Goal: Task Accomplishment & Management: Manage account settings

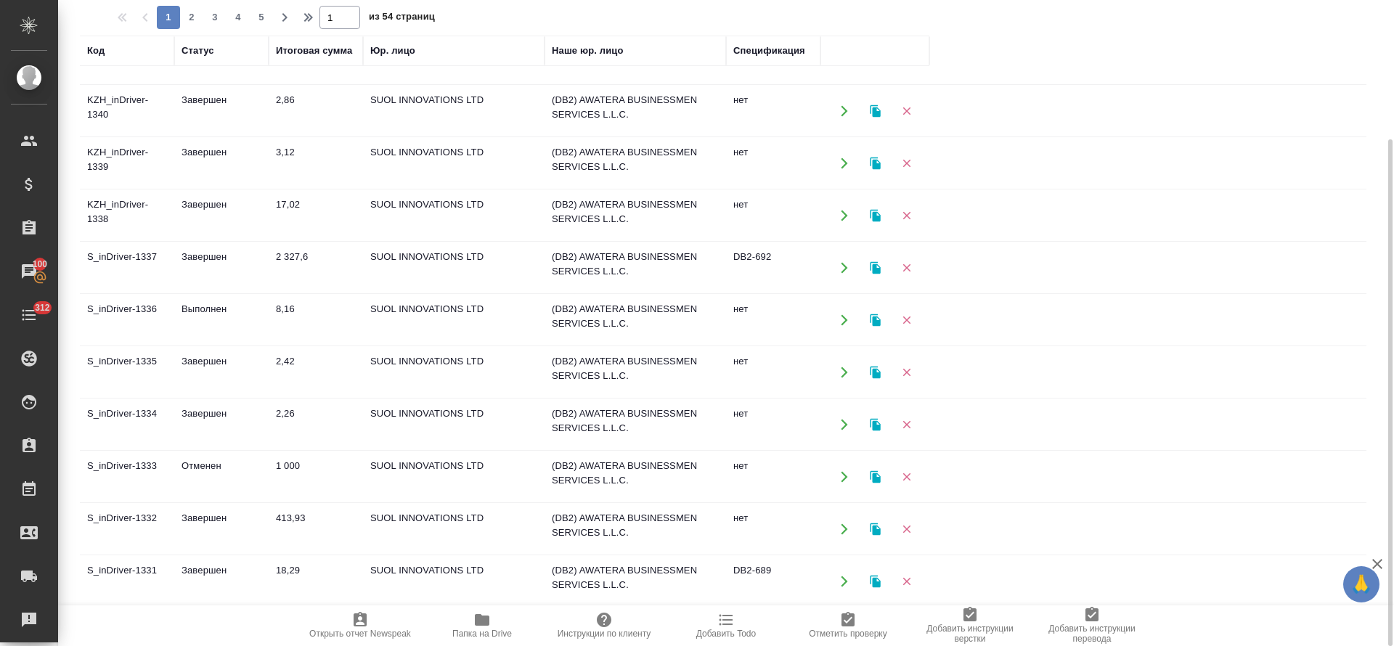
scroll to position [218, 0]
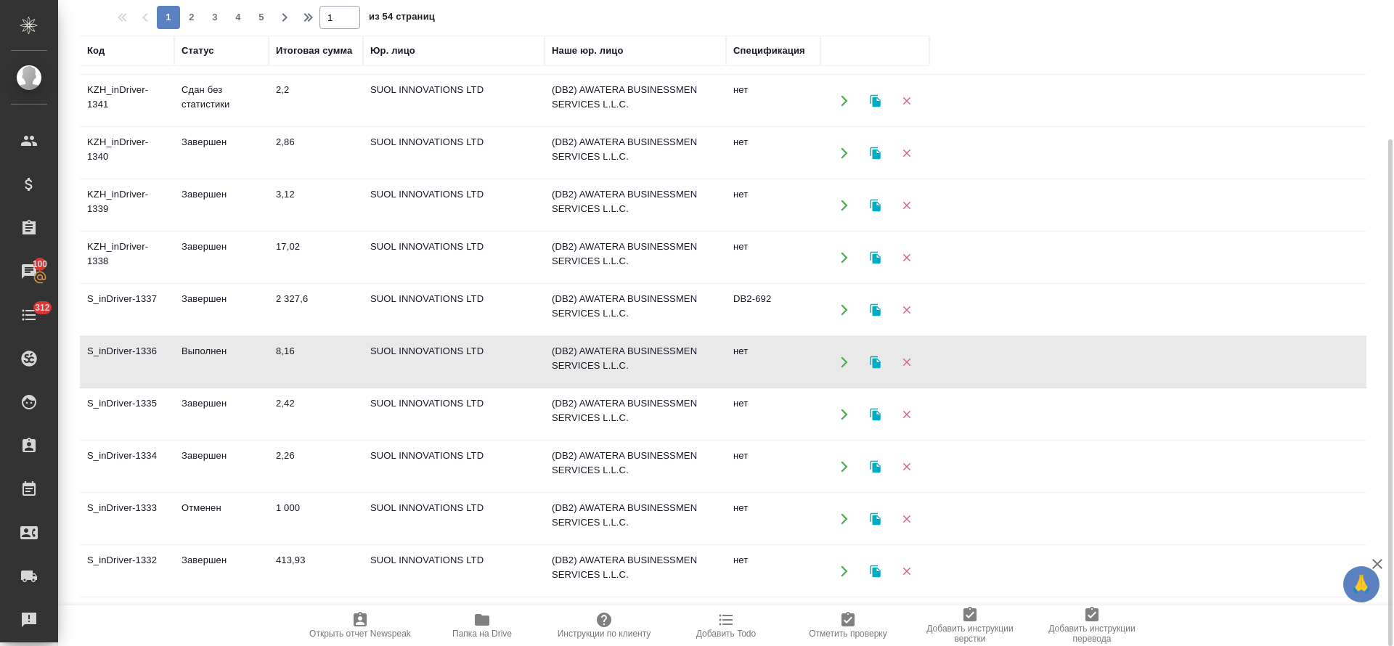
scroll to position [109, 0]
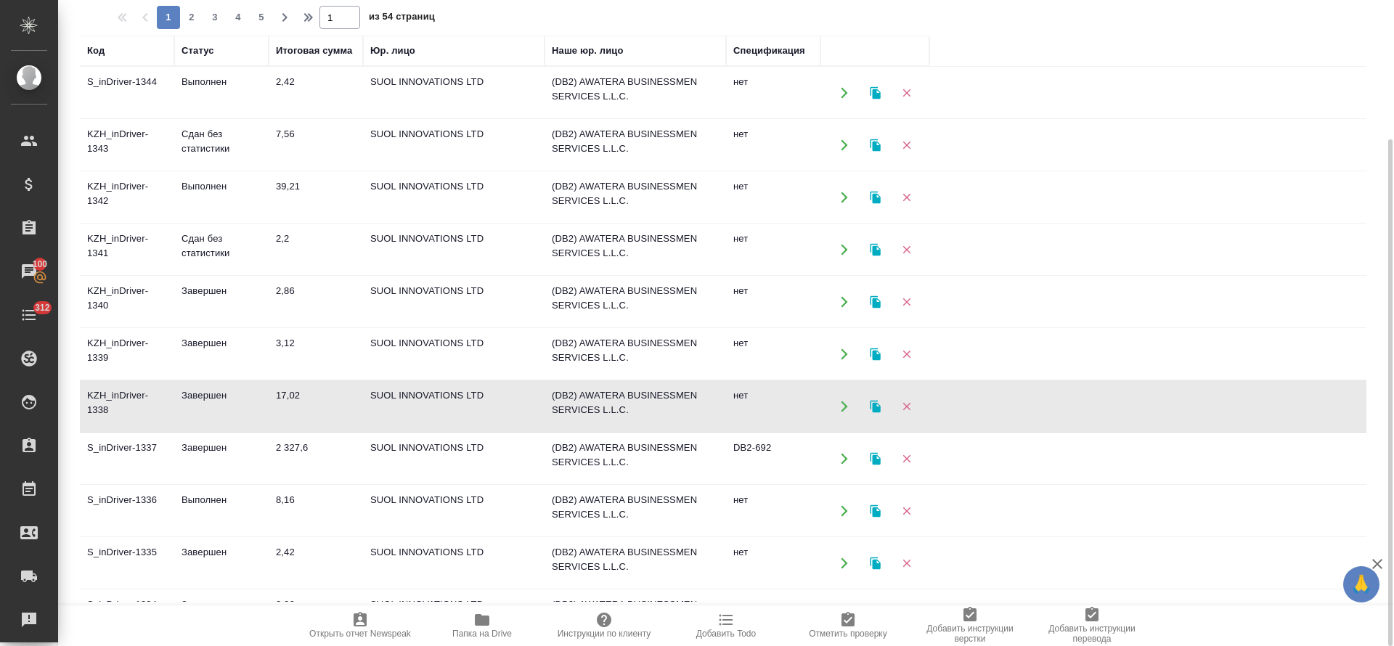
click at [193, 118] on td "Завершен" at bounding box center [221, 93] width 94 height 51
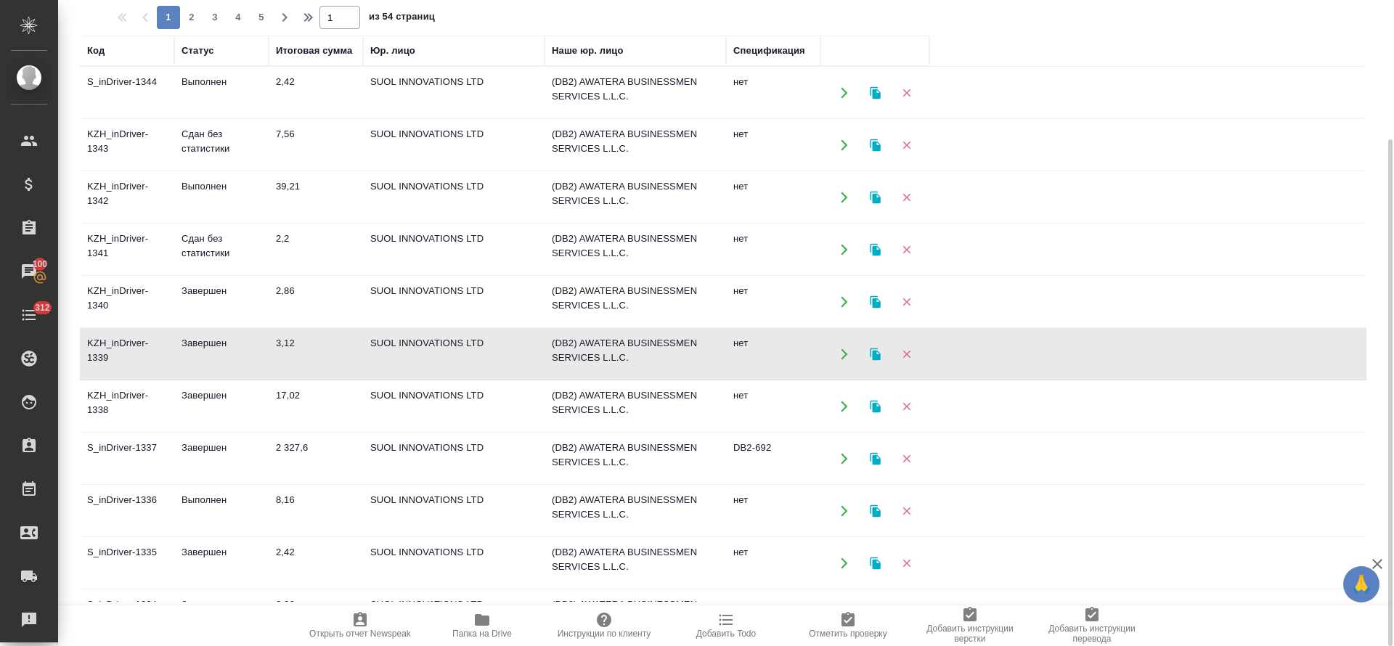
click at [201, 118] on td "Завершен" at bounding box center [221, 93] width 94 height 51
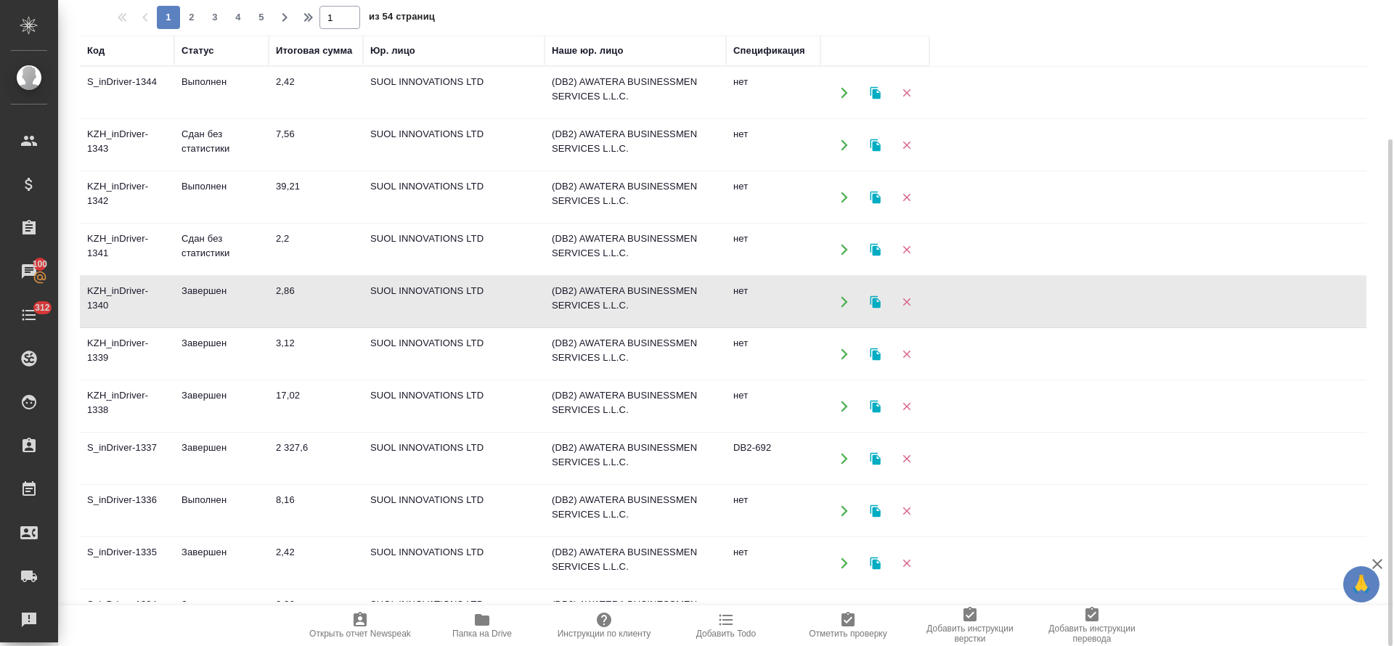
click at [201, 118] on td "Завершен" at bounding box center [221, 93] width 94 height 51
click at [210, 118] on td "Сдан без статистики" at bounding box center [221, 93] width 94 height 51
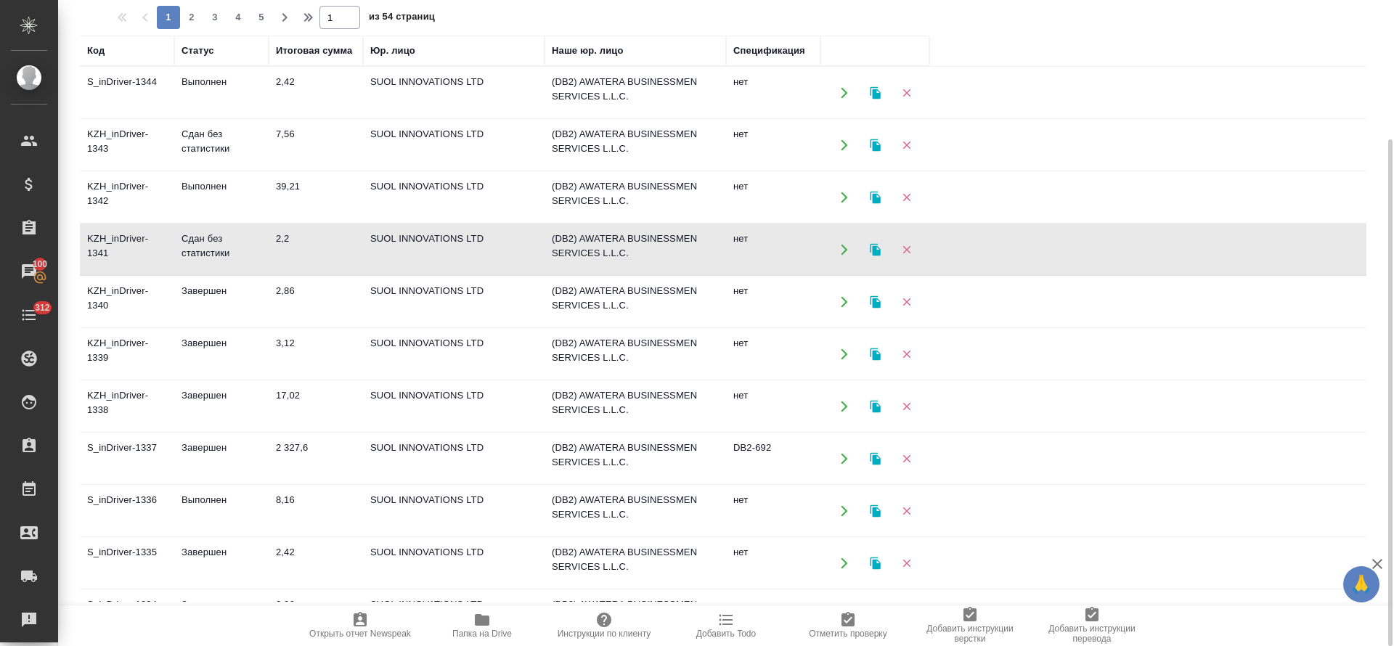
click at [211, 118] on td "Выполнен" at bounding box center [221, 93] width 94 height 51
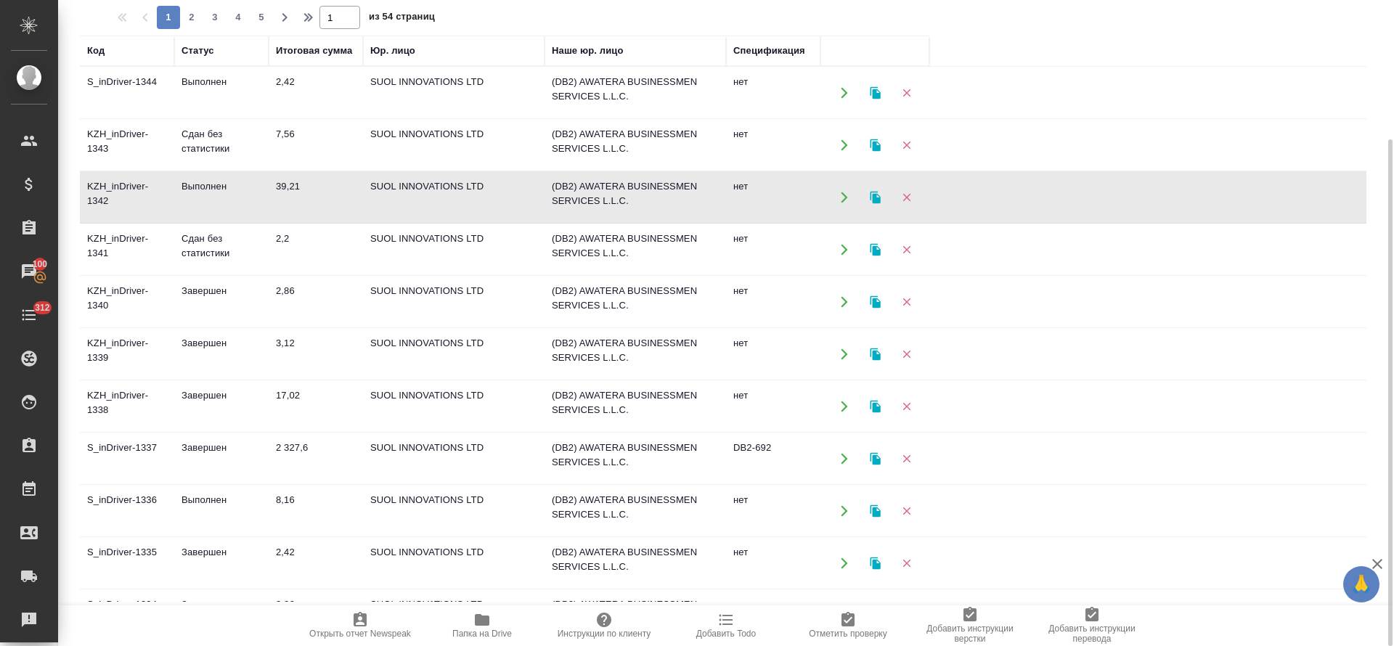
click at [201, 118] on td "Сдан без статистики" at bounding box center [221, 93] width 94 height 51
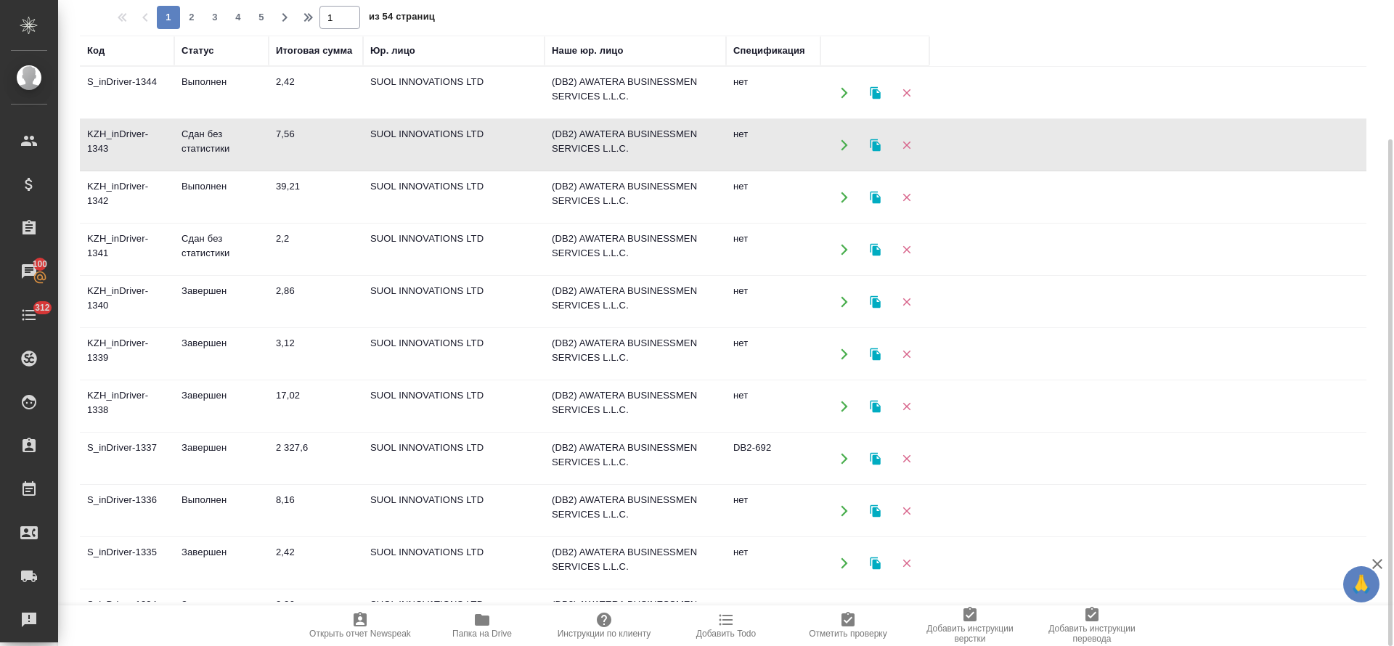
click at [295, 118] on td "17,02" at bounding box center [316, 93] width 94 height 51
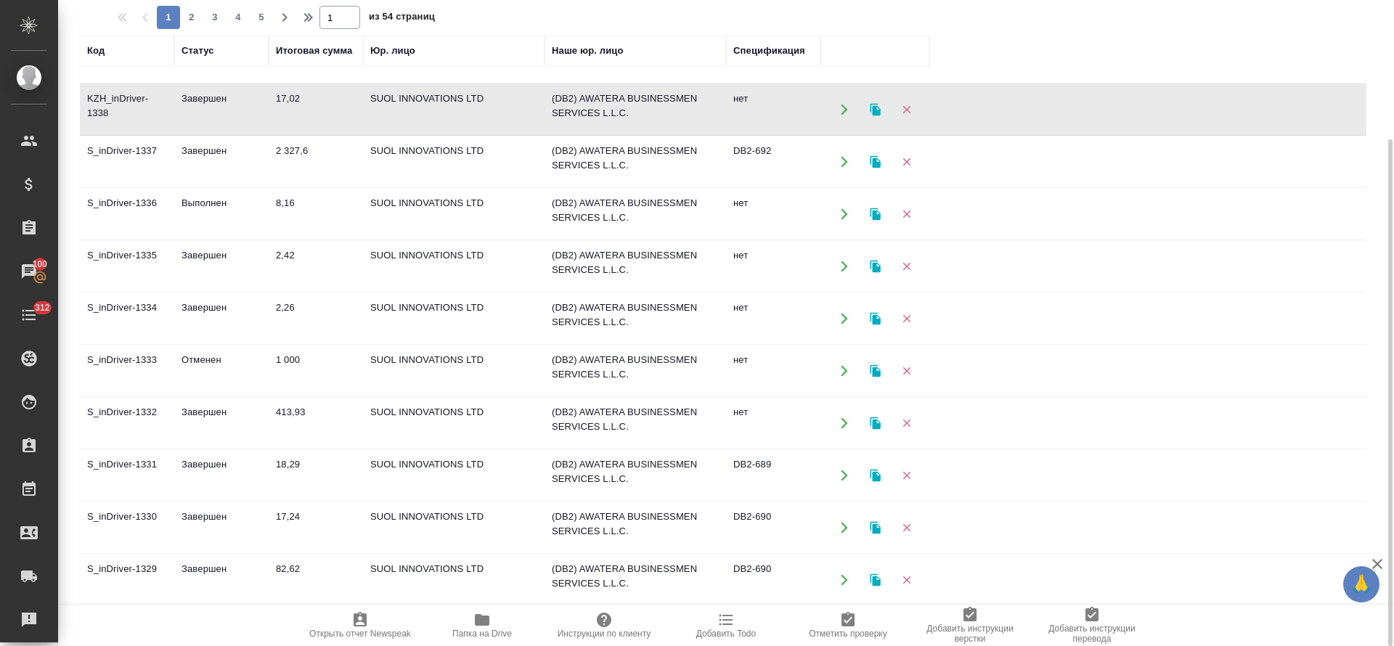
scroll to position [327, 0]
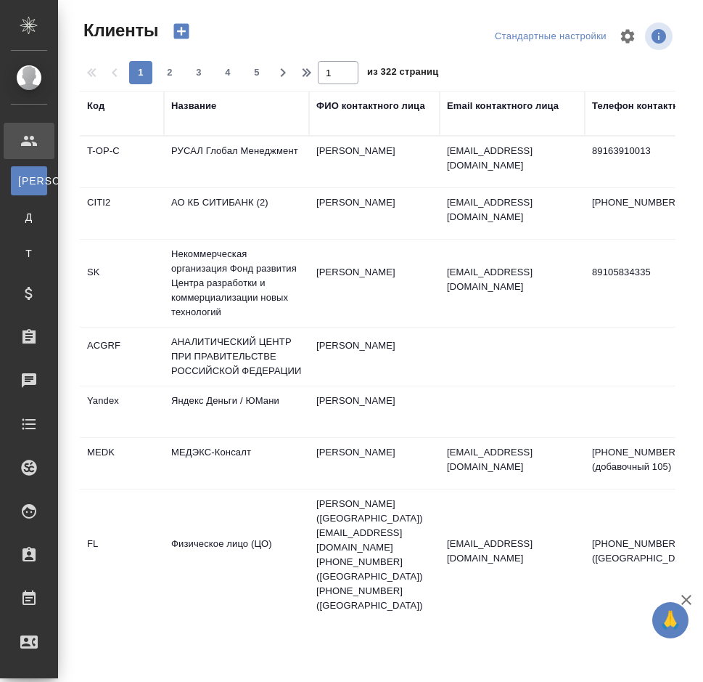
select select "RU"
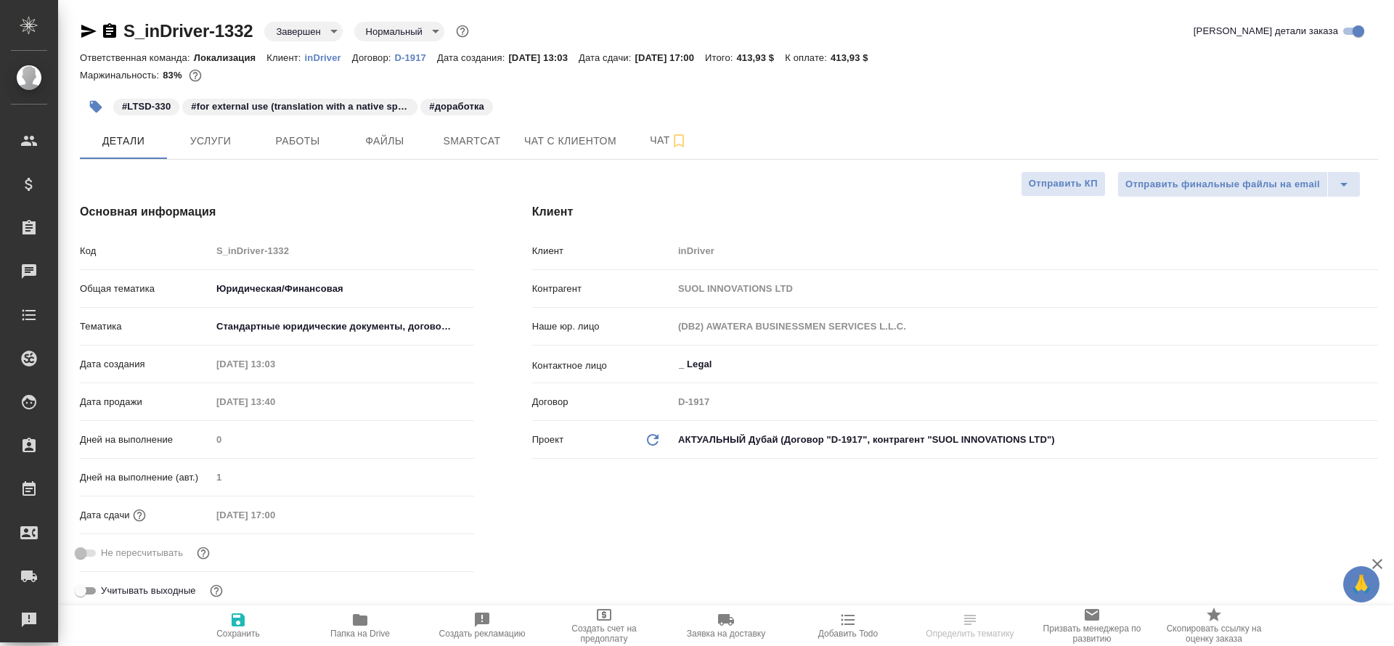
select select "RU"
type textarea "x"
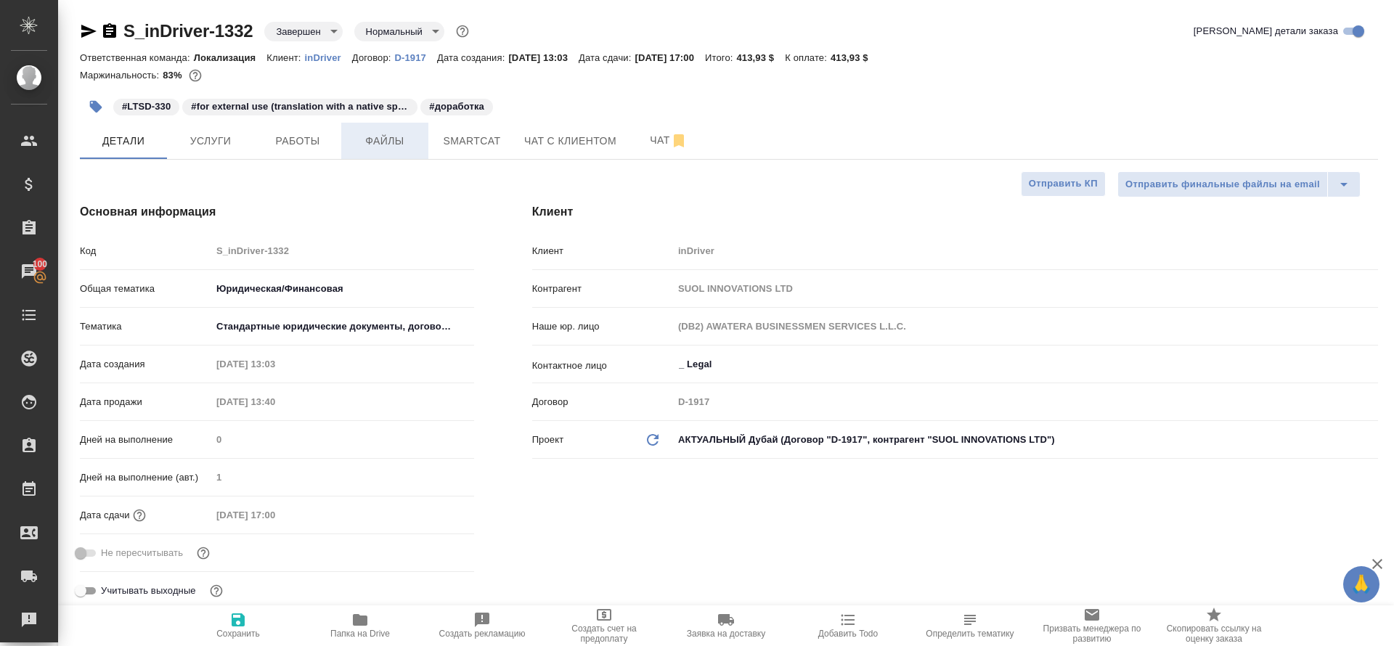
type textarea "x"
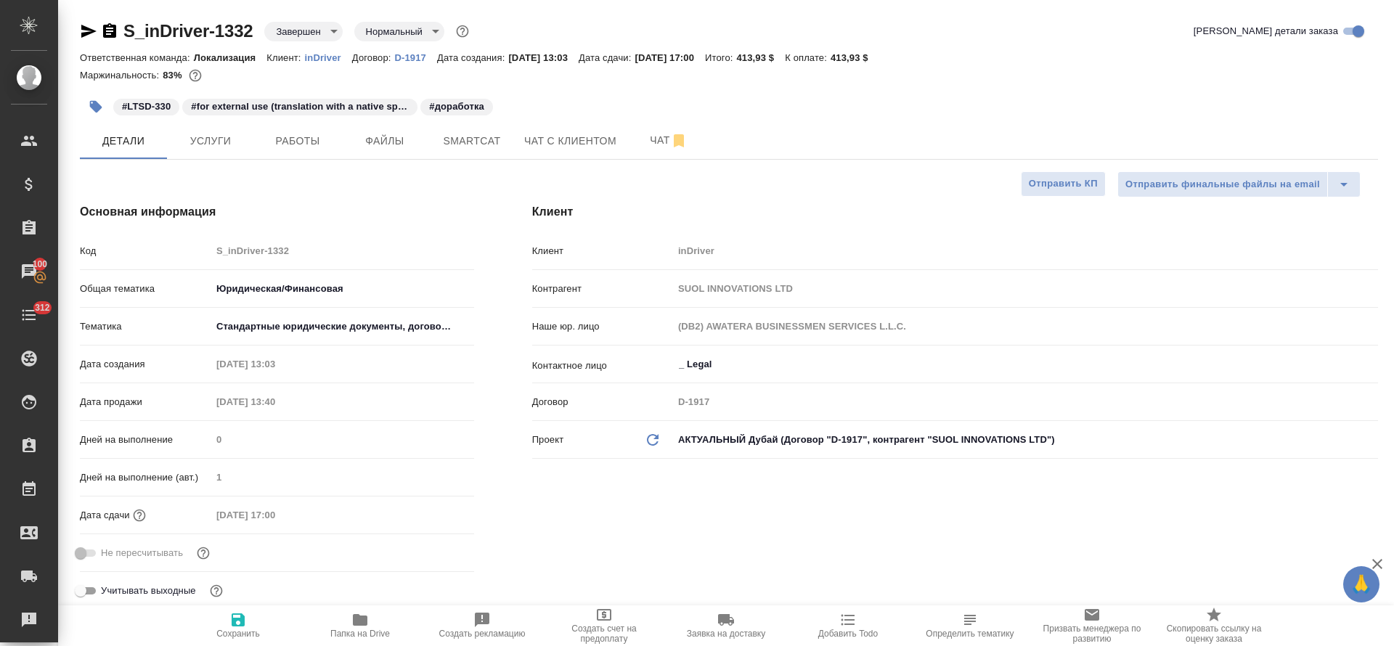
type textarea "x"
click at [218, 144] on span "Услуги" at bounding box center [211, 141] width 70 height 18
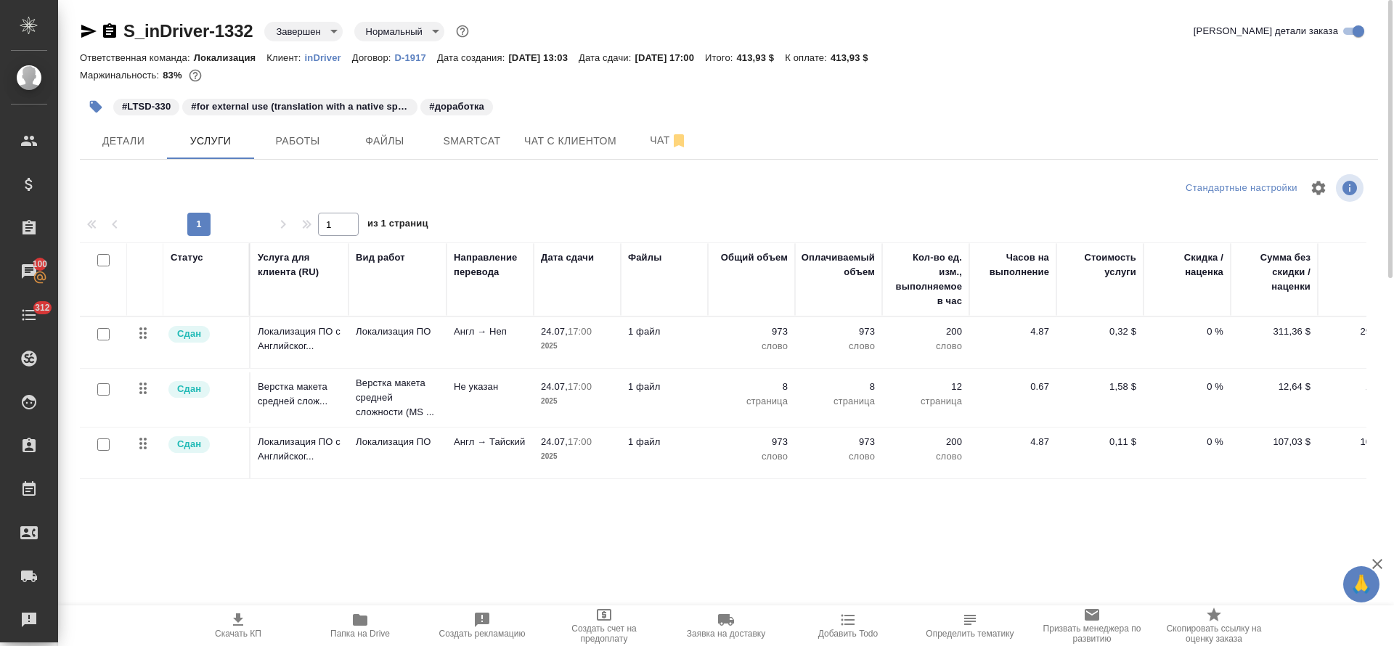
click at [388, 342] on td "Локализация ПО" at bounding box center [397, 342] width 98 height 51
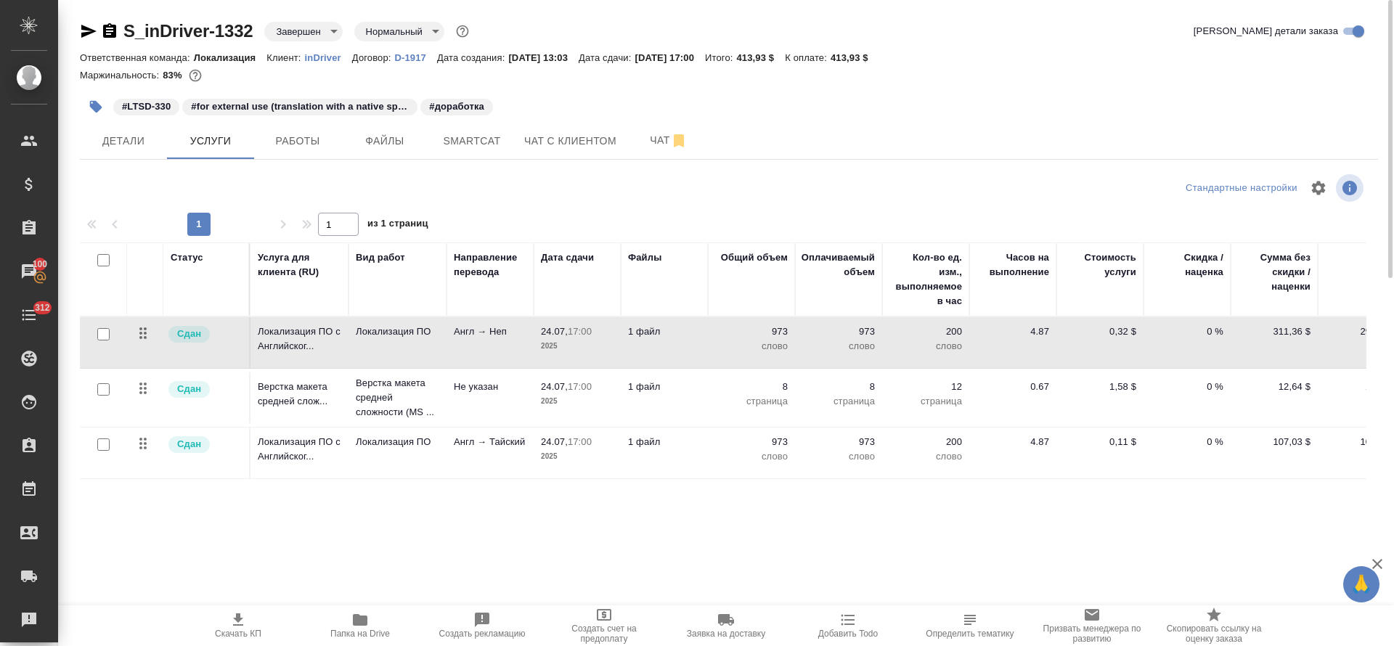
click at [388, 342] on td "Локализация ПО" at bounding box center [397, 342] width 98 height 51
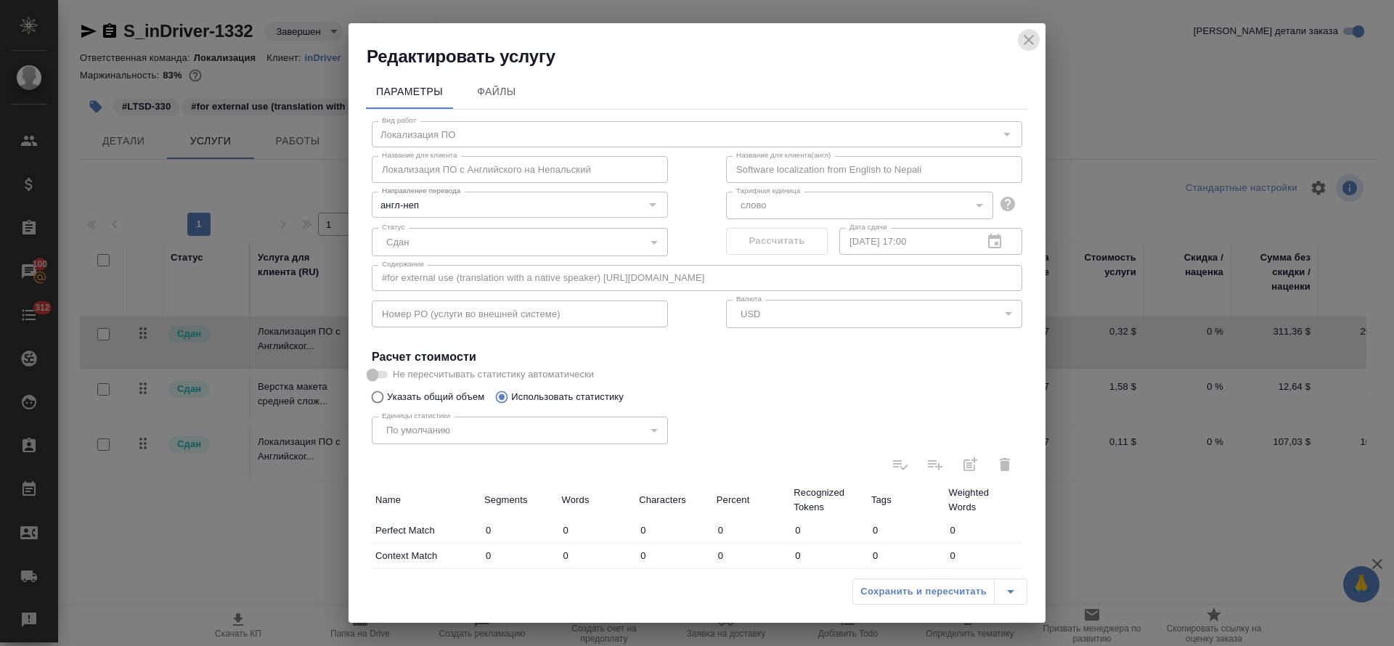
click at [1033, 39] on icon "close" at bounding box center [1028, 39] width 17 height 17
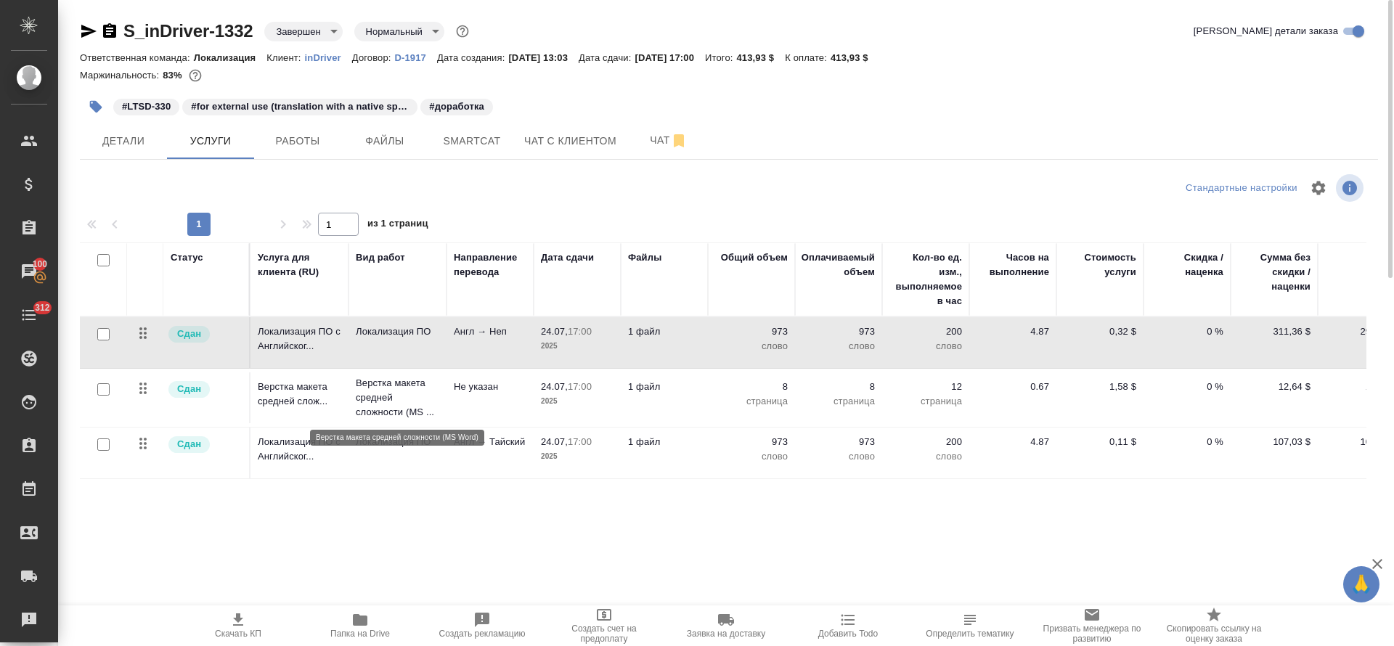
click at [385, 410] on p "Верстка макета средней сложности (MS ..." at bounding box center [397, 398] width 83 height 44
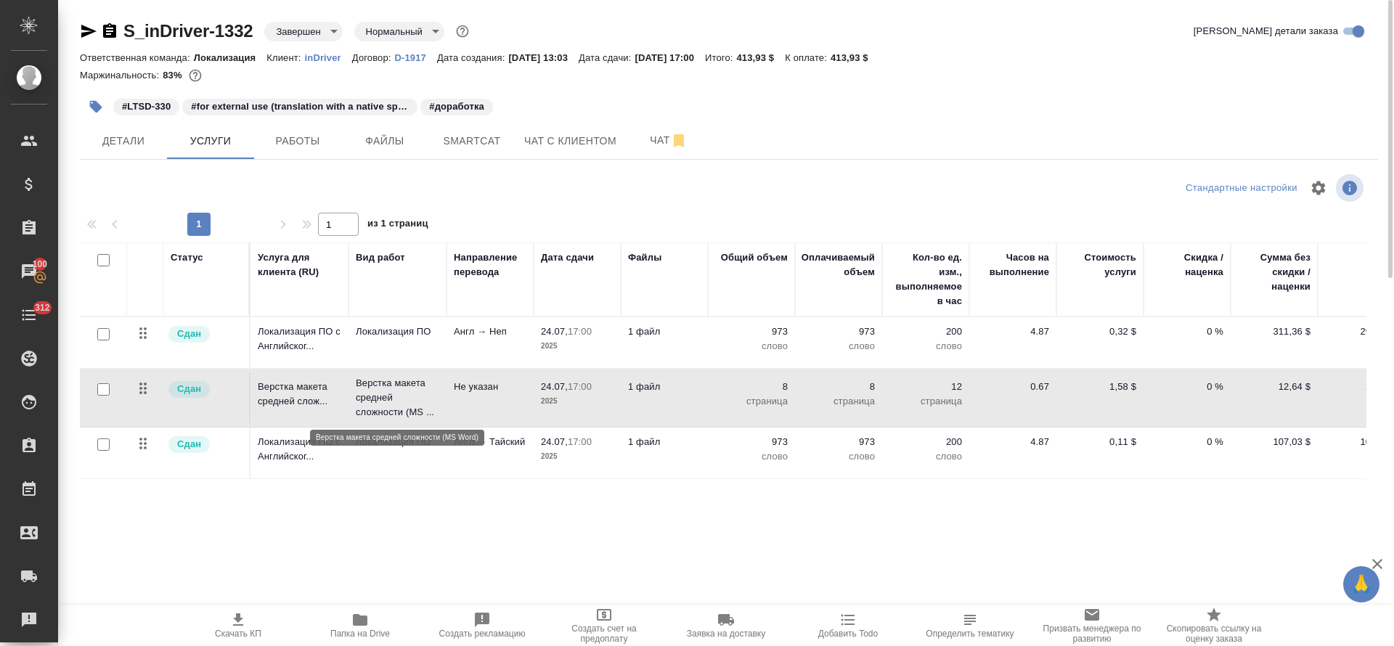
click at [385, 410] on p "Верстка макета средней сложности (MS ..." at bounding box center [397, 398] width 83 height 44
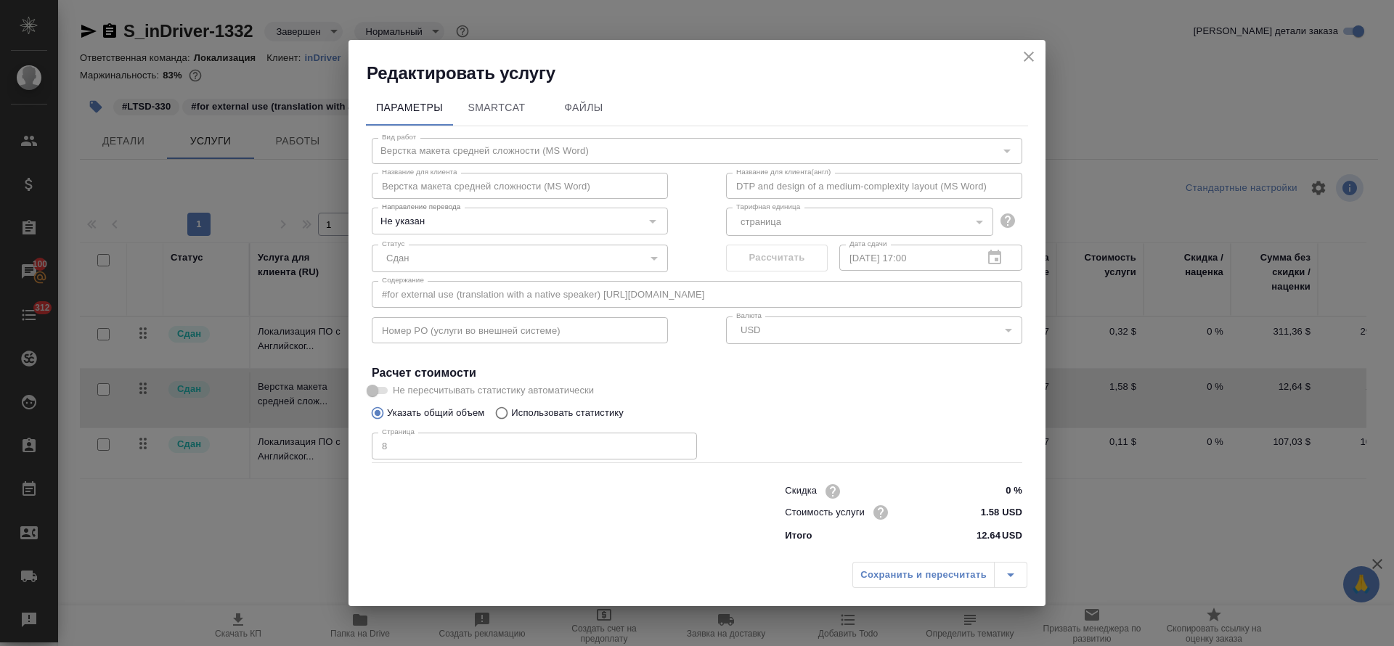
click at [1023, 66] on h2 "Редактировать услугу" at bounding box center [706, 73] width 679 height 23
click at [1024, 64] on icon "close" at bounding box center [1028, 56] width 17 height 17
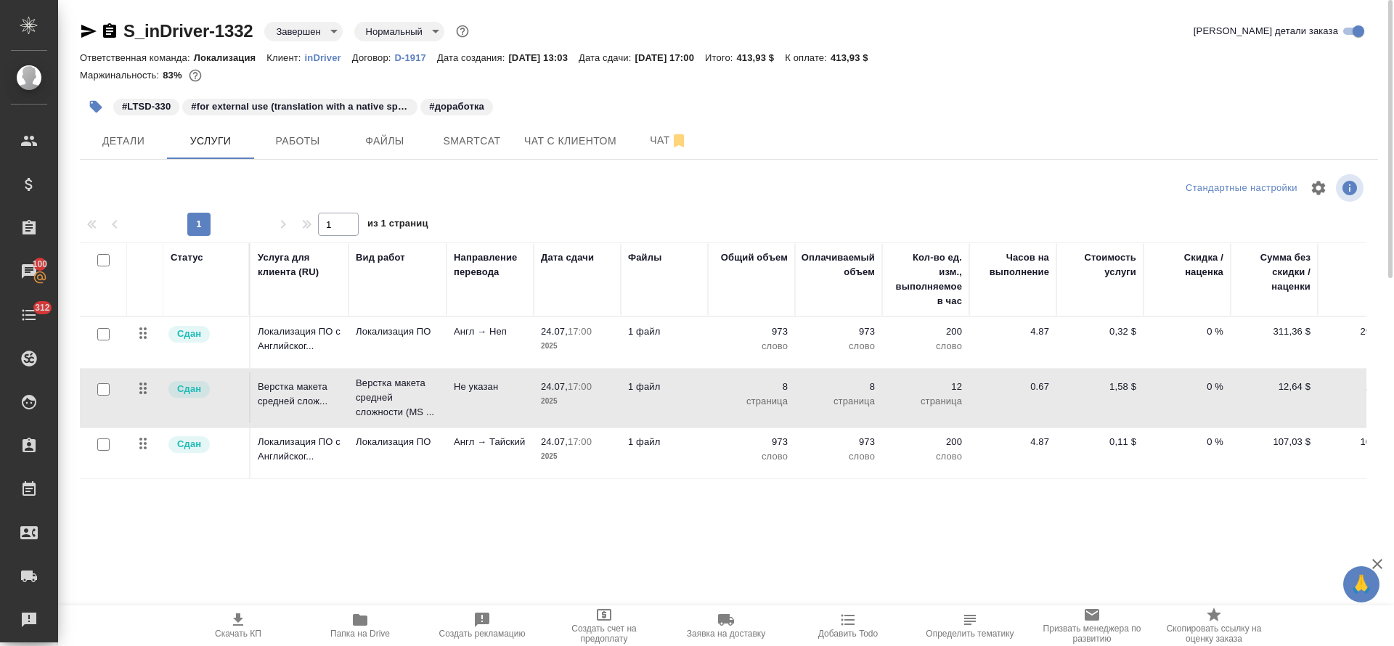
click at [405, 368] on td "Локализация ПО" at bounding box center [397, 342] width 98 height 51
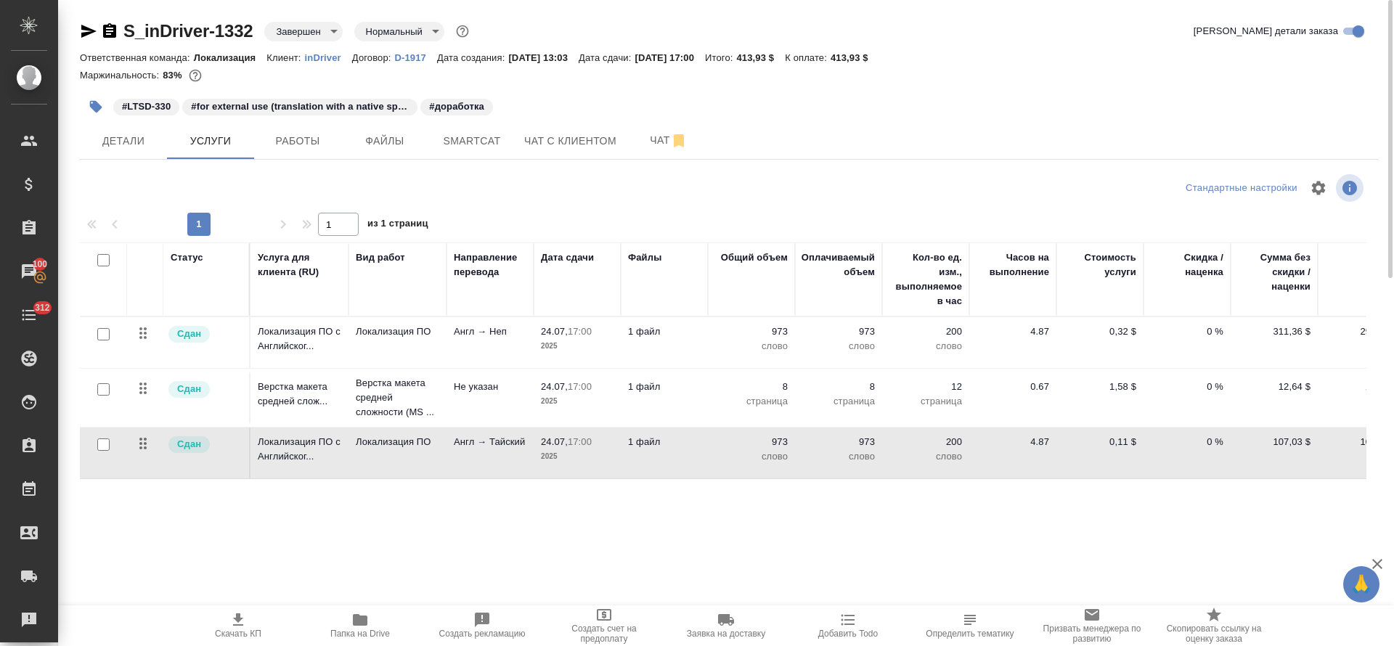
click at [405, 368] on td "Локализация ПО" at bounding box center [397, 342] width 98 height 51
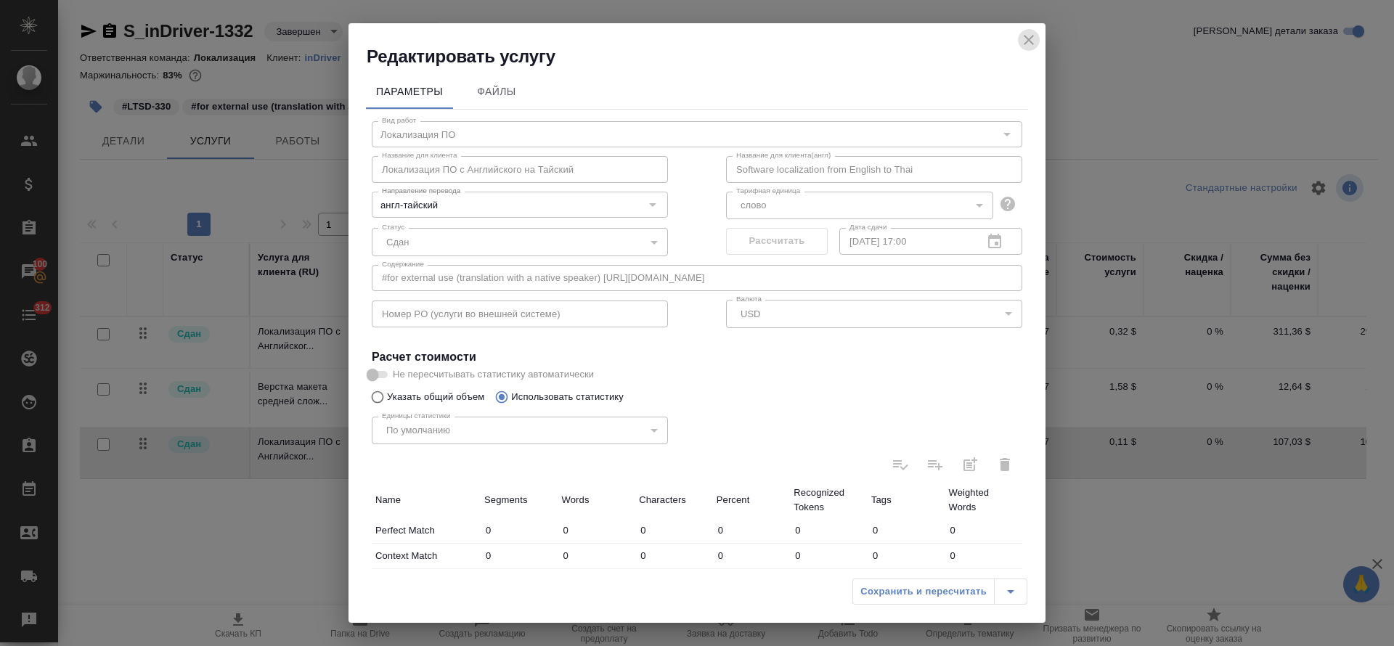
click at [1027, 41] on icon "close" at bounding box center [1029, 40] width 10 height 10
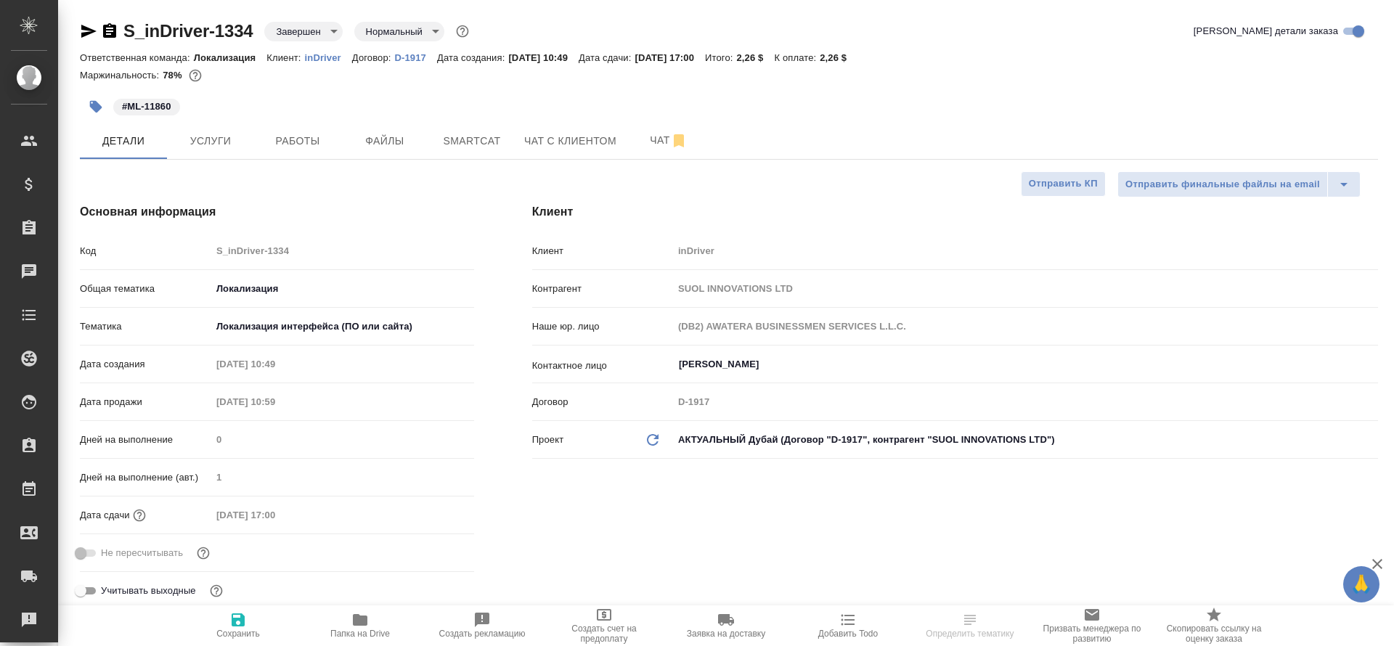
select select "RU"
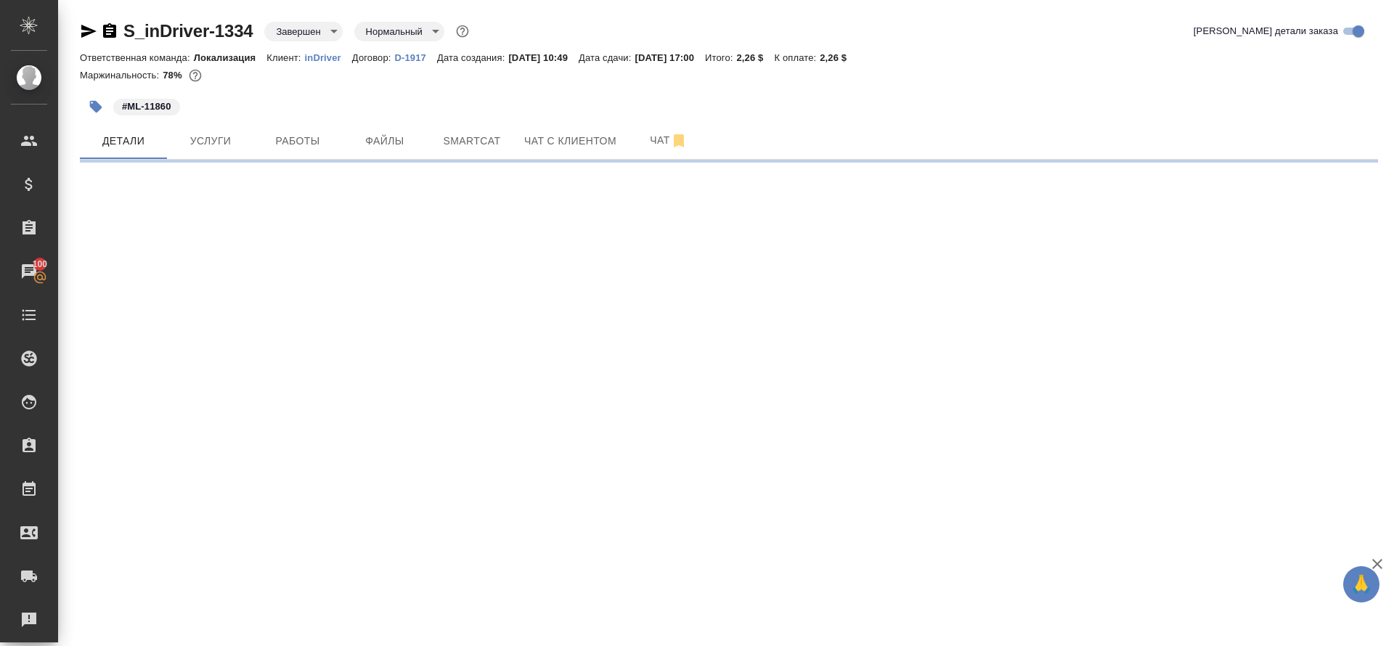
select select "RU"
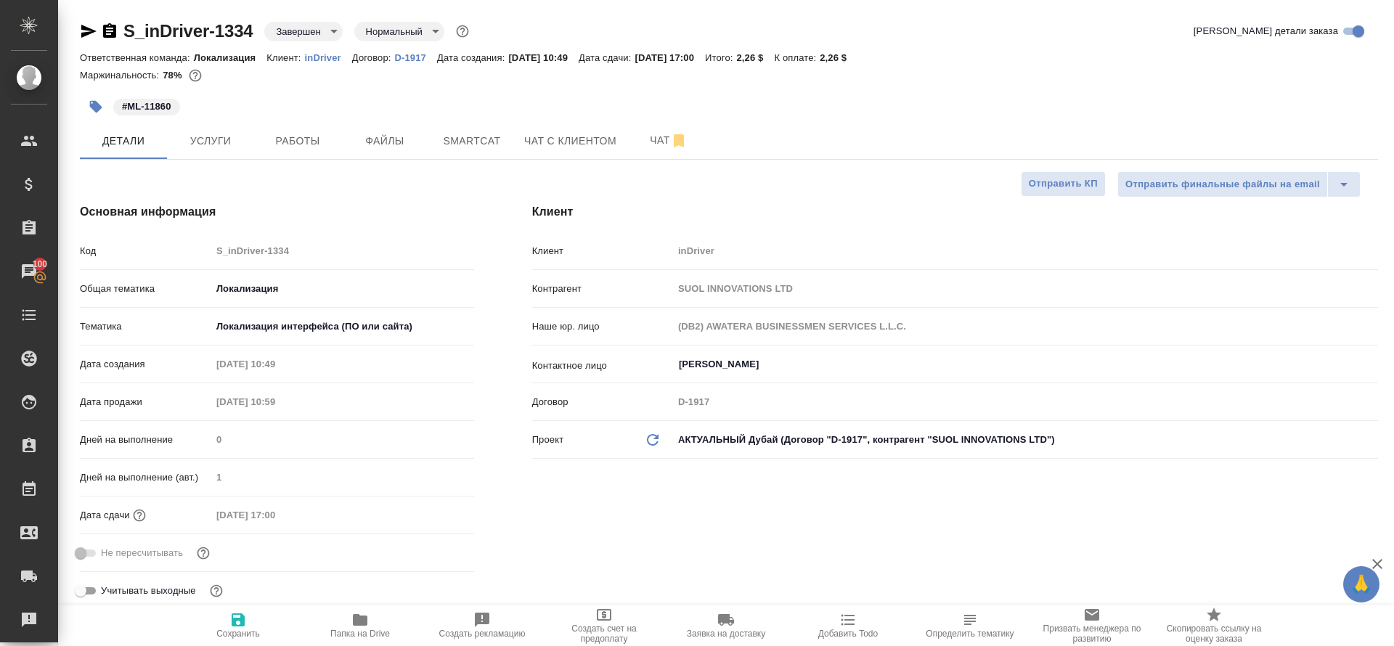
type textarea "x"
click at [208, 115] on div "#ML-11860" at bounding box center [512, 107] width 865 height 32
click at [207, 143] on span "Услуги" at bounding box center [211, 141] width 70 height 18
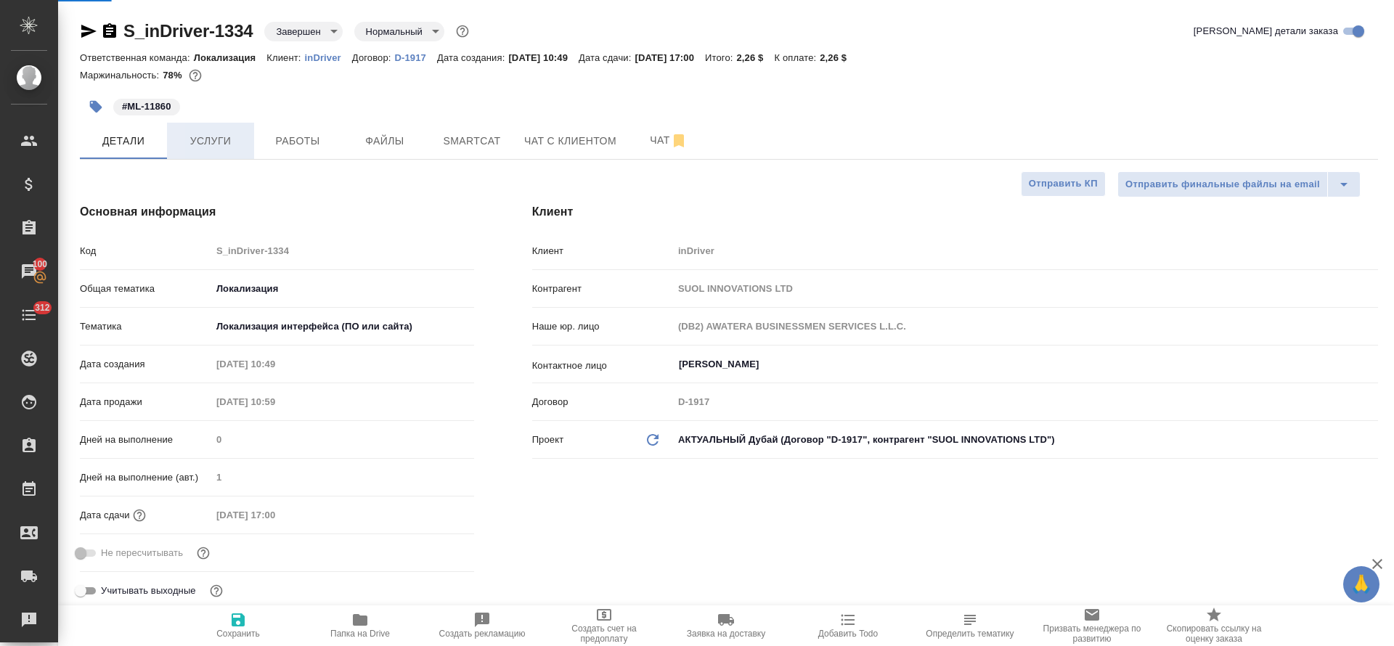
type textarea "x"
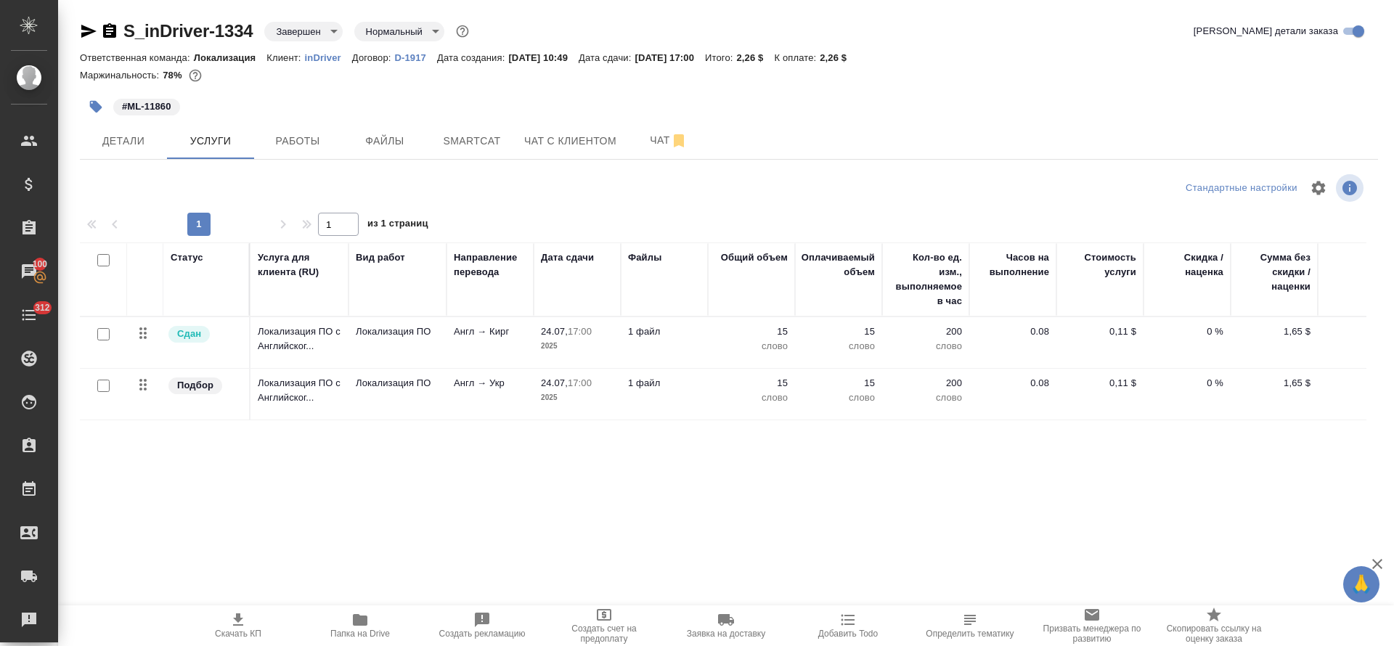
click at [407, 338] on p "Локализация ПО" at bounding box center [397, 331] width 83 height 15
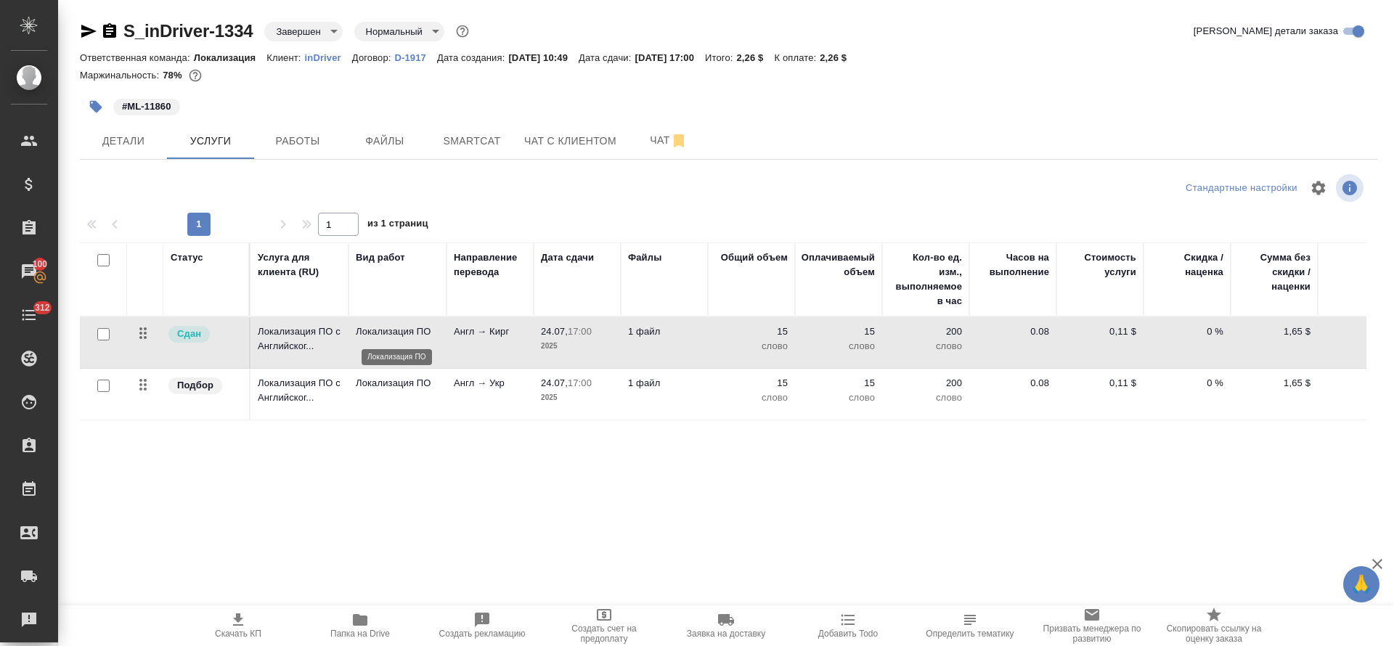
click at [407, 338] on p "Локализация ПО" at bounding box center [397, 331] width 83 height 15
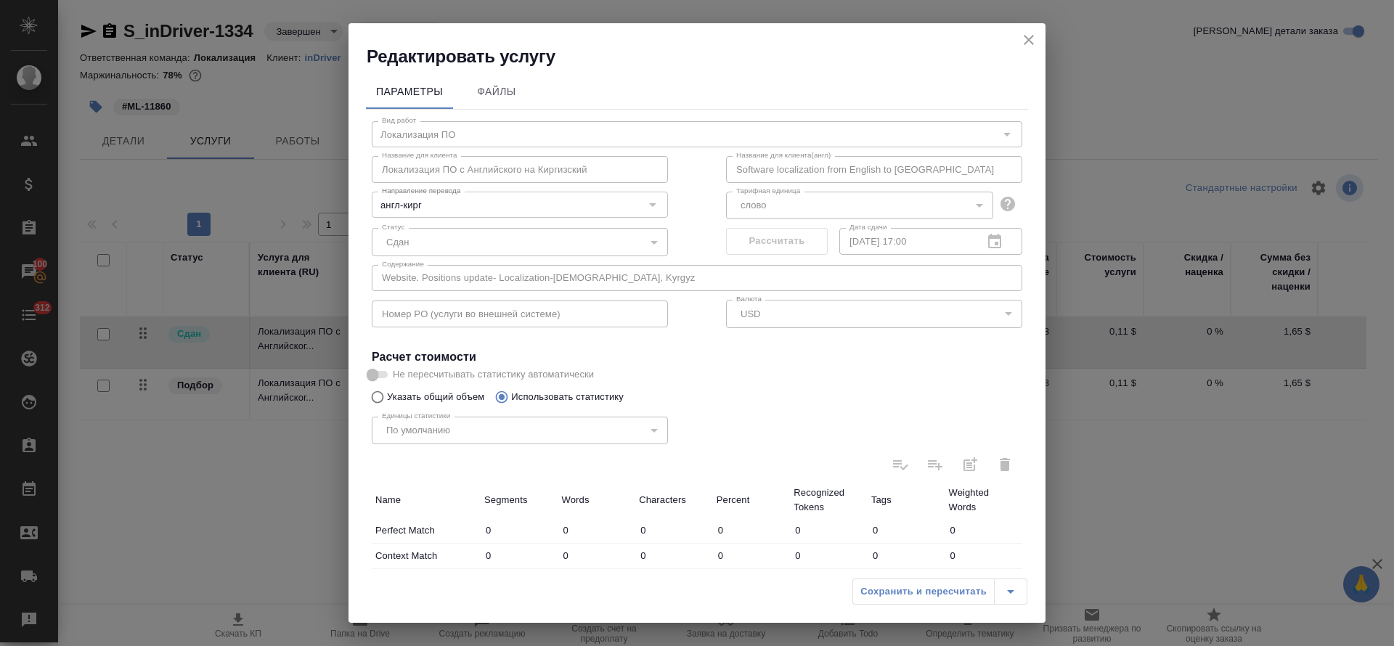
click at [1032, 43] on icon "close" at bounding box center [1029, 40] width 10 height 10
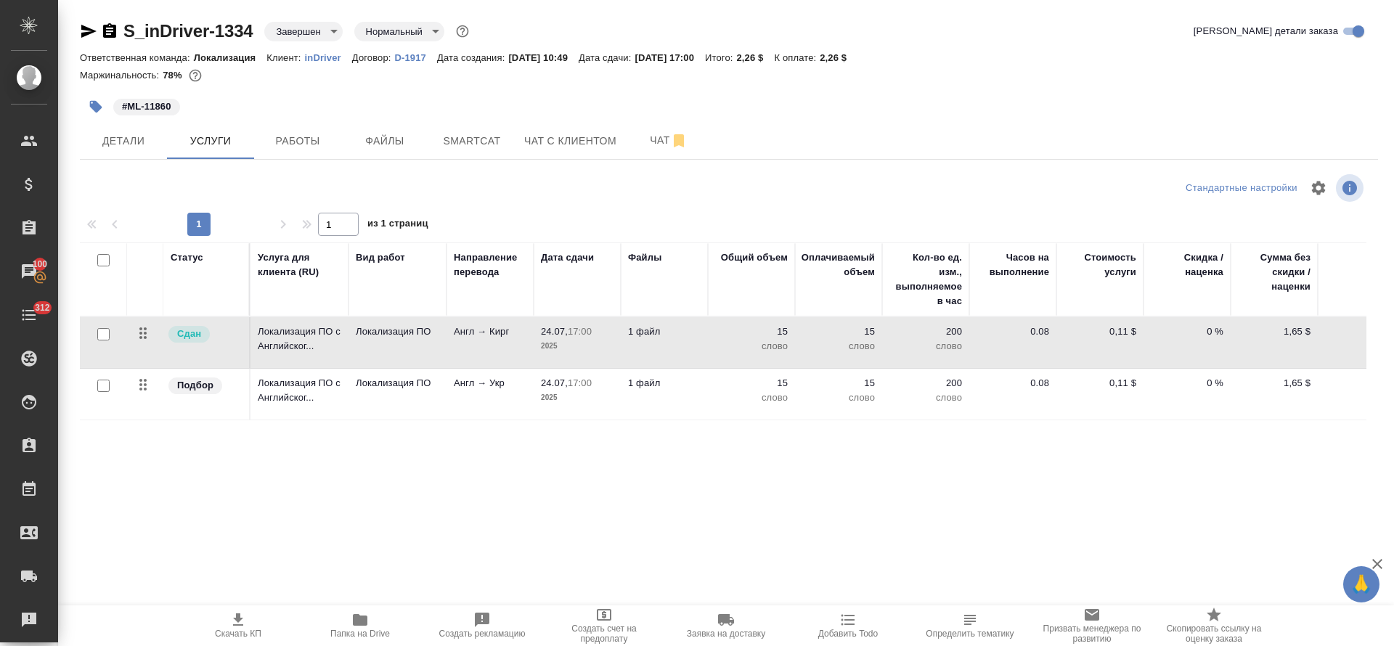
click at [388, 339] on p "Локализация ПО" at bounding box center [397, 331] width 83 height 15
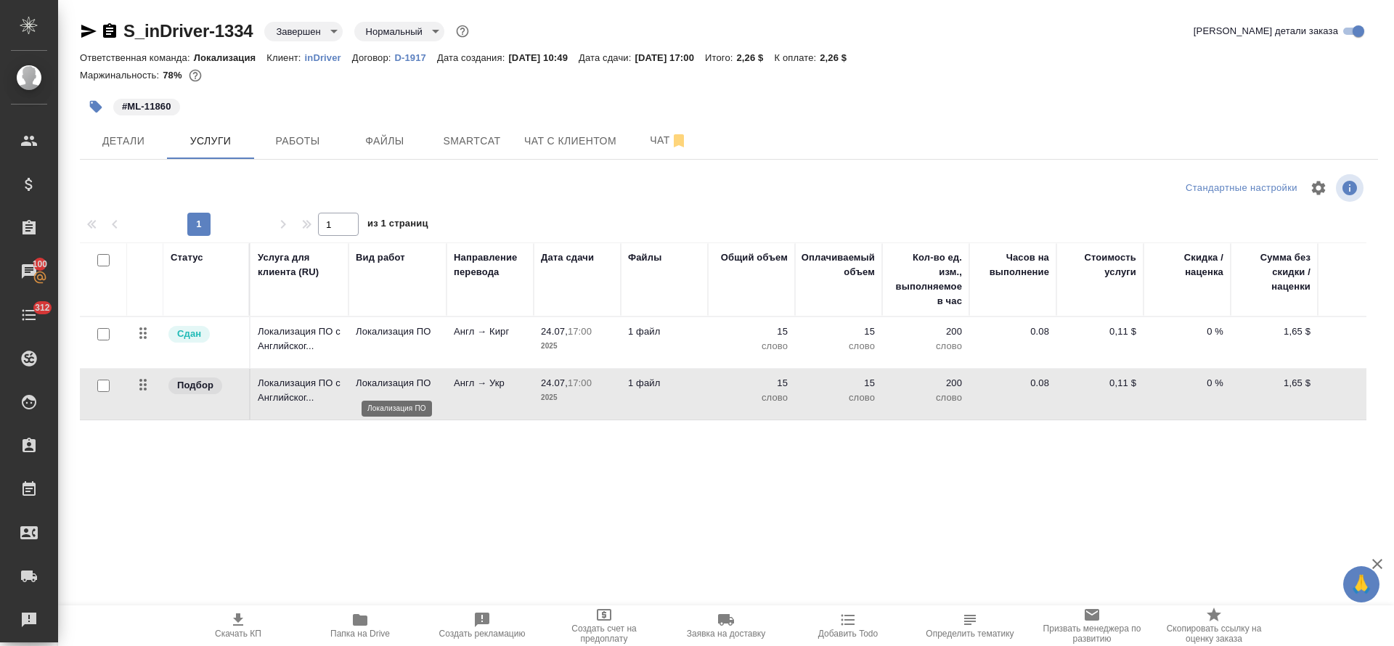
click at [388, 387] on p "Локализация ПО" at bounding box center [397, 383] width 83 height 15
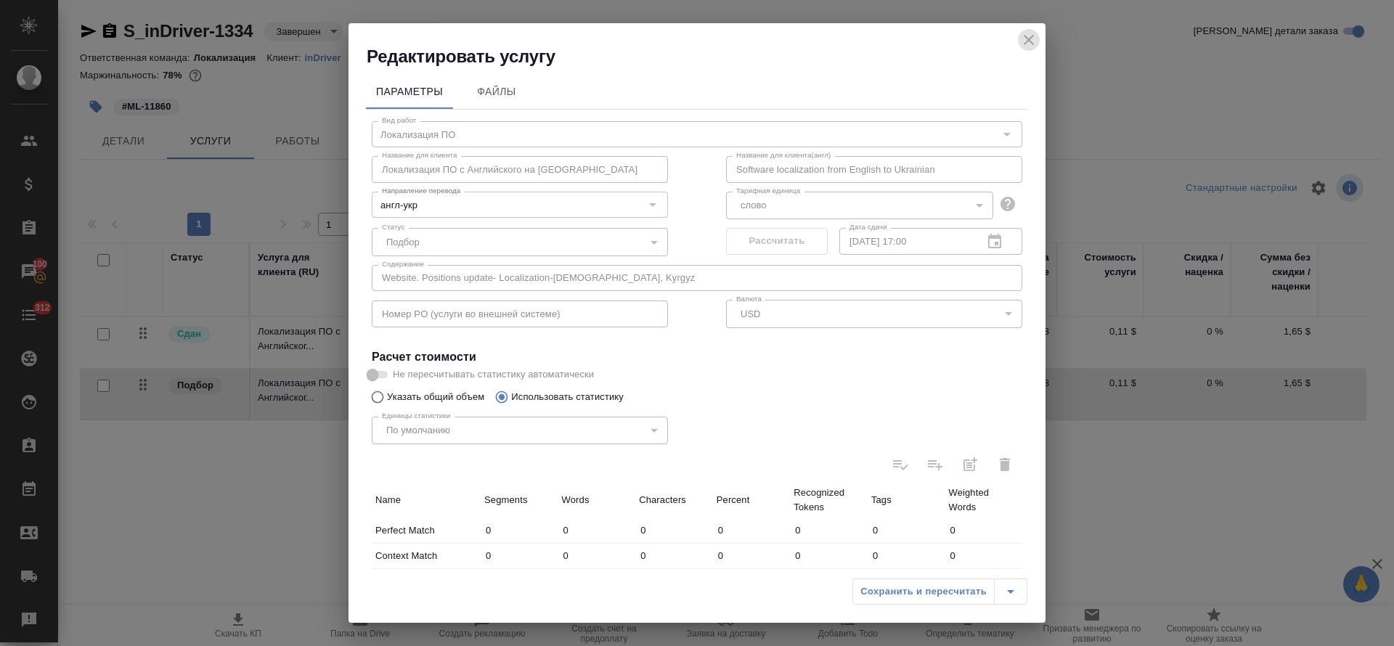
click at [1038, 37] on button "close" at bounding box center [1029, 40] width 22 height 22
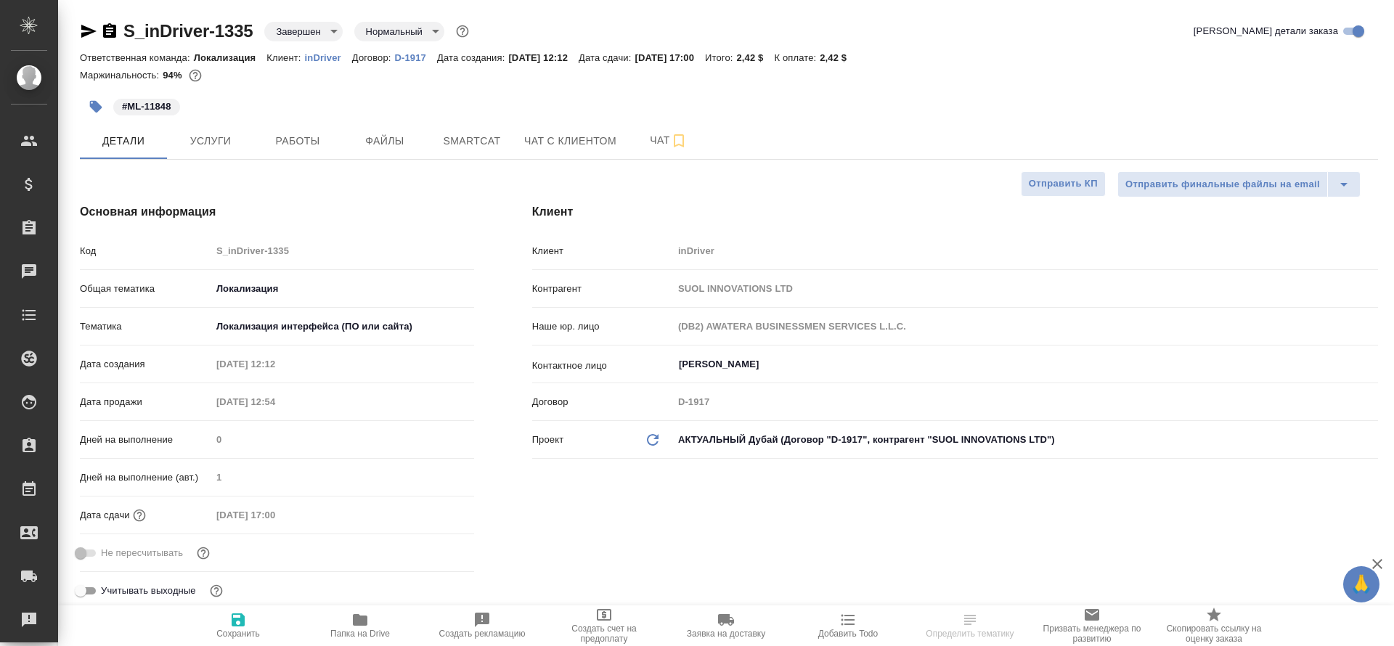
select select "RU"
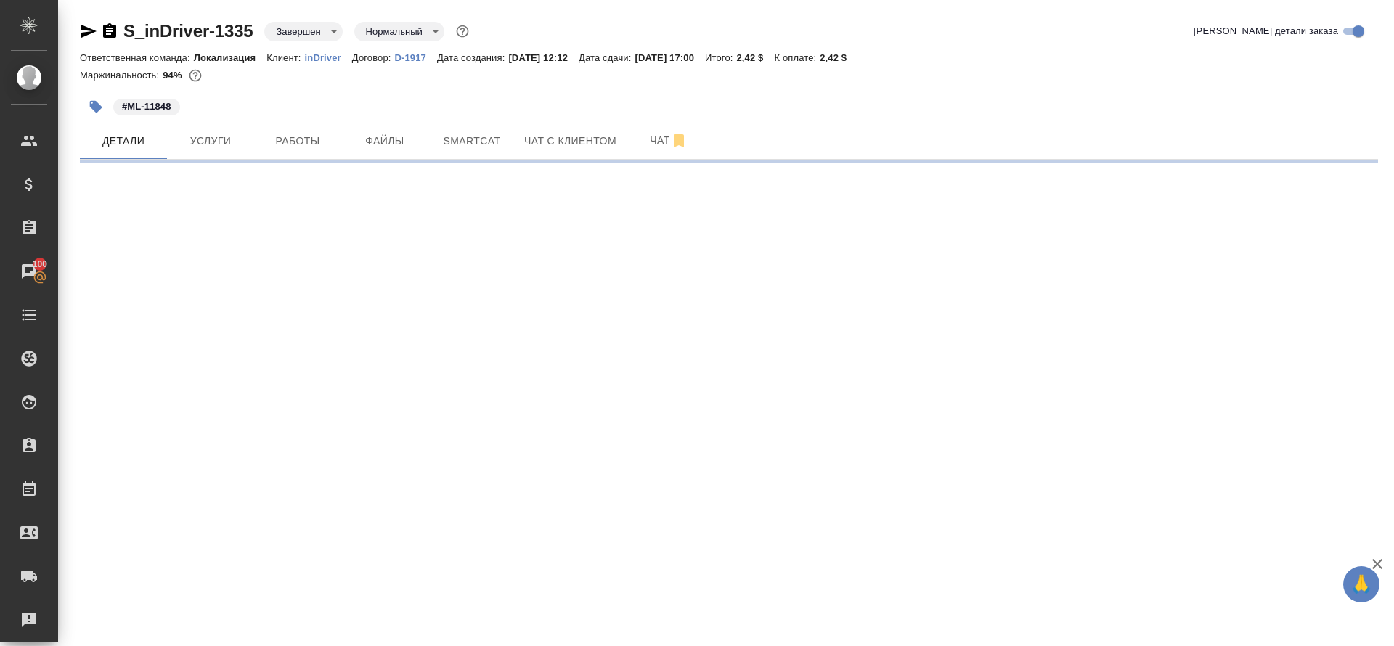
select select "RU"
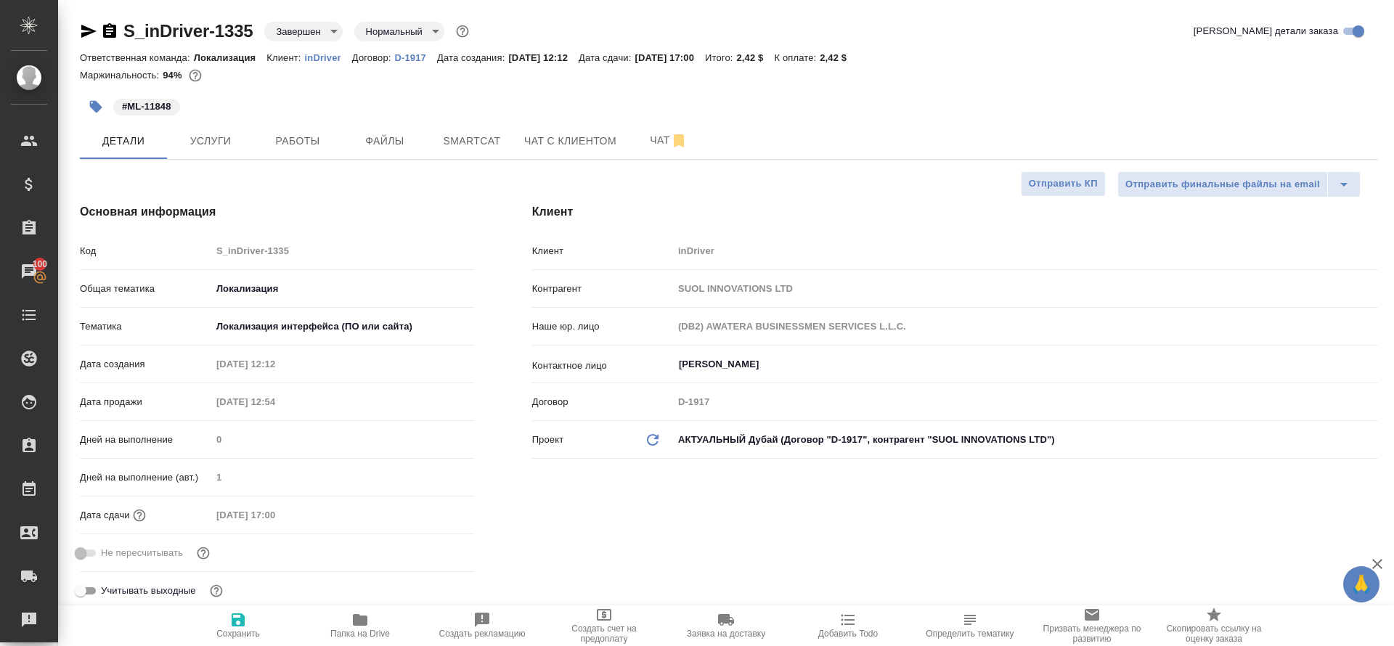
type textarea "x"
click at [206, 142] on span "Услуги" at bounding box center [211, 141] width 70 height 18
type textarea "x"
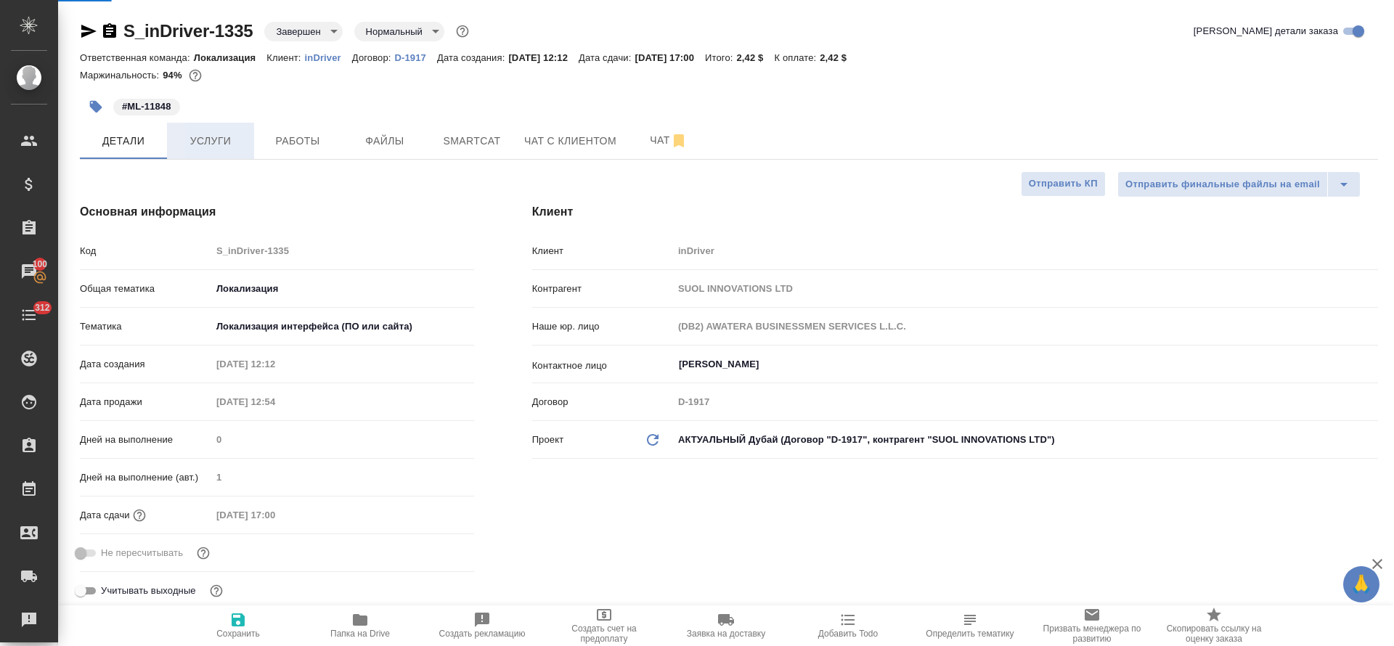
type textarea "x"
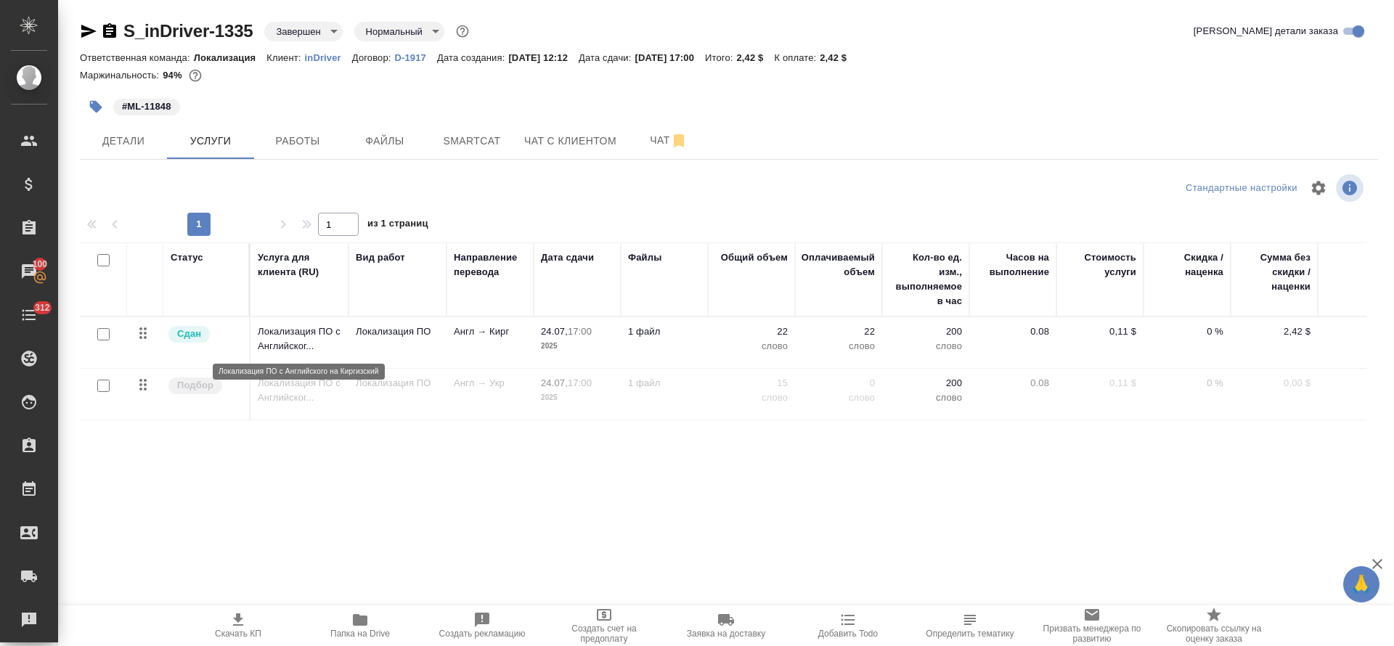
click at [331, 345] on p "Локализация ПО с Английског..." at bounding box center [299, 338] width 83 height 29
click at [331, 344] on p "Локализация ПО с Английског..." at bounding box center [299, 338] width 83 height 29
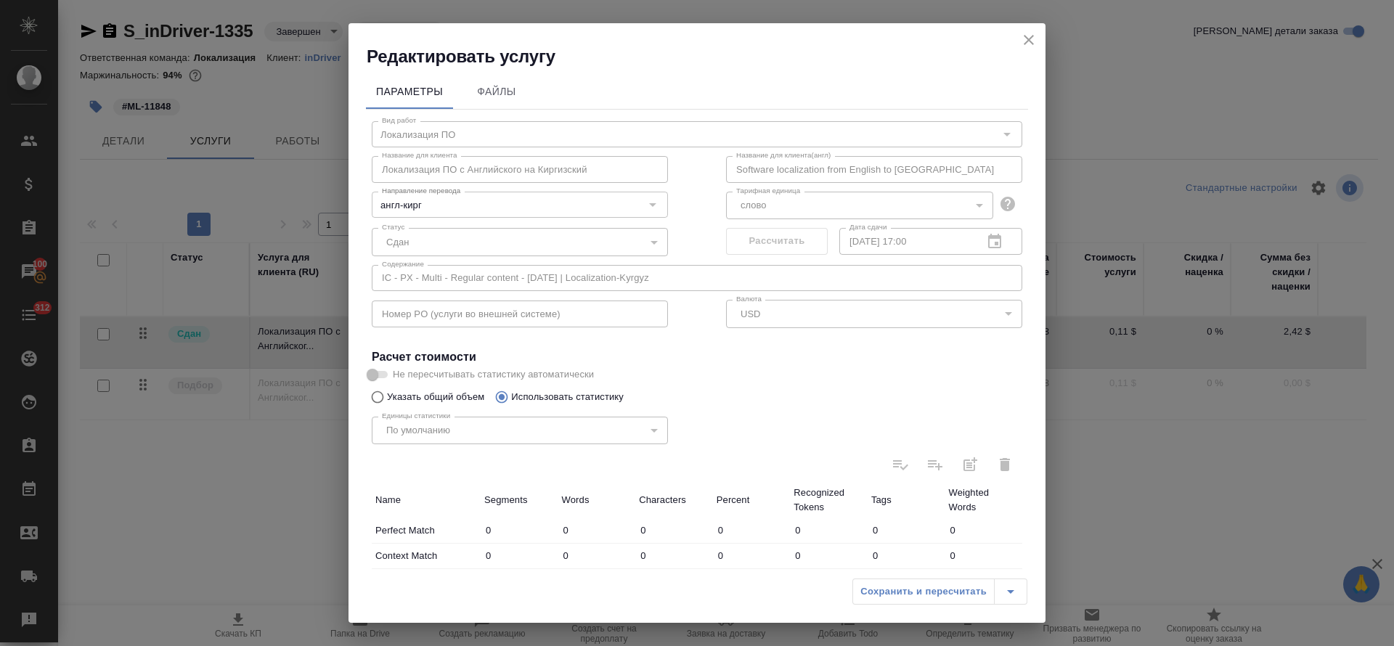
click at [1033, 35] on icon "close" at bounding box center [1029, 40] width 10 height 10
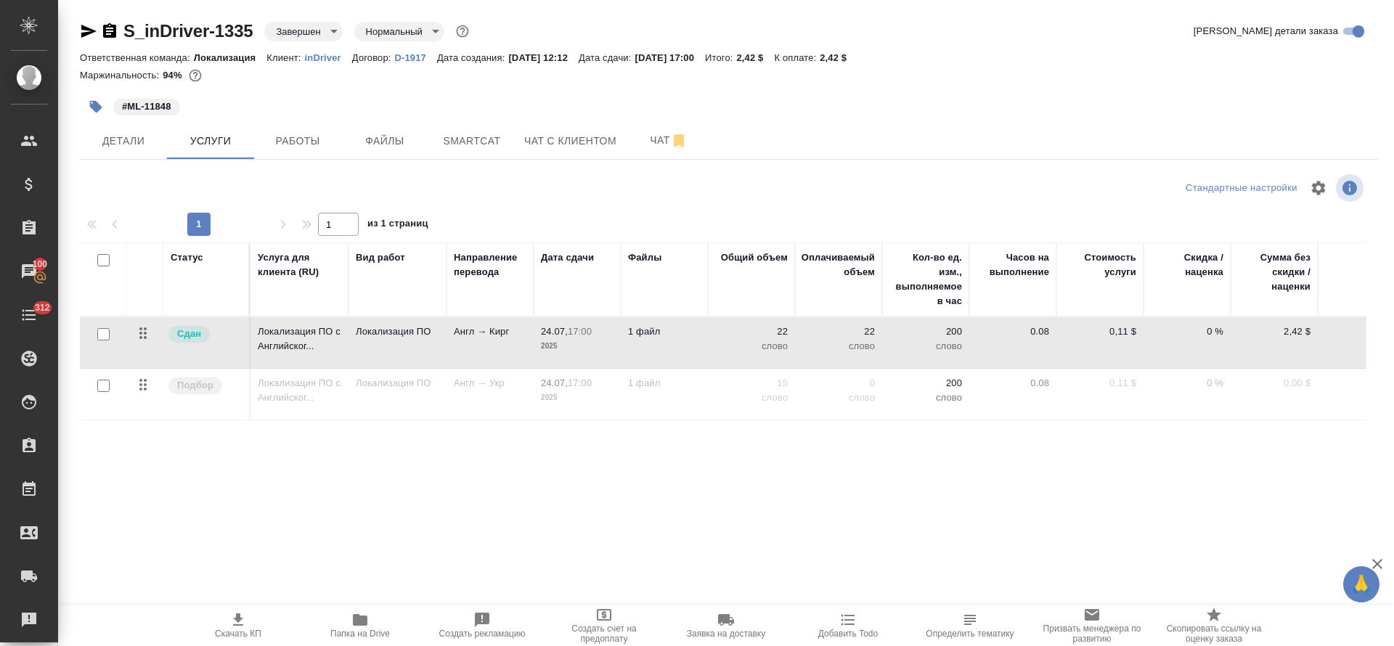
click at [110, 166] on div "S_inDriver-1335 Завершен closed Нормальный normal Кратко детали заказа Ответств…" at bounding box center [729, 296] width 1314 height 592
click at [314, 148] on span "Работы" at bounding box center [298, 141] width 70 height 18
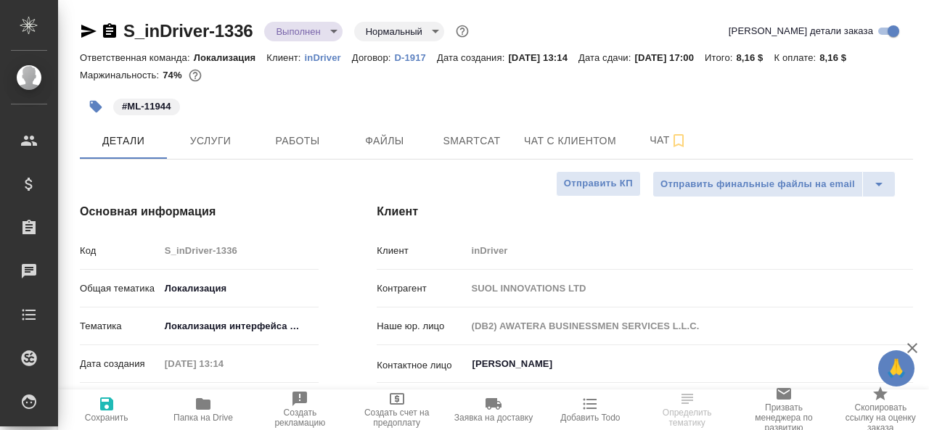
select select "RU"
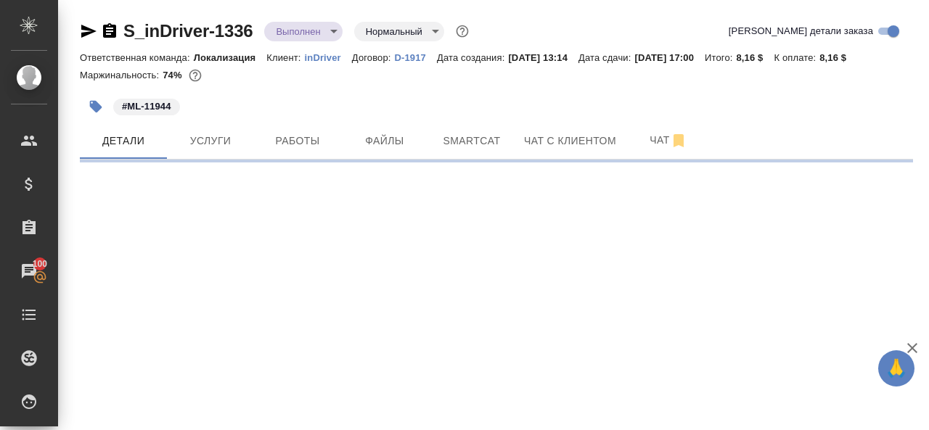
select select "RU"
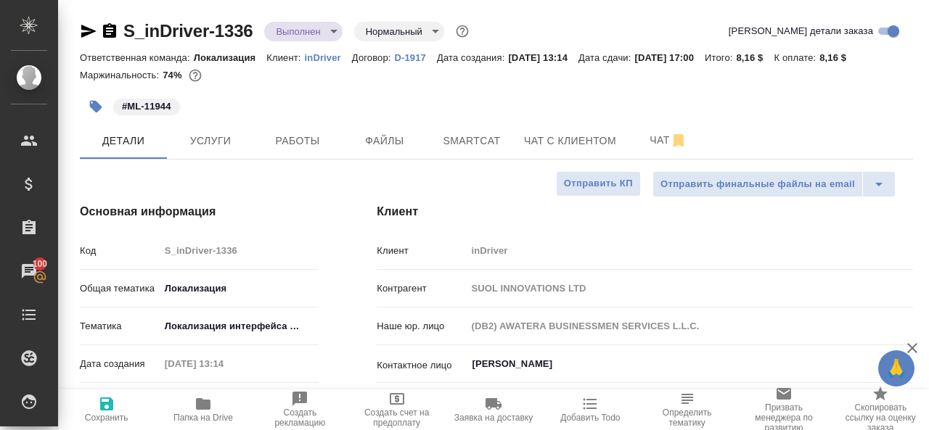
type textarea "x"
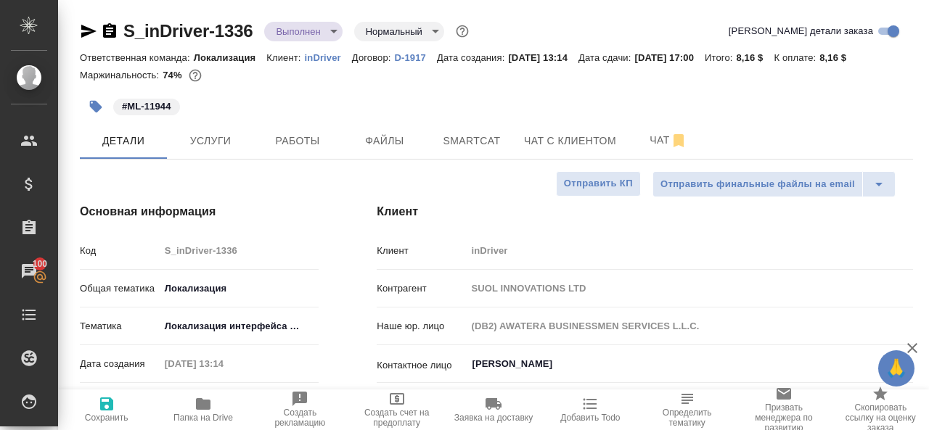
type textarea "x"
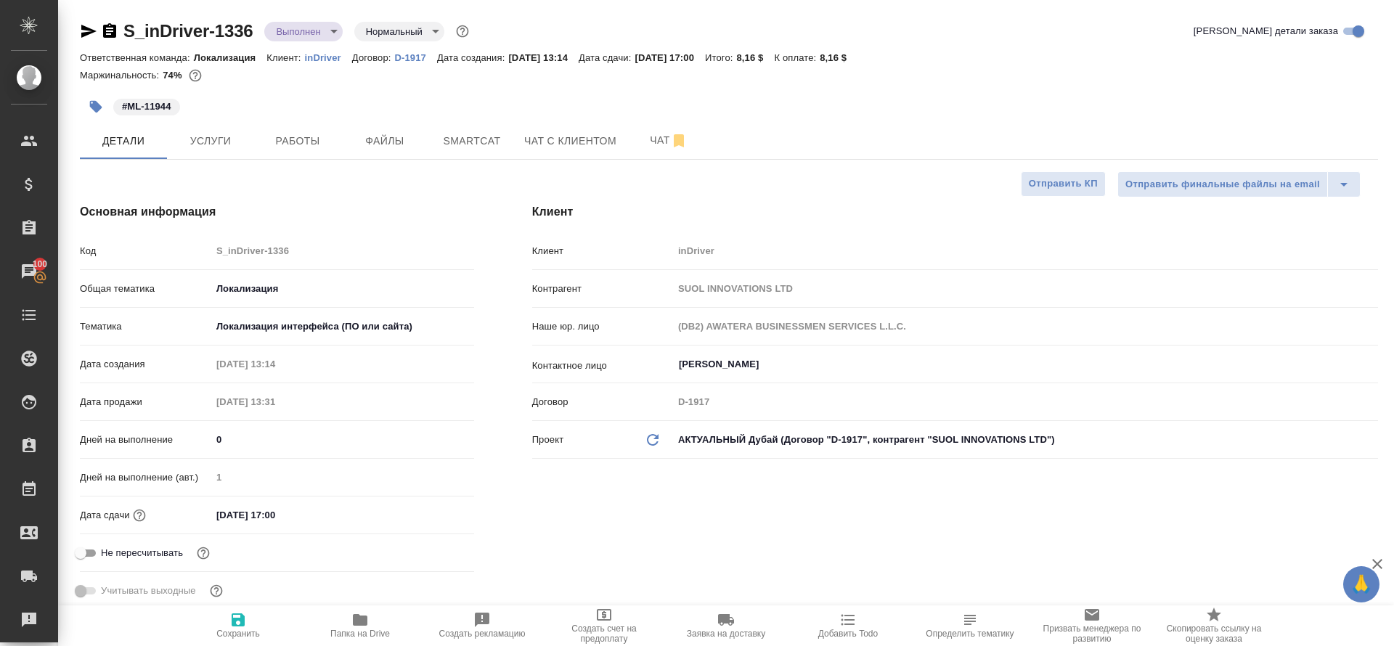
type textarea "x"
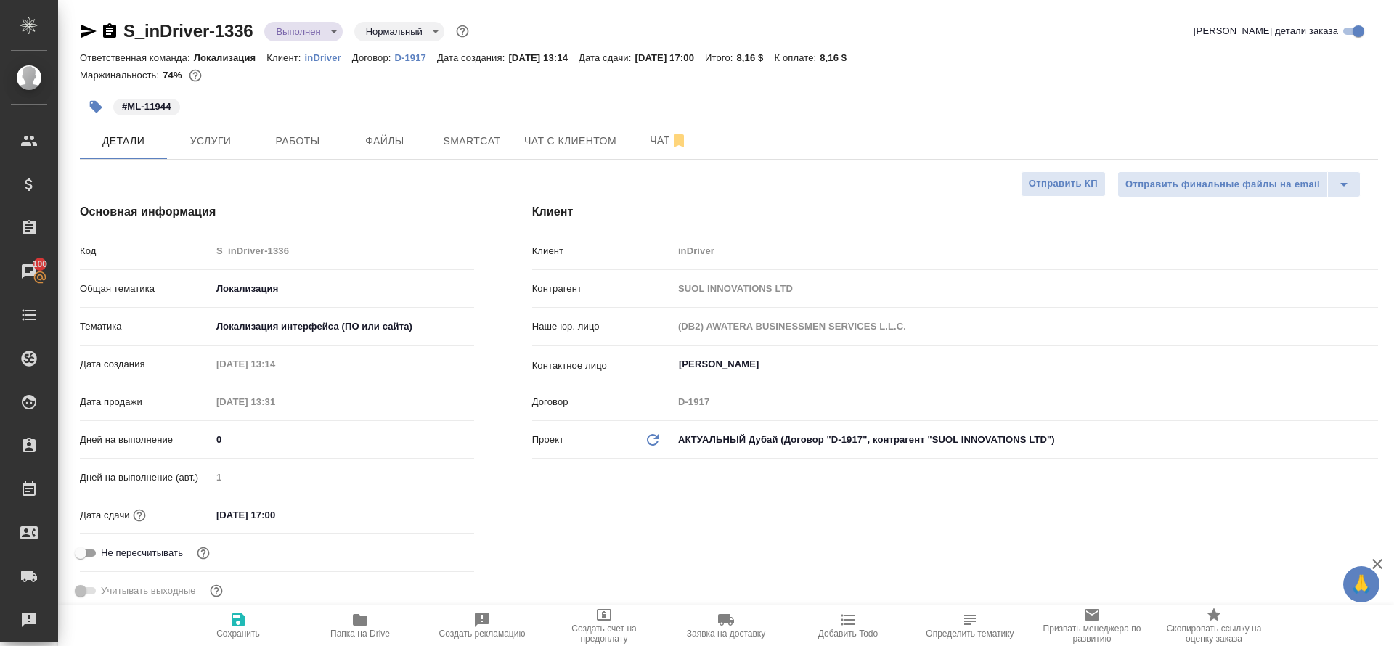
type textarea "x"
click at [205, 152] on button "Услуги" at bounding box center [210, 141] width 87 height 36
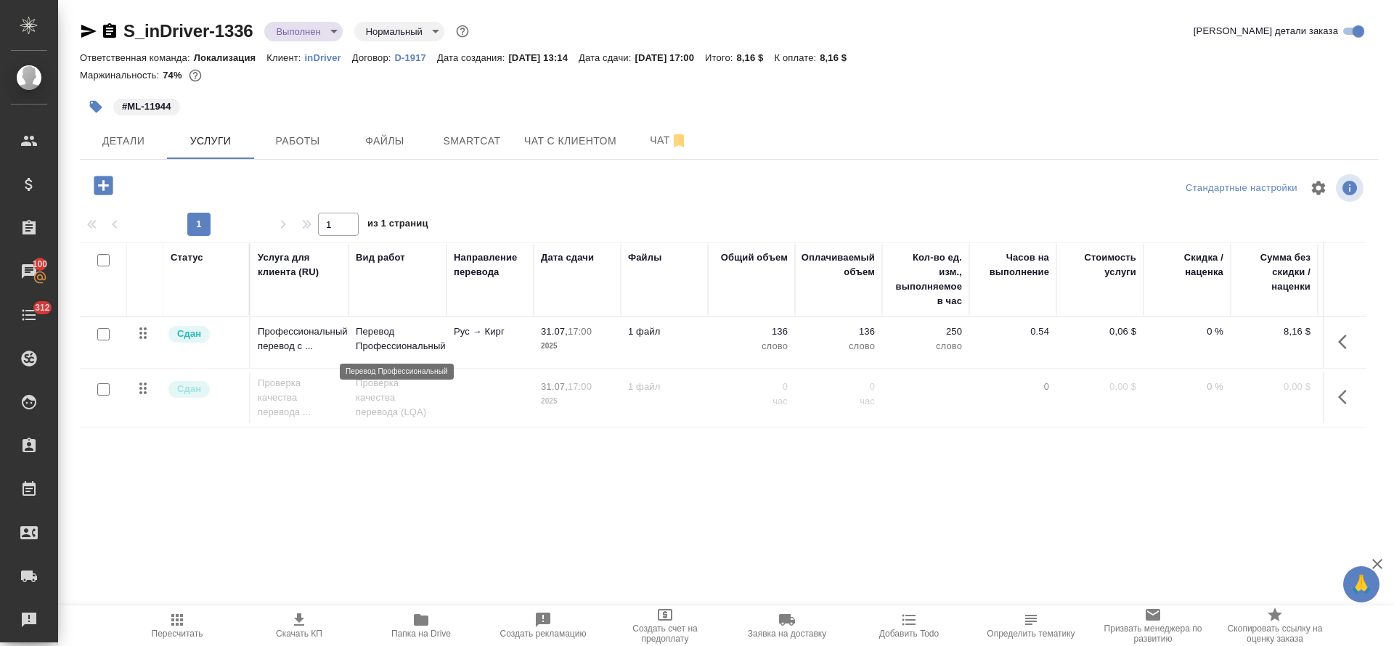
click at [414, 348] on p "Перевод Профессиональный" at bounding box center [397, 338] width 83 height 29
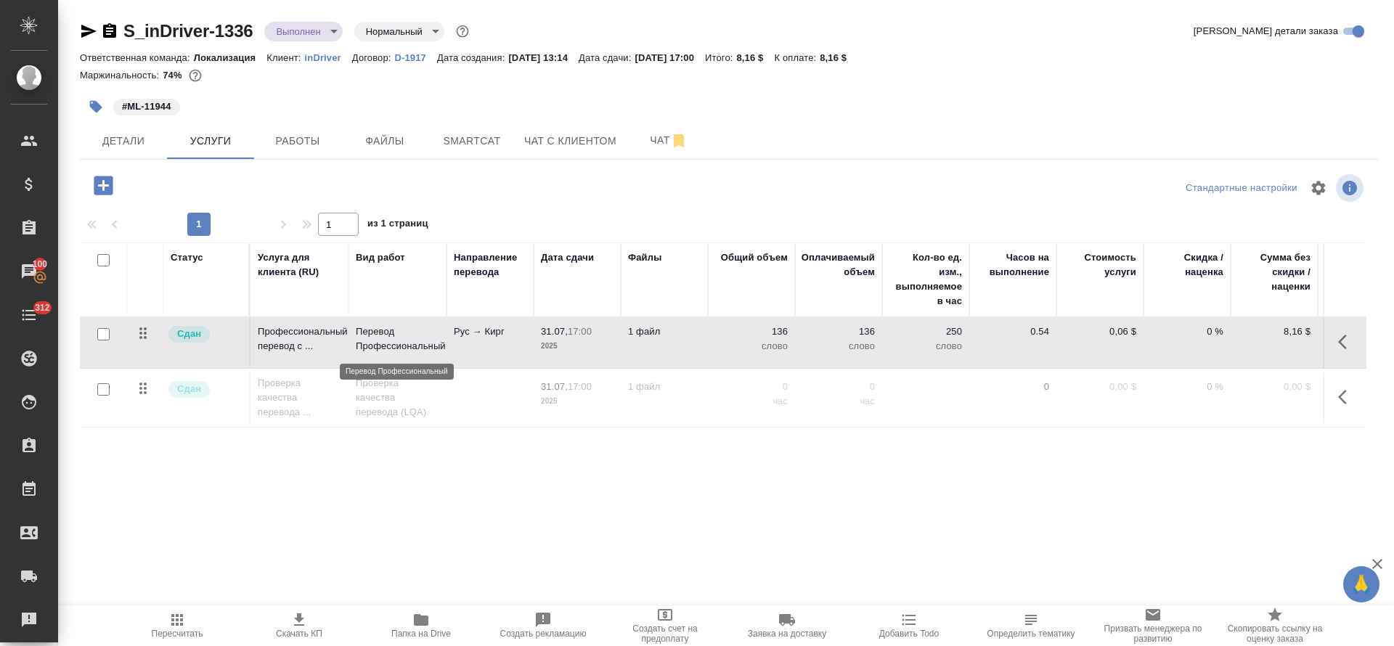
click at [414, 348] on p "Перевод Профессиональный" at bounding box center [397, 338] width 83 height 29
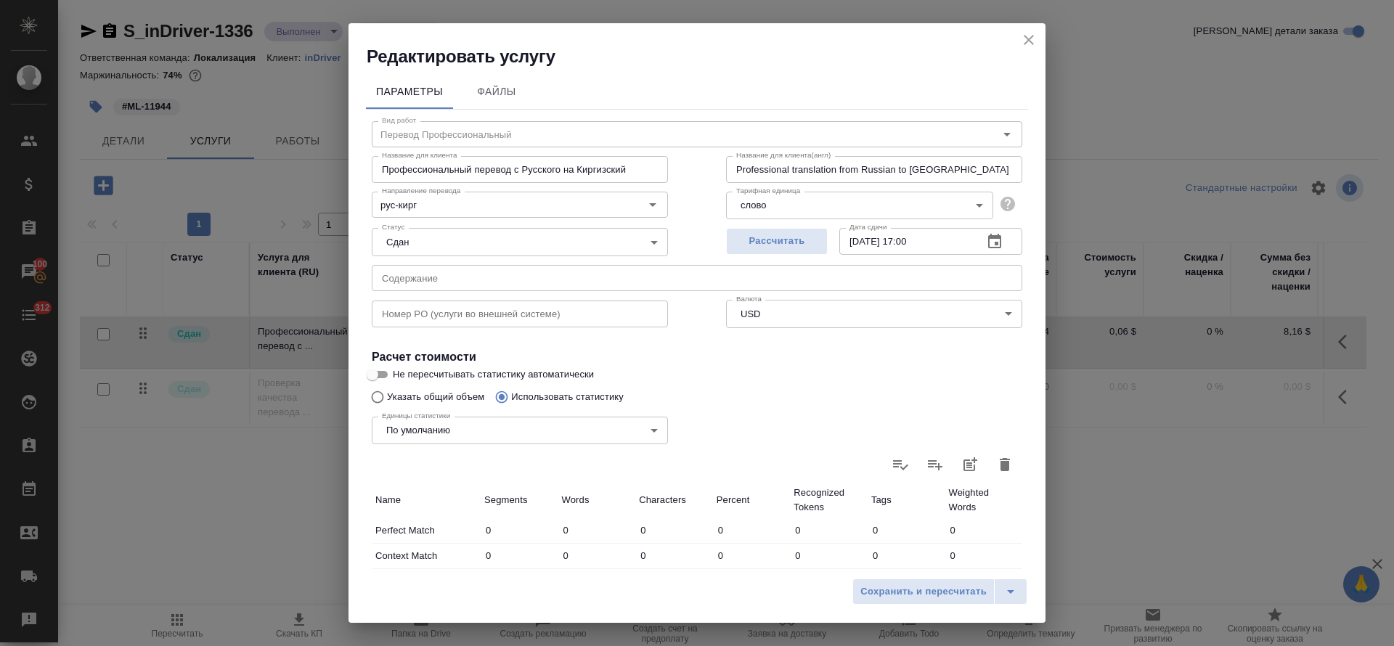
click at [928, 45] on icon "close" at bounding box center [1028, 39] width 17 height 17
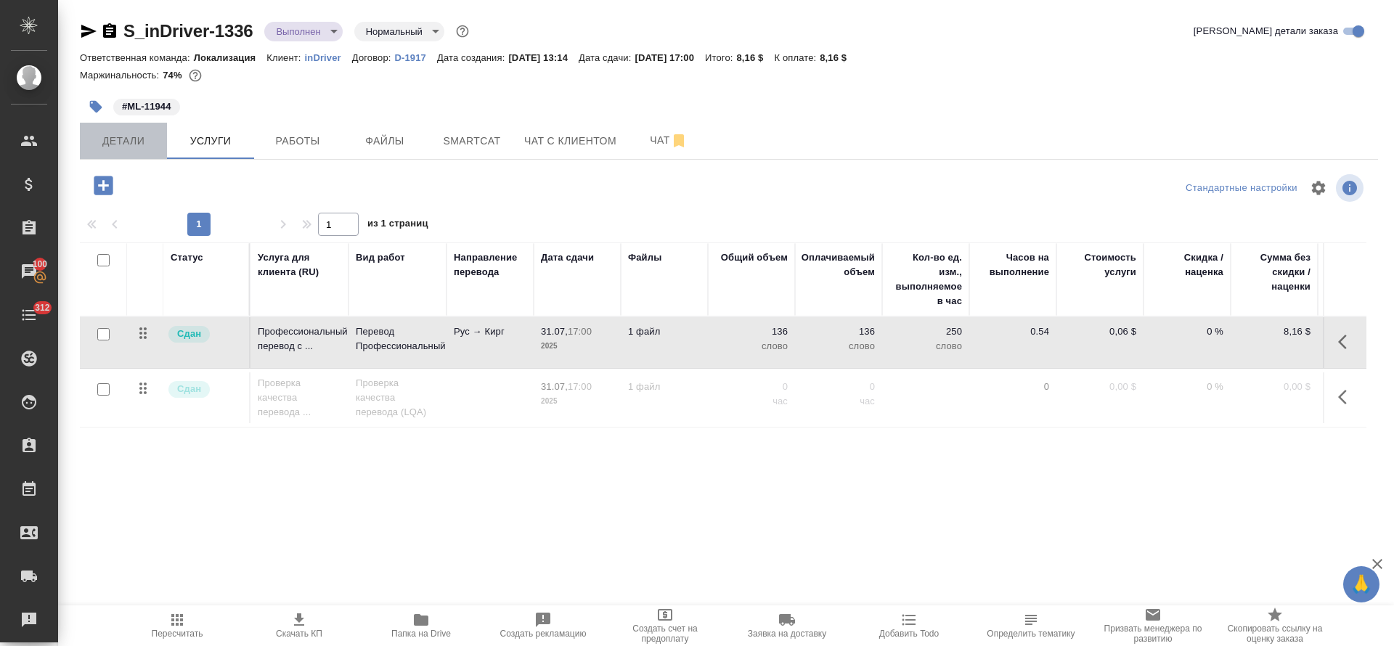
click at [126, 132] on span "Детали" at bounding box center [124, 141] width 70 height 18
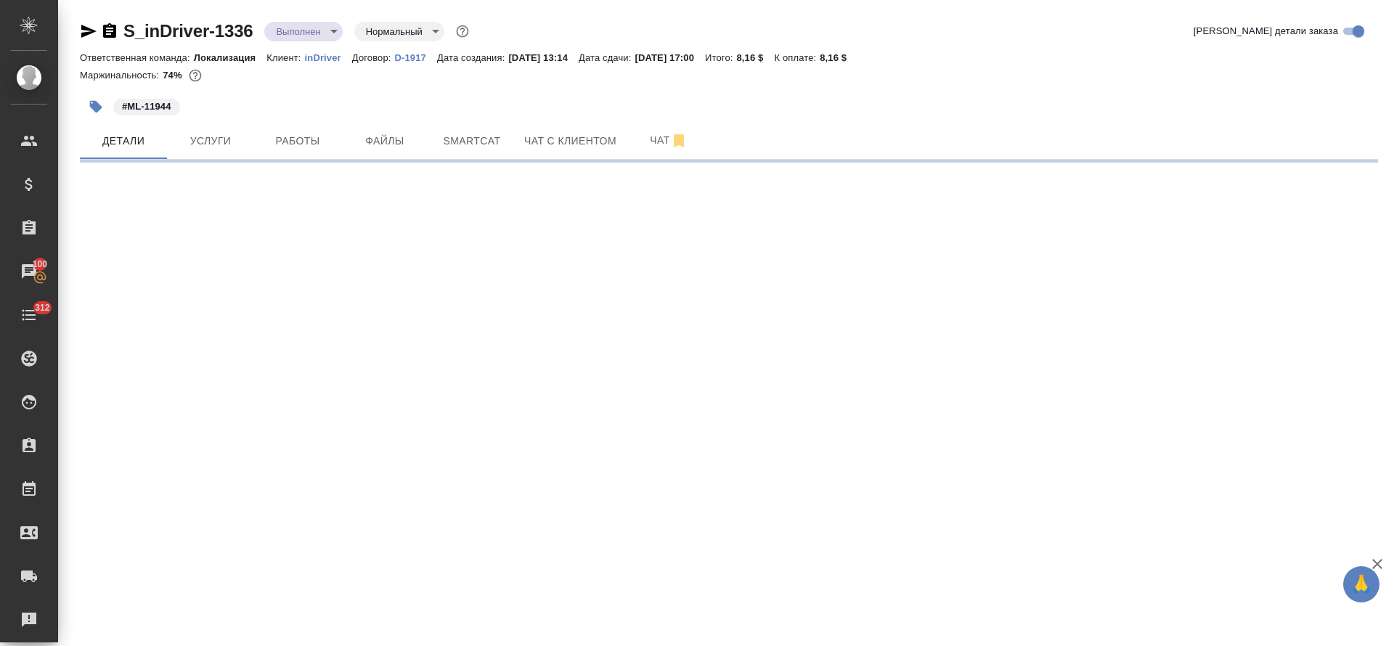
select select "RU"
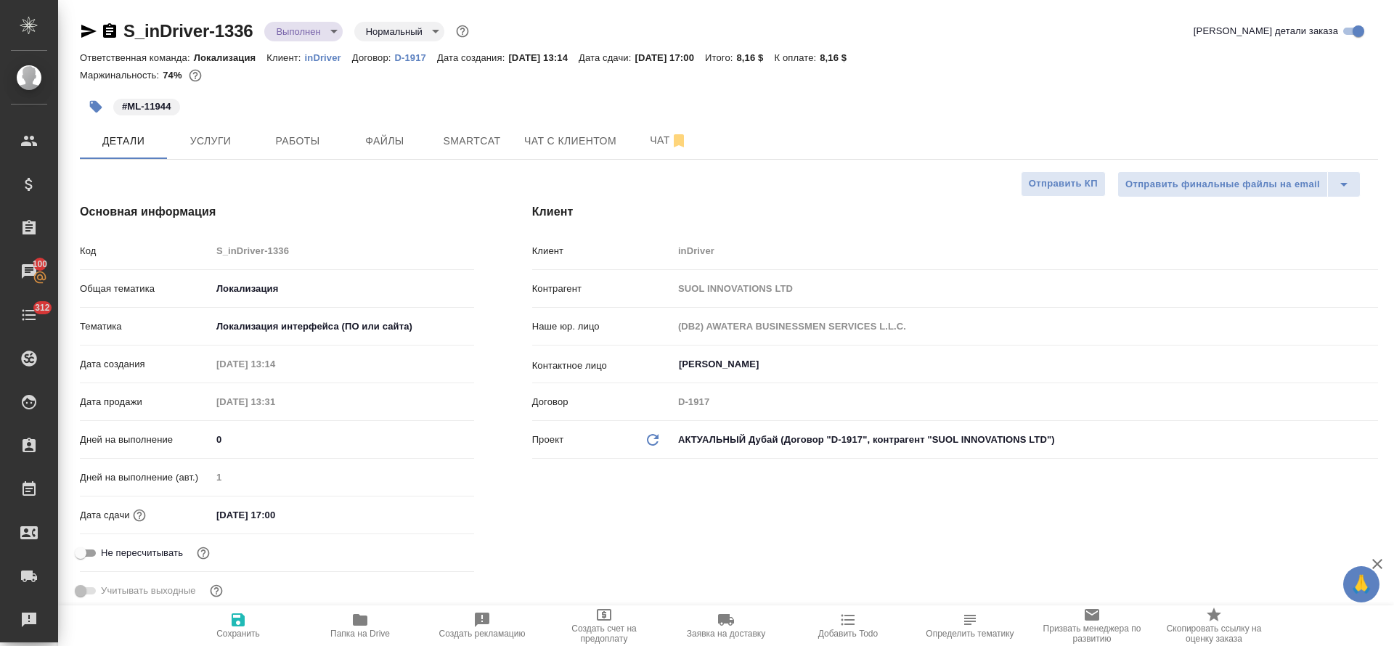
type textarea "x"
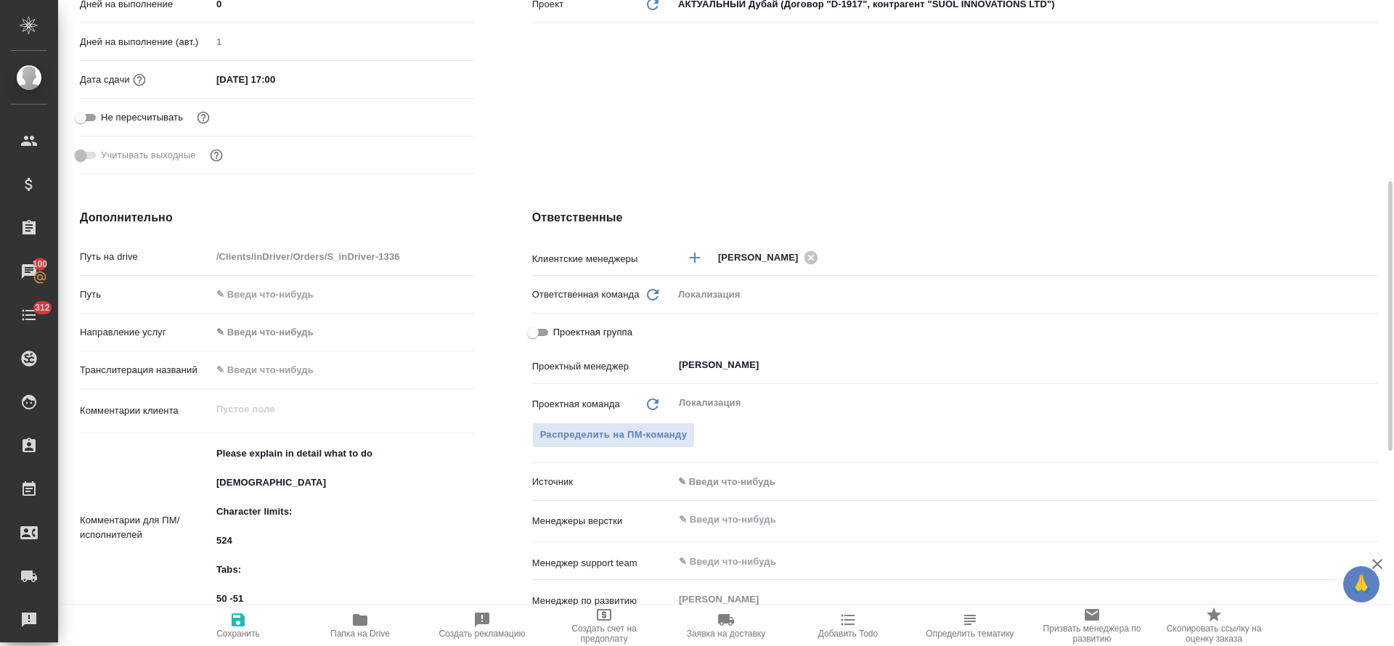
scroll to position [653, 0]
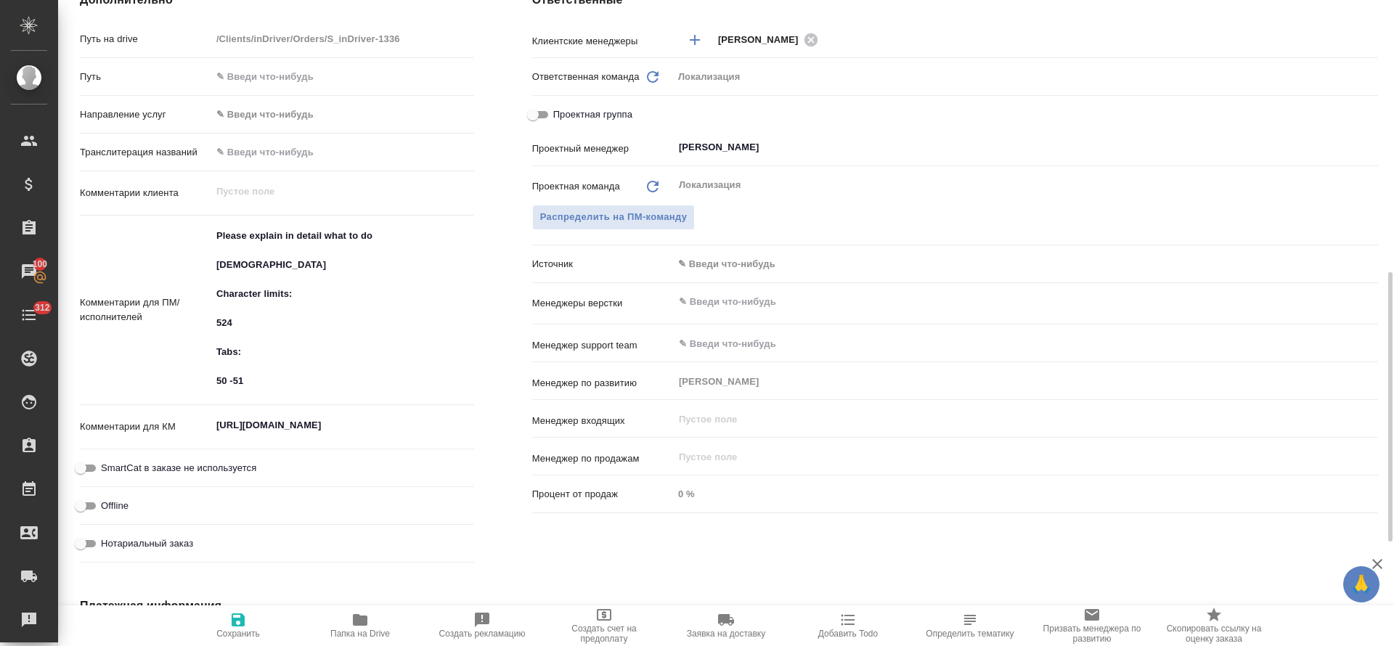
type textarea "x"
click at [264, 420] on textarea "[URL][DOMAIN_NAME]" at bounding box center [342, 426] width 261 height 25
click at [264, 423] on textarea "[URL][DOMAIN_NAME]" at bounding box center [342, 426] width 261 height 25
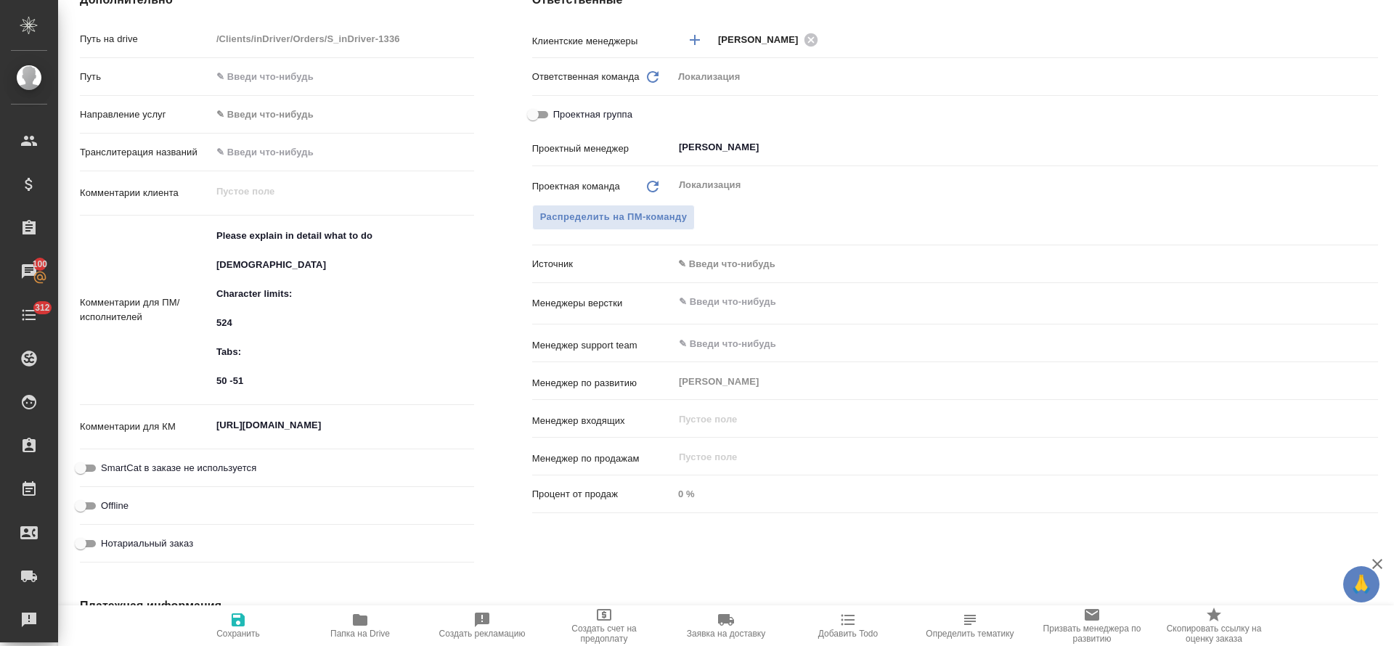
type textarea "x"
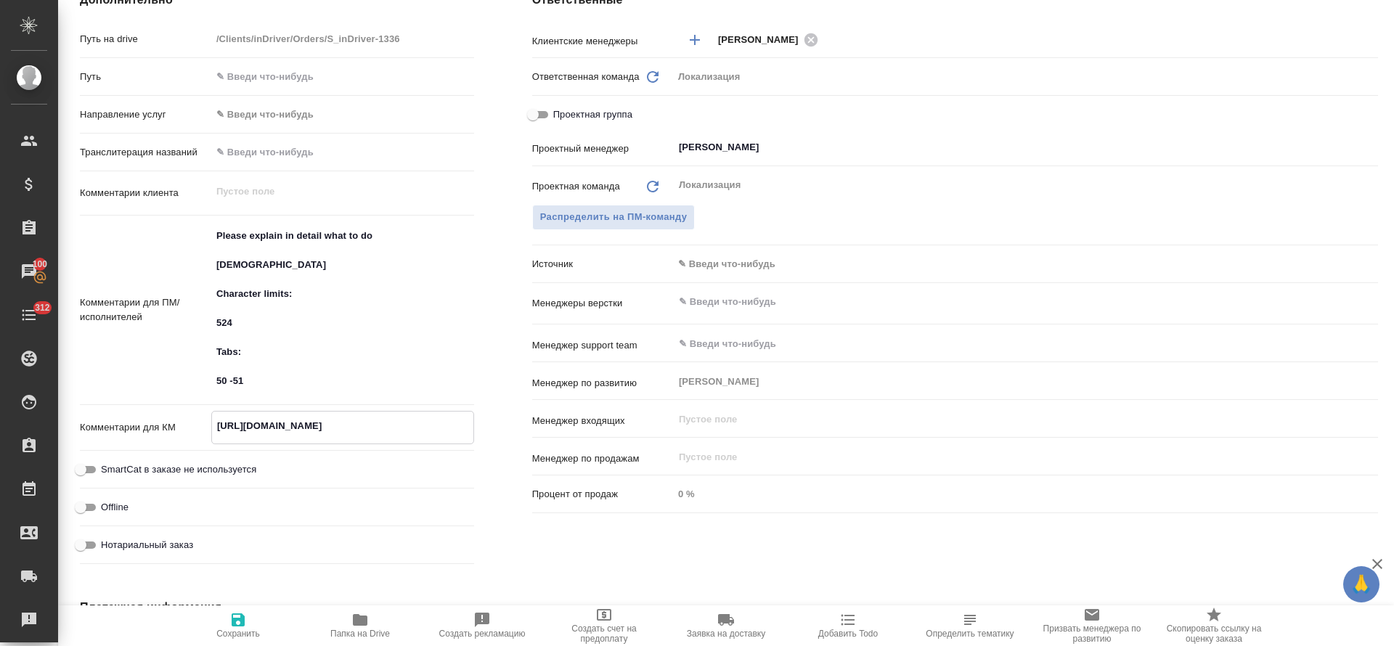
scroll to position [109, 0]
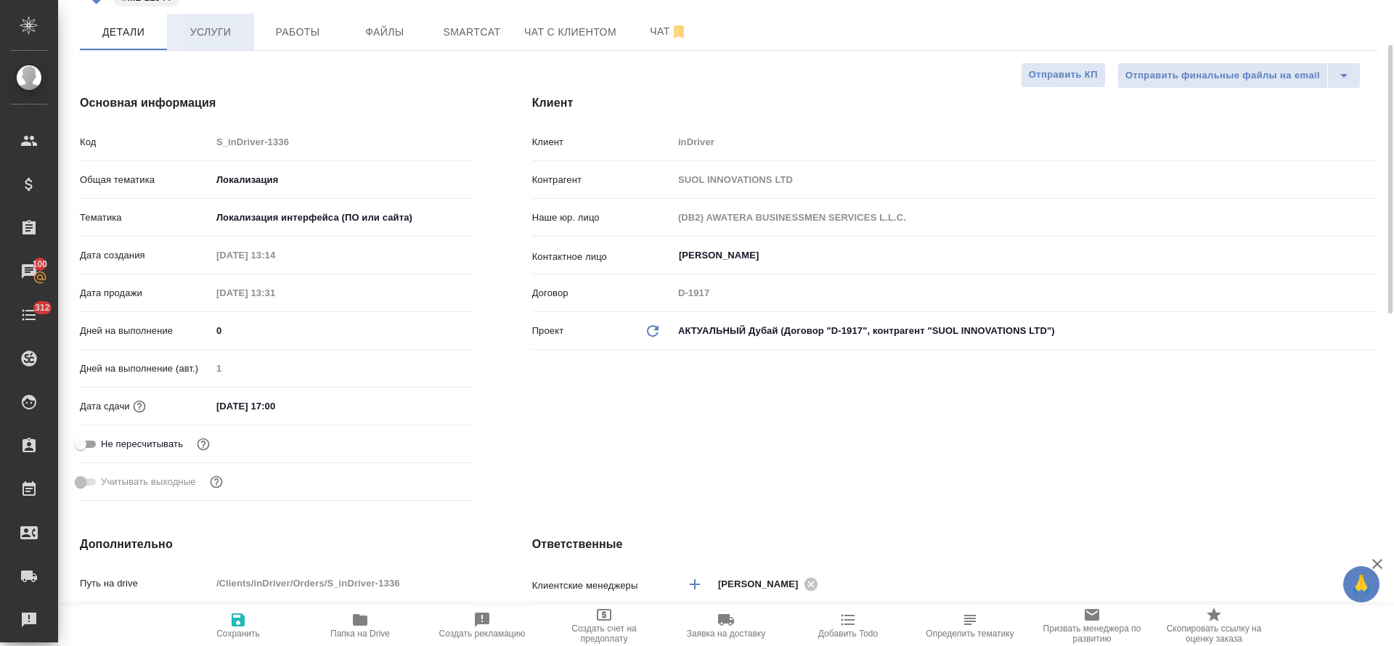
type textarea "x"
click at [218, 36] on span "Услуги" at bounding box center [211, 32] width 70 height 18
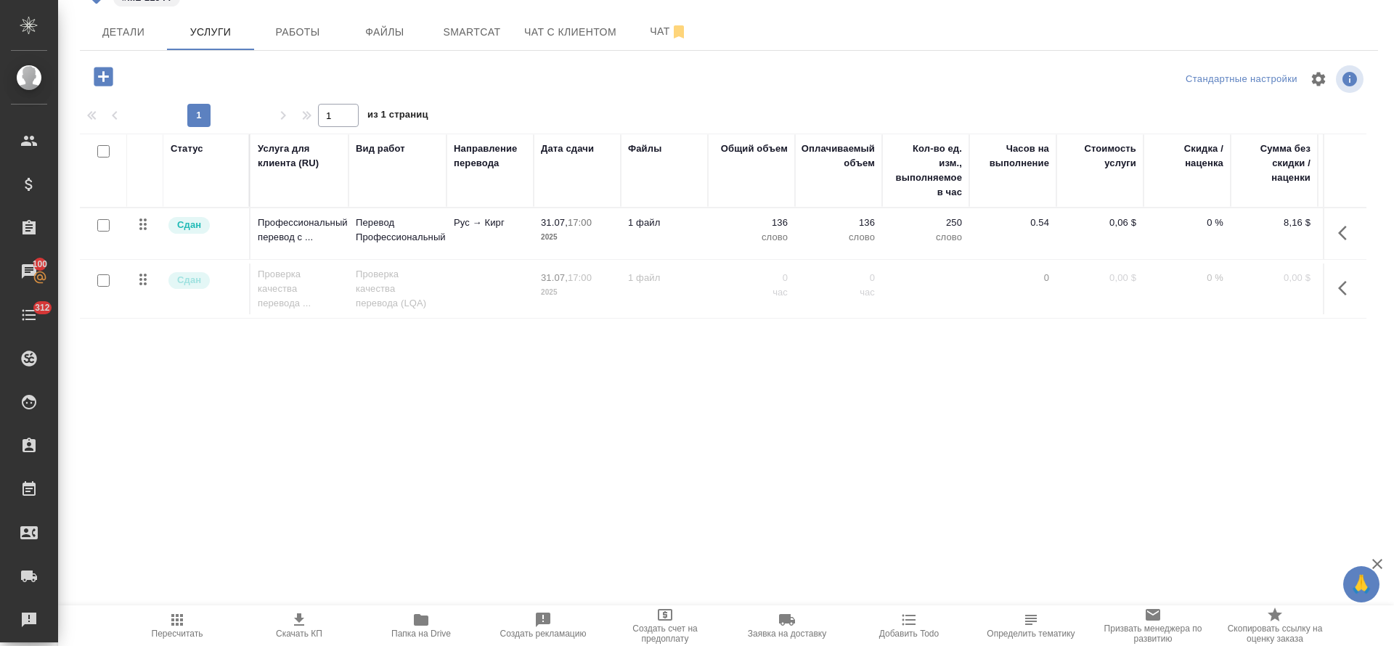
click at [928, 230] on icon "button" at bounding box center [1346, 232] width 17 height 17
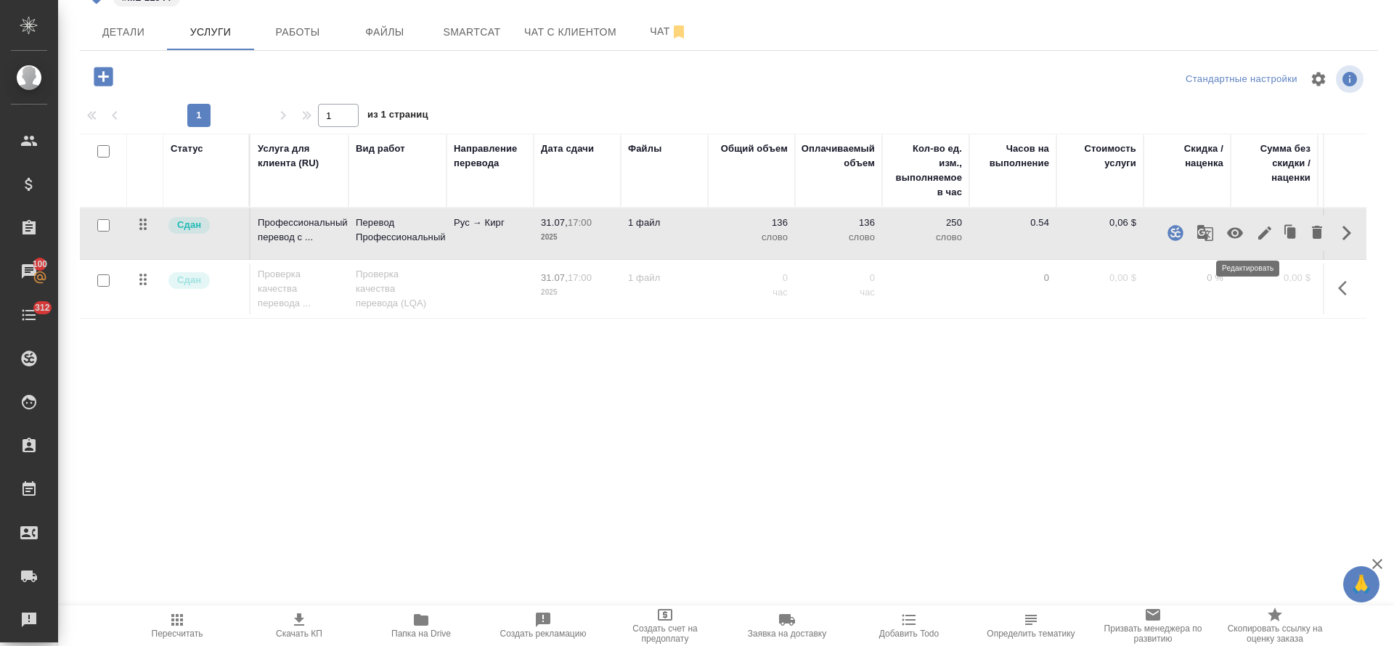
click at [928, 234] on icon "button" at bounding box center [1264, 232] width 13 height 13
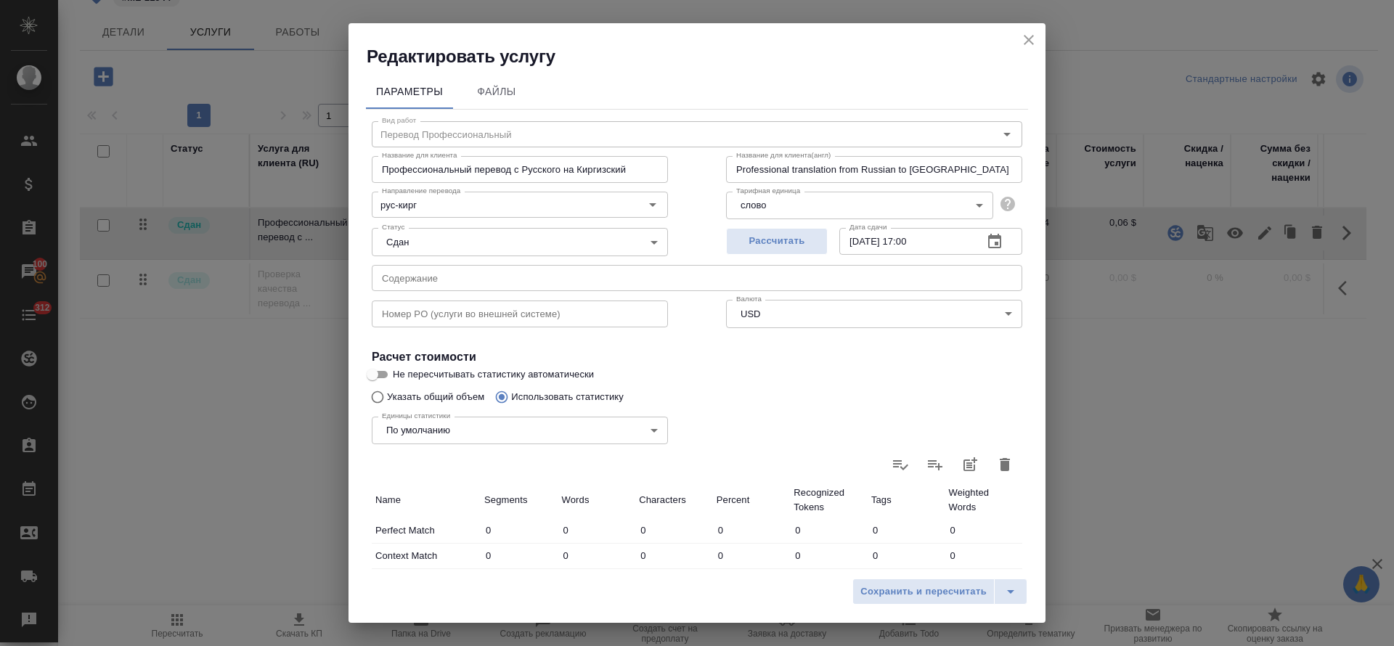
type input "Перевод Профессиональный"
type input "рус-кирг"
click at [481, 272] on input "text" at bounding box center [697, 278] width 650 height 26
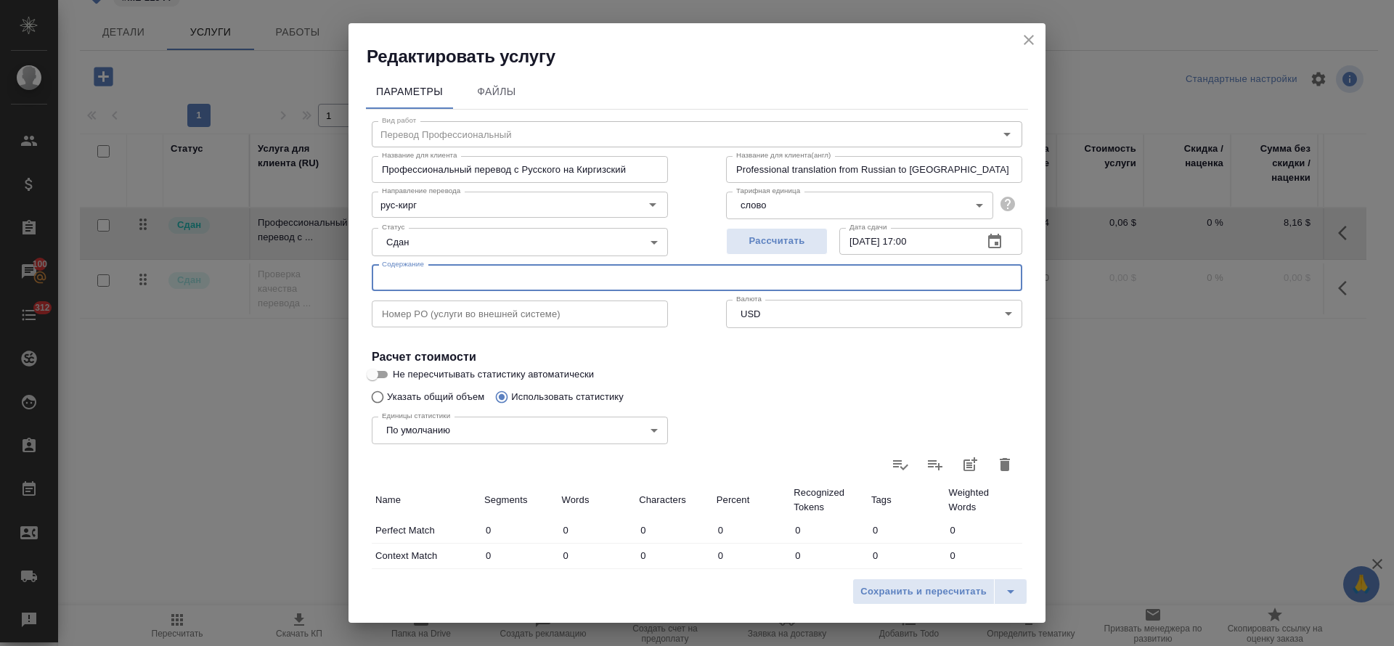
paste input "WA comms for Kyrgyzstan -Kyrgyz"
type input "WA comms for Kyrgyzstan -Kyrgyz"
click at [900, 430] on span "Сохранить и пересчитать" at bounding box center [923, 592] width 126 height 17
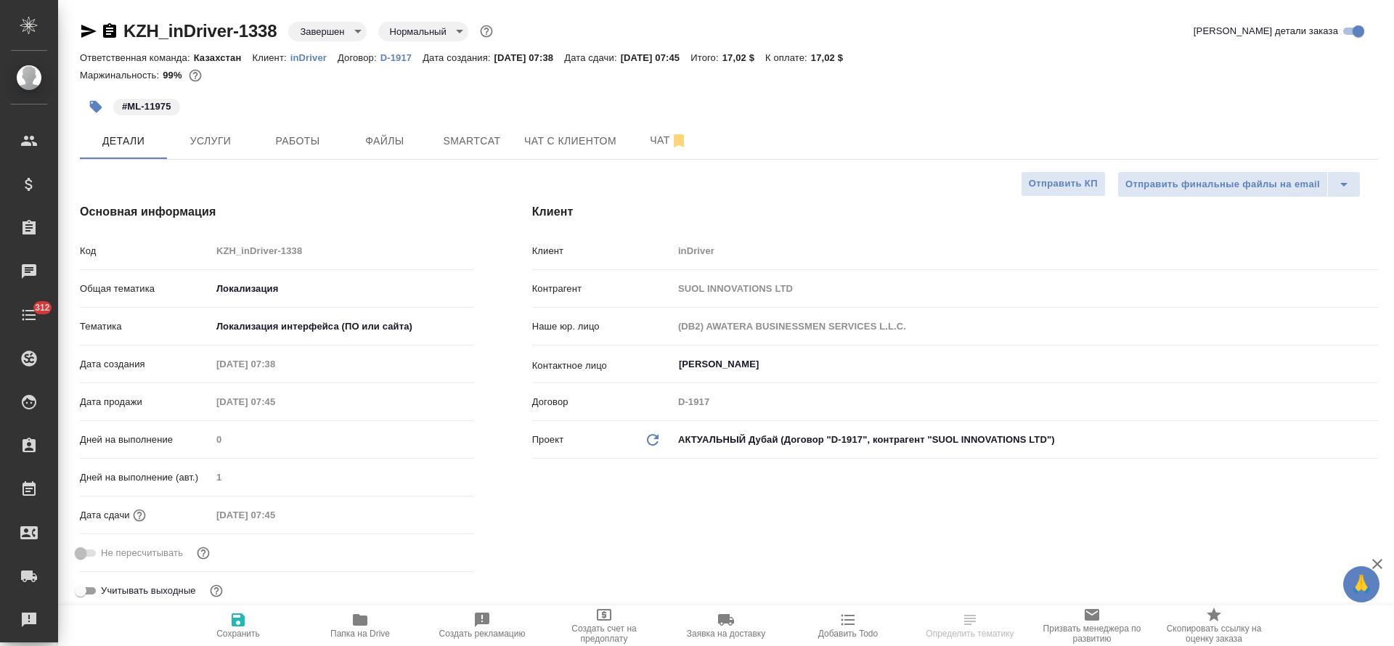
select select "RU"
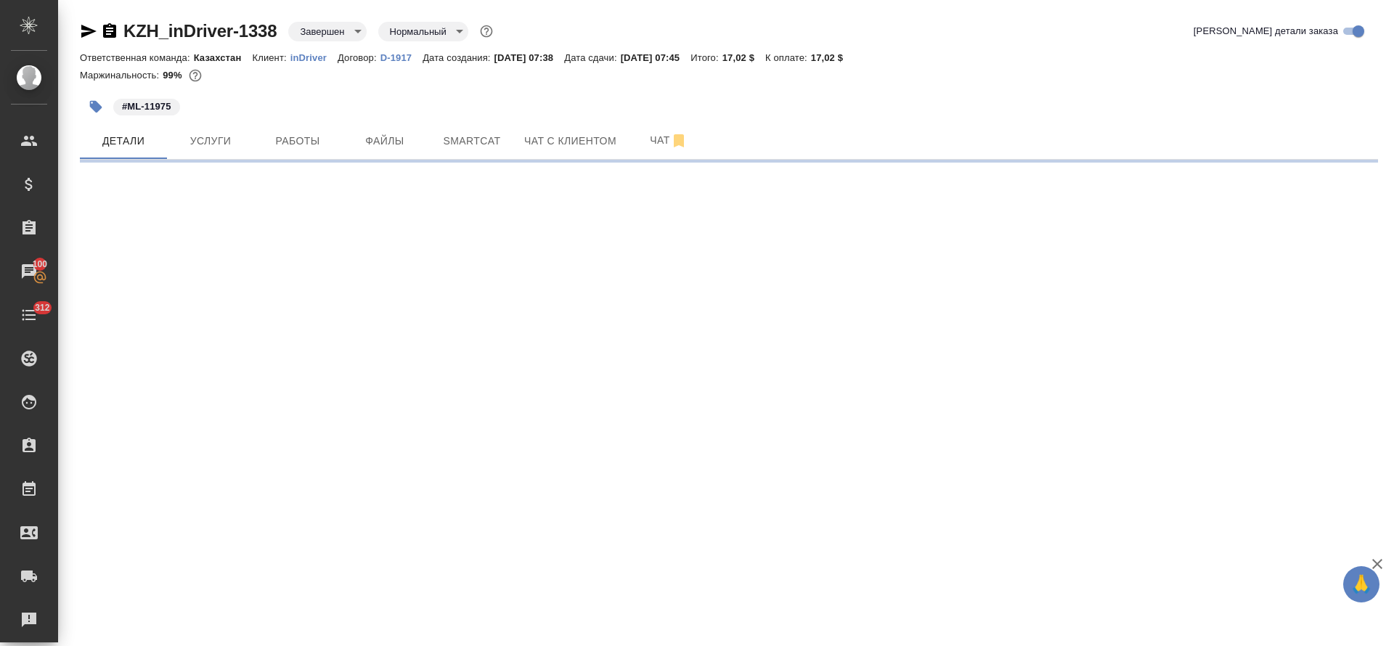
select select "RU"
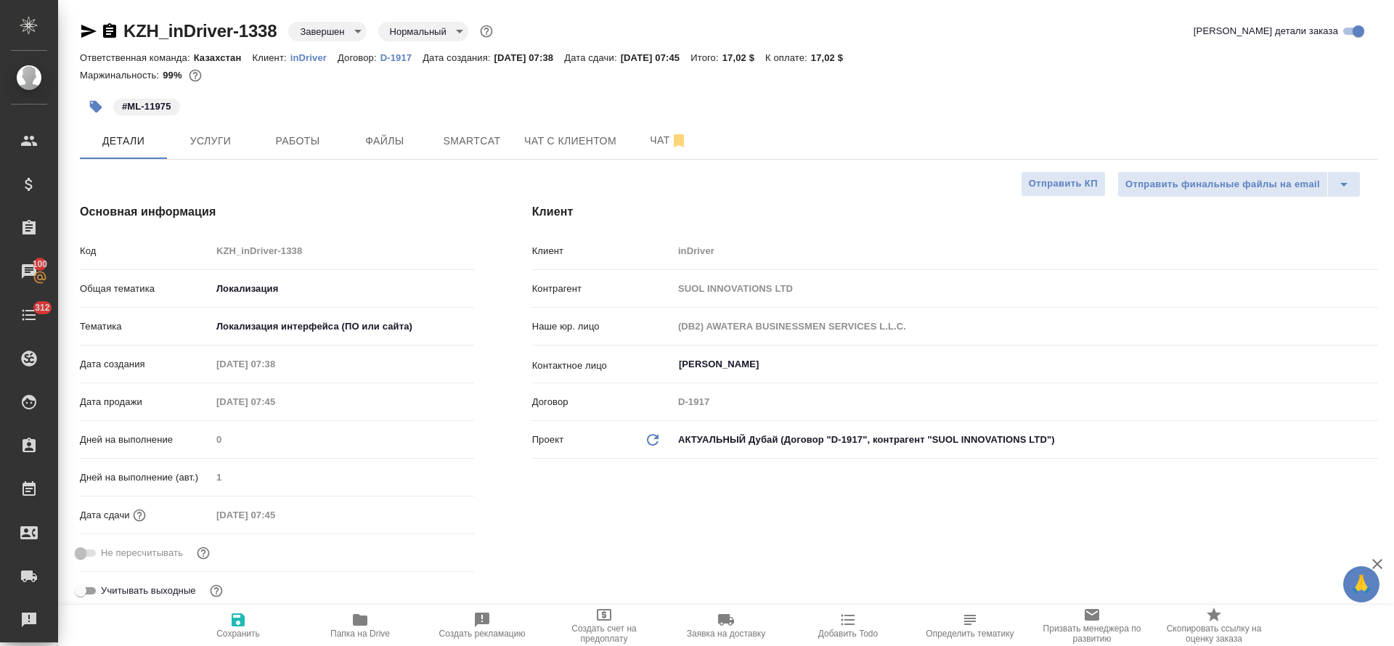
type textarea "x"
click at [201, 139] on span "Услуги" at bounding box center [211, 141] width 70 height 18
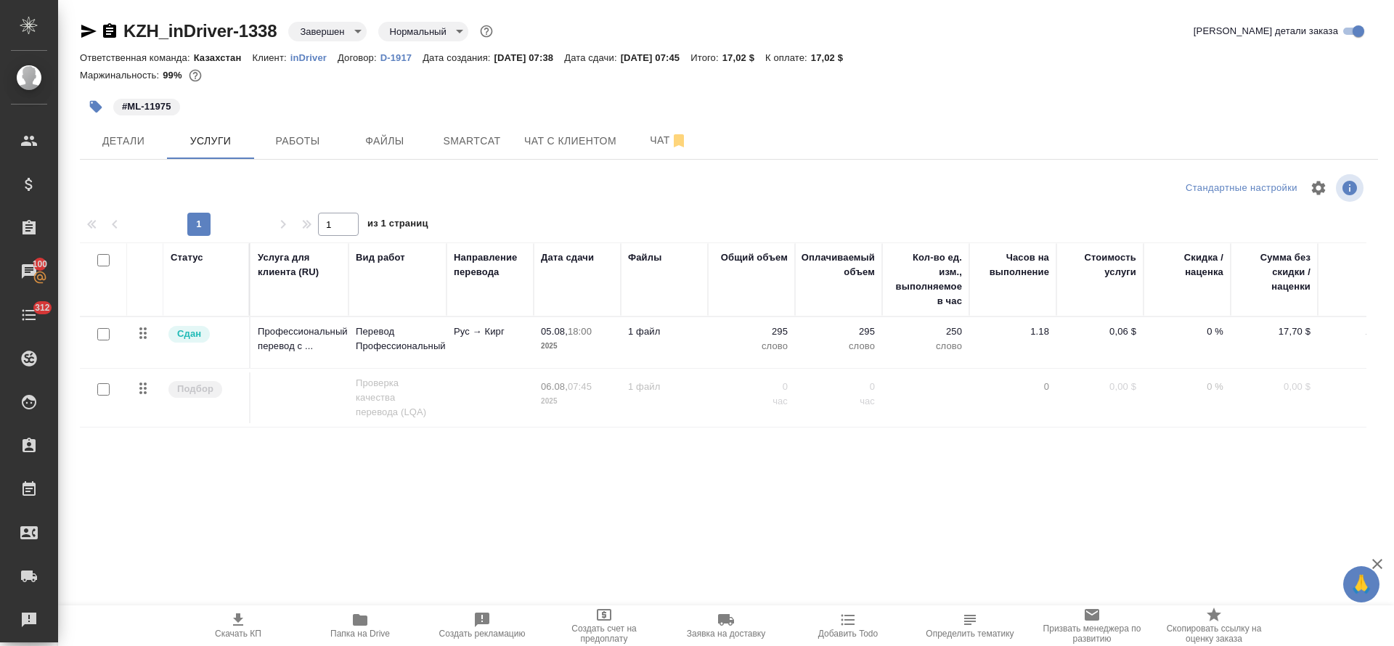
click at [454, 338] on p "Рус → Кирг" at bounding box center [490, 331] width 73 height 15
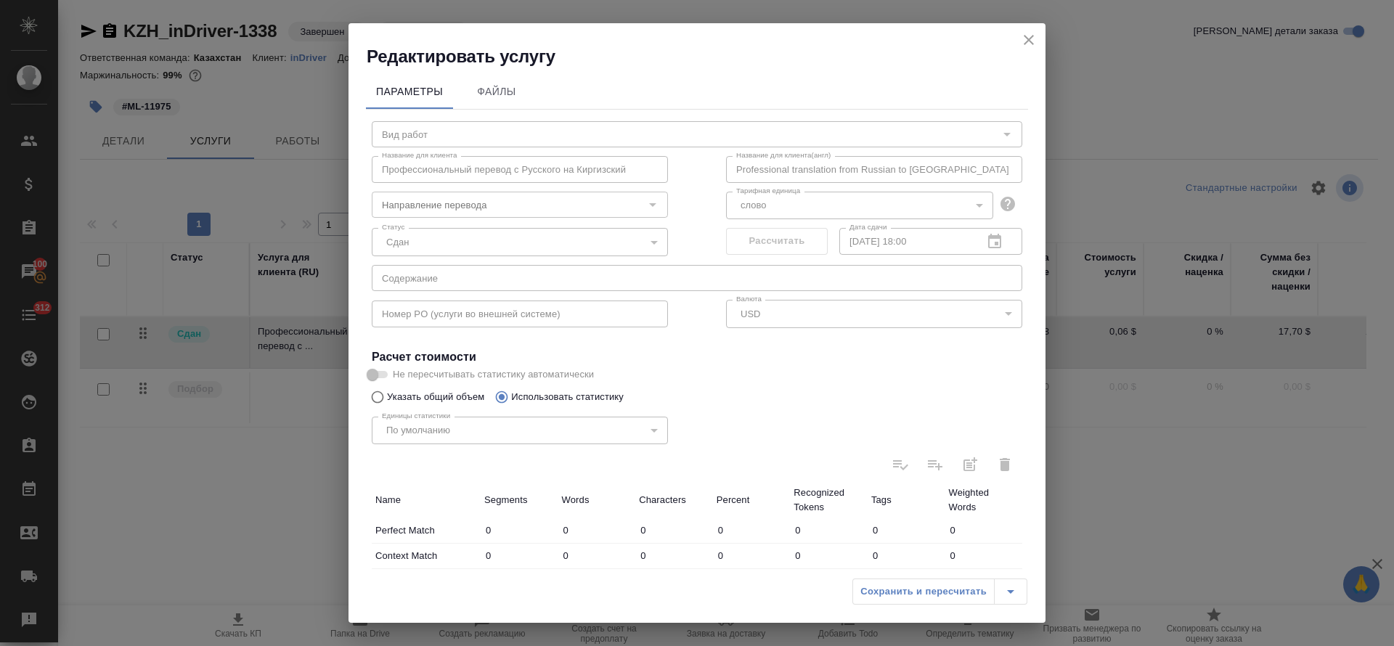
type input "Перевод Профессиональный"
type input "рус-кирг"
click at [1032, 37] on icon "close" at bounding box center [1029, 40] width 10 height 10
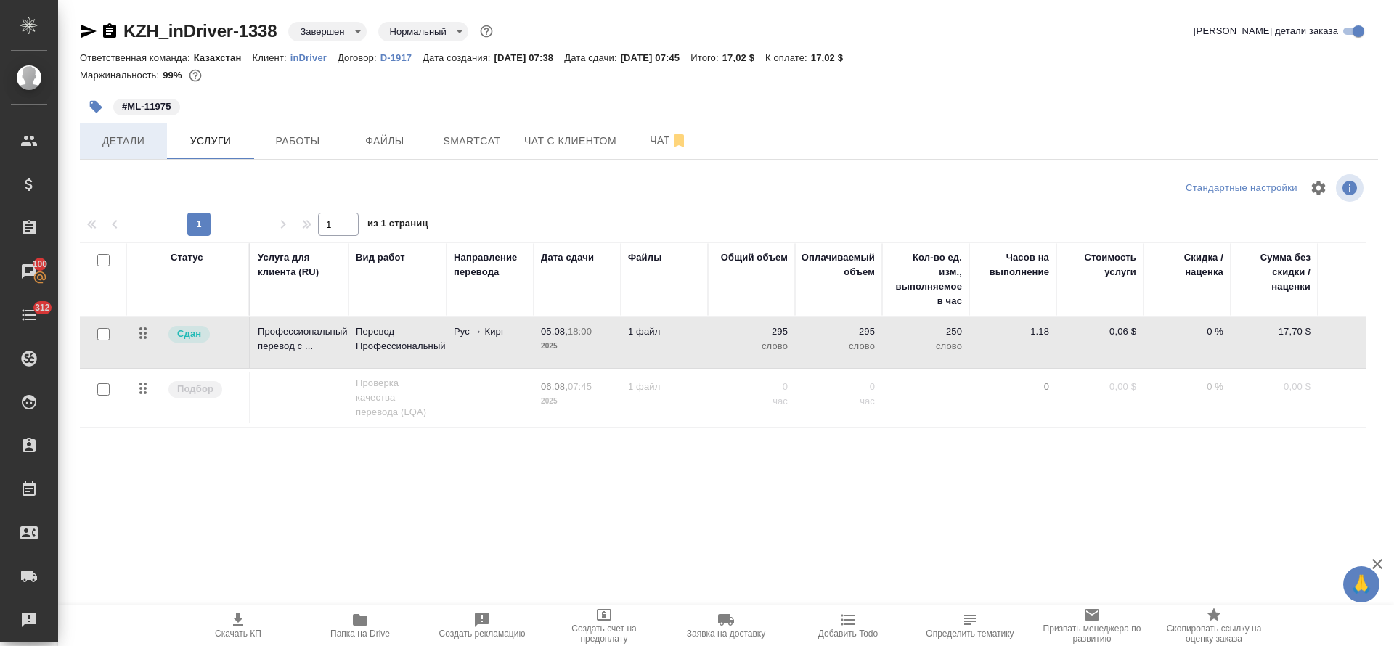
click at [103, 144] on span "Детали" at bounding box center [124, 141] width 70 height 18
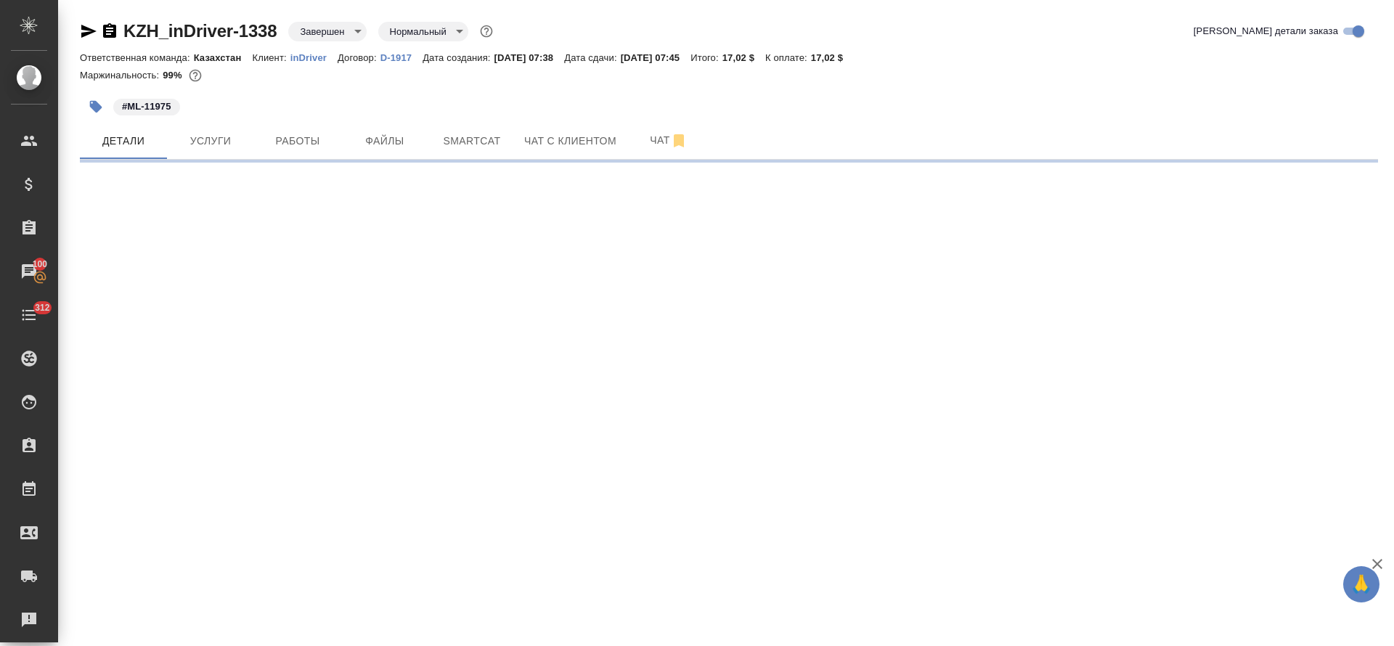
select select "RU"
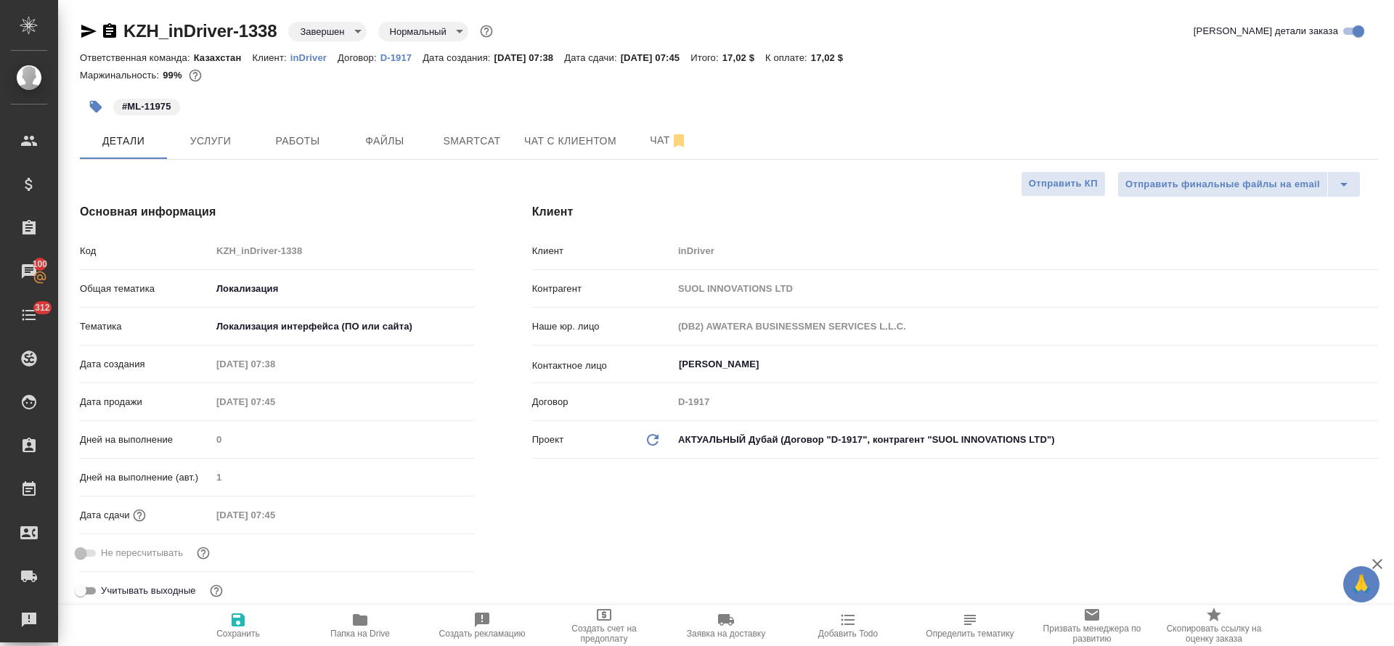
type textarea "x"
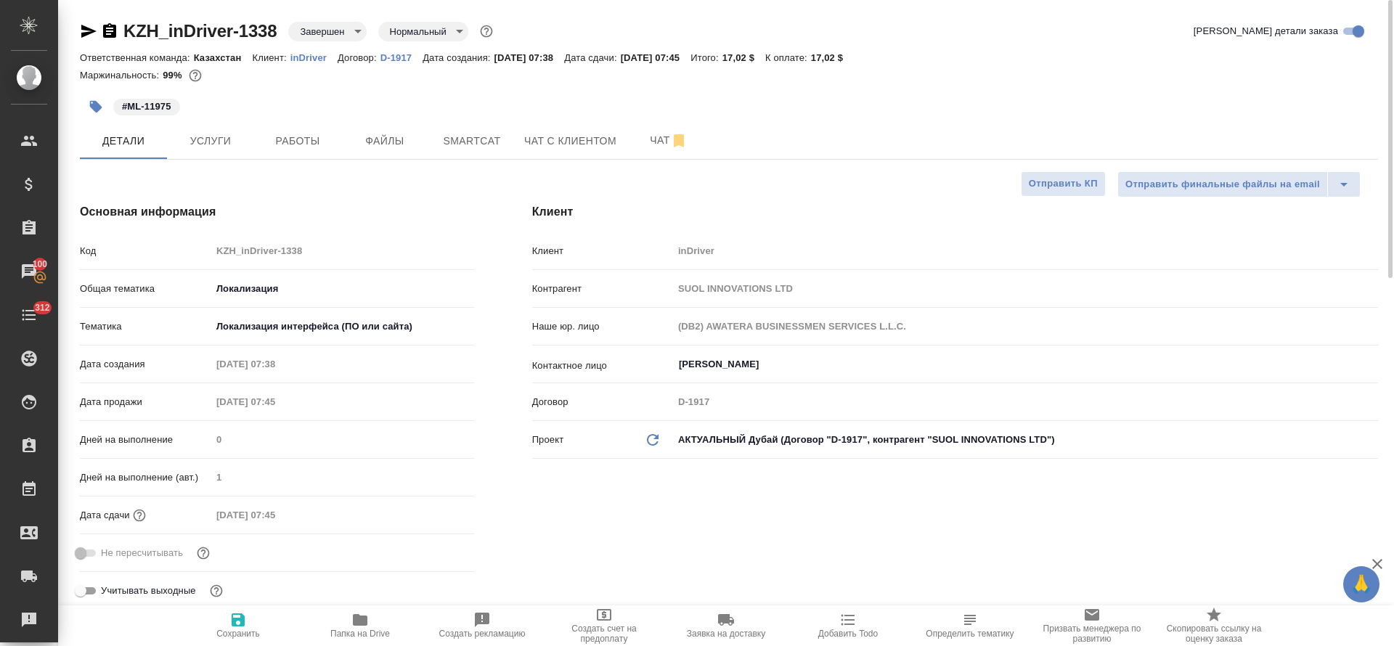
type textarea "x"
click at [81, 33] on icon "button" at bounding box center [88, 31] width 17 height 17
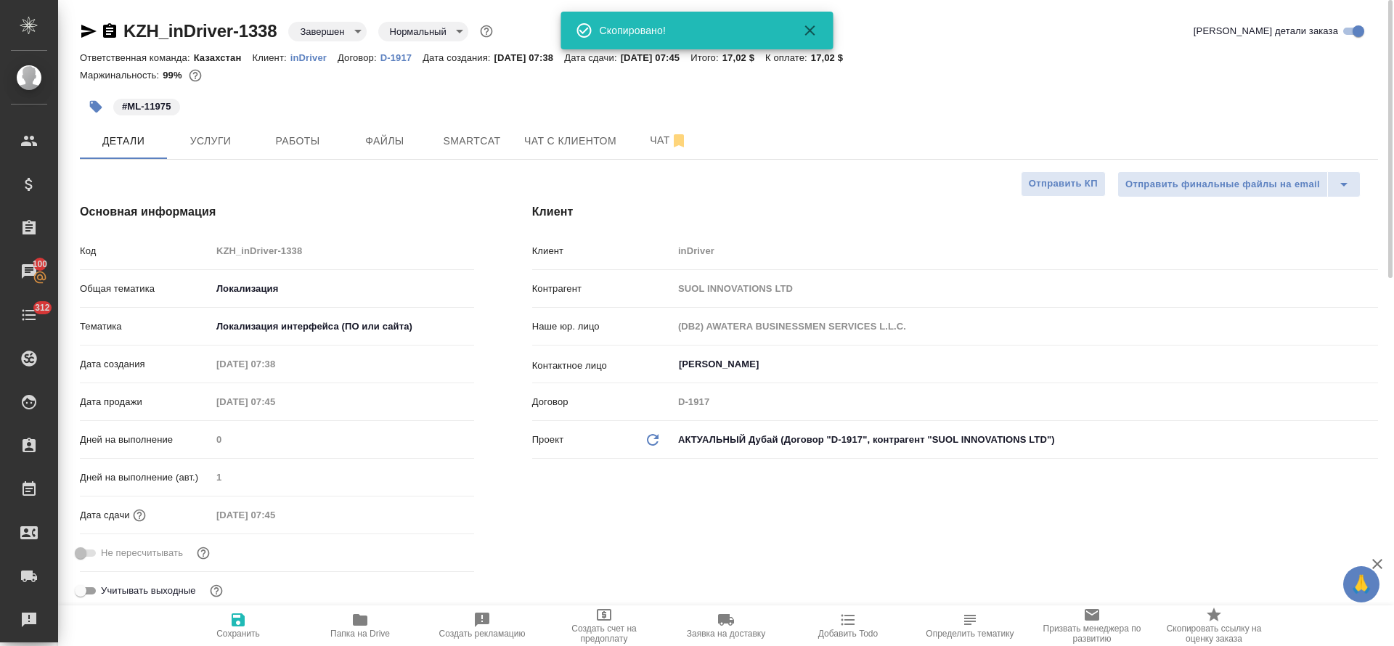
type textarea "x"
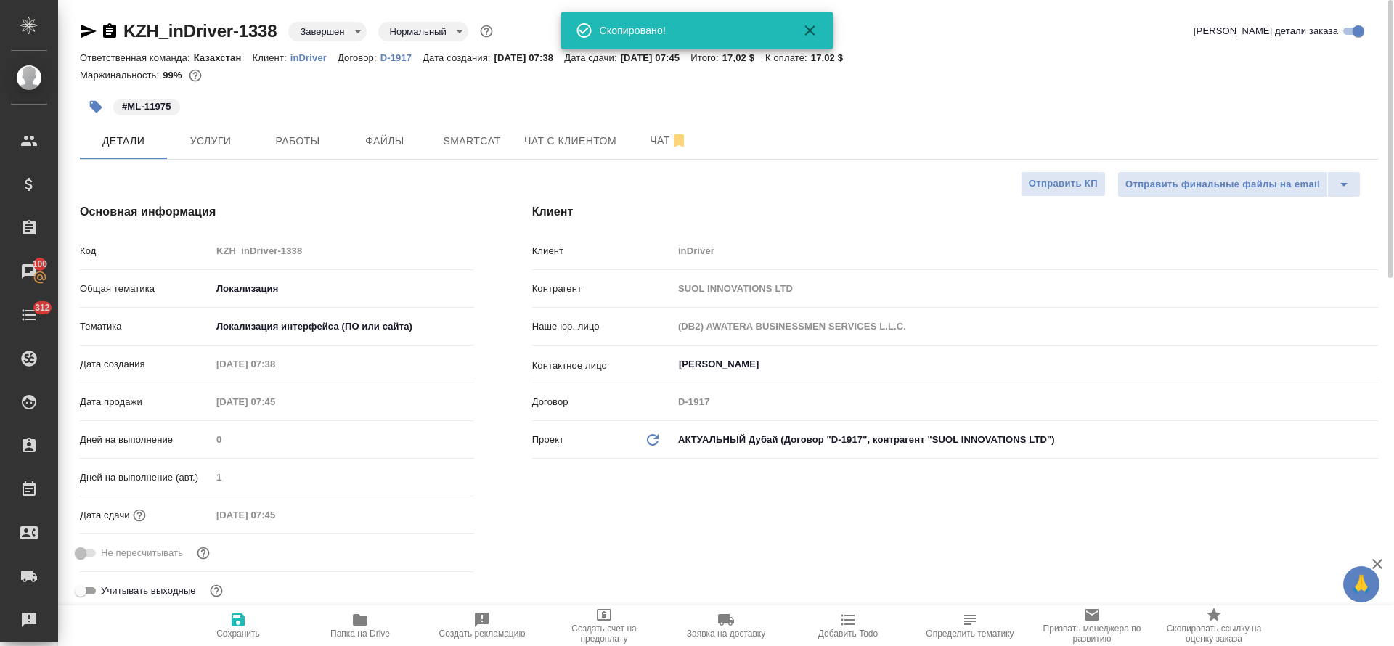
type textarea "x"
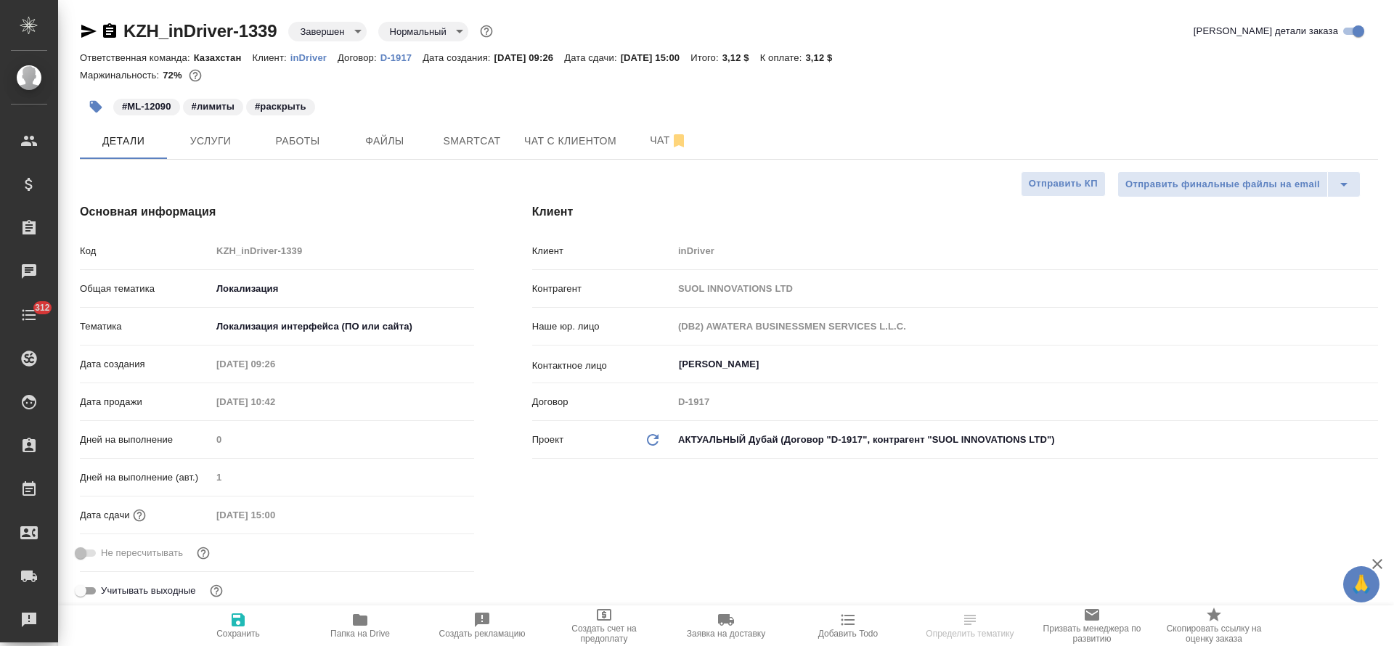
select select "RU"
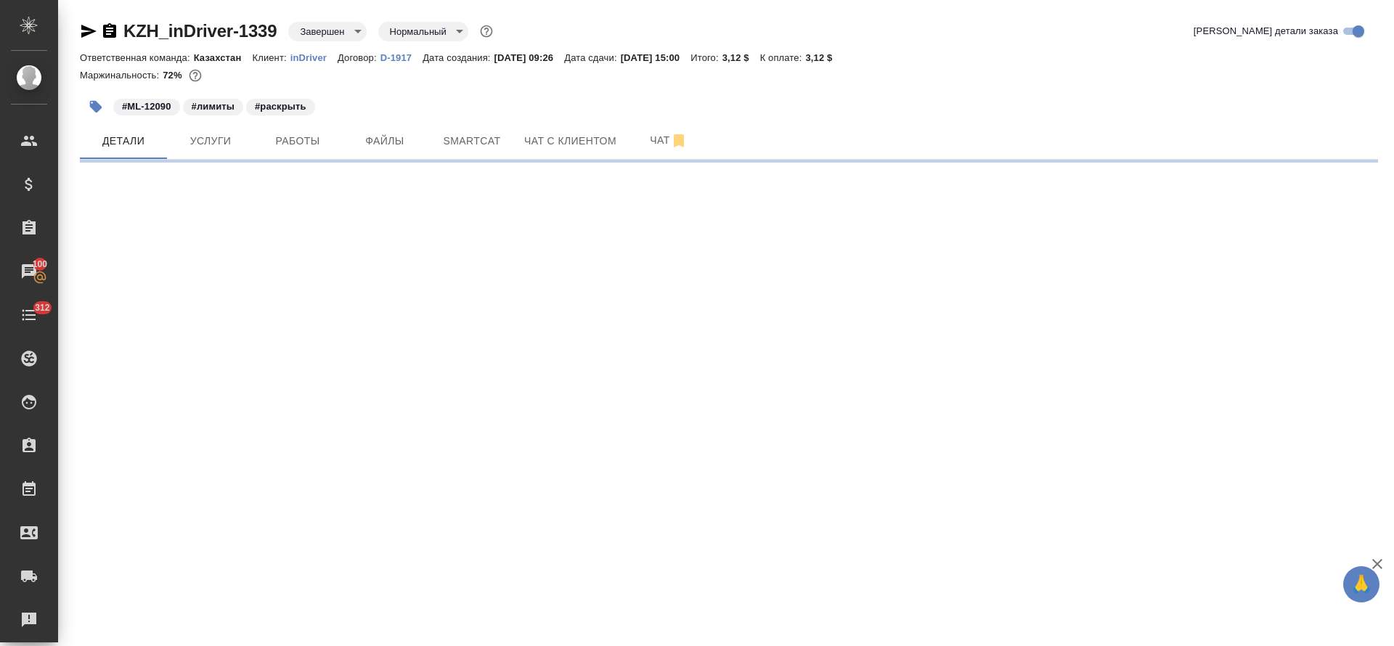
select select "RU"
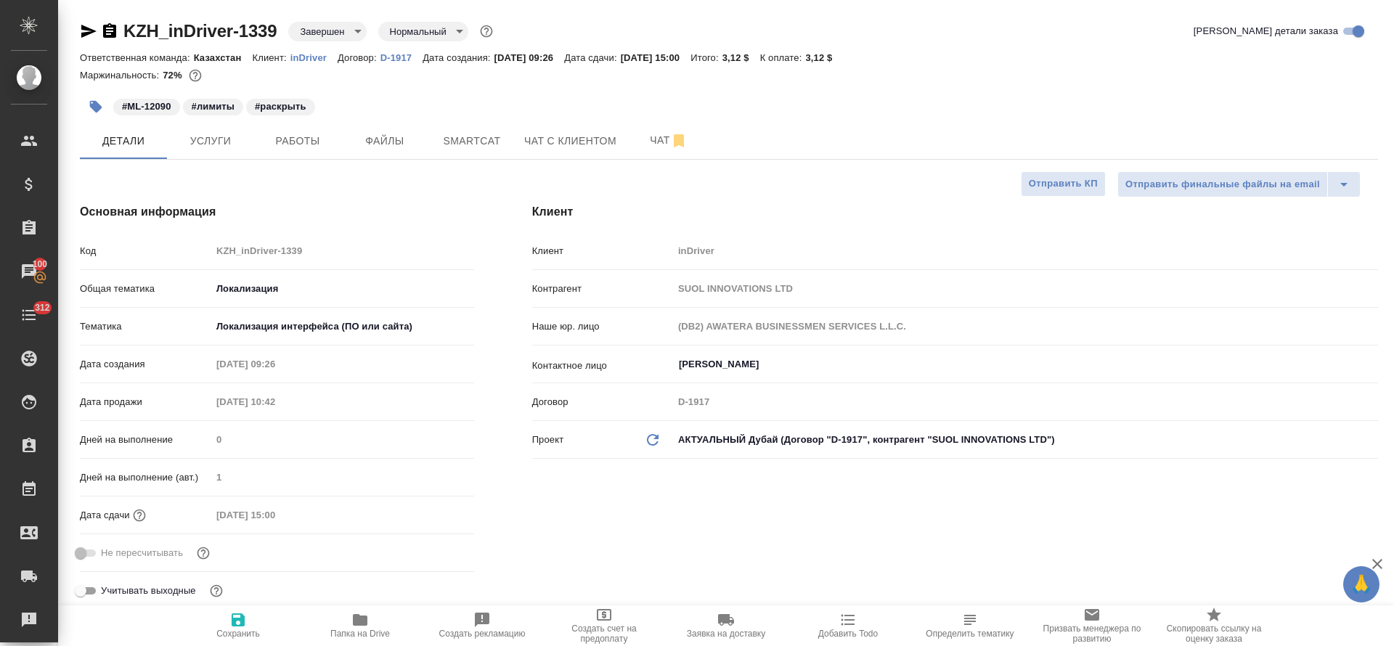
type textarea "x"
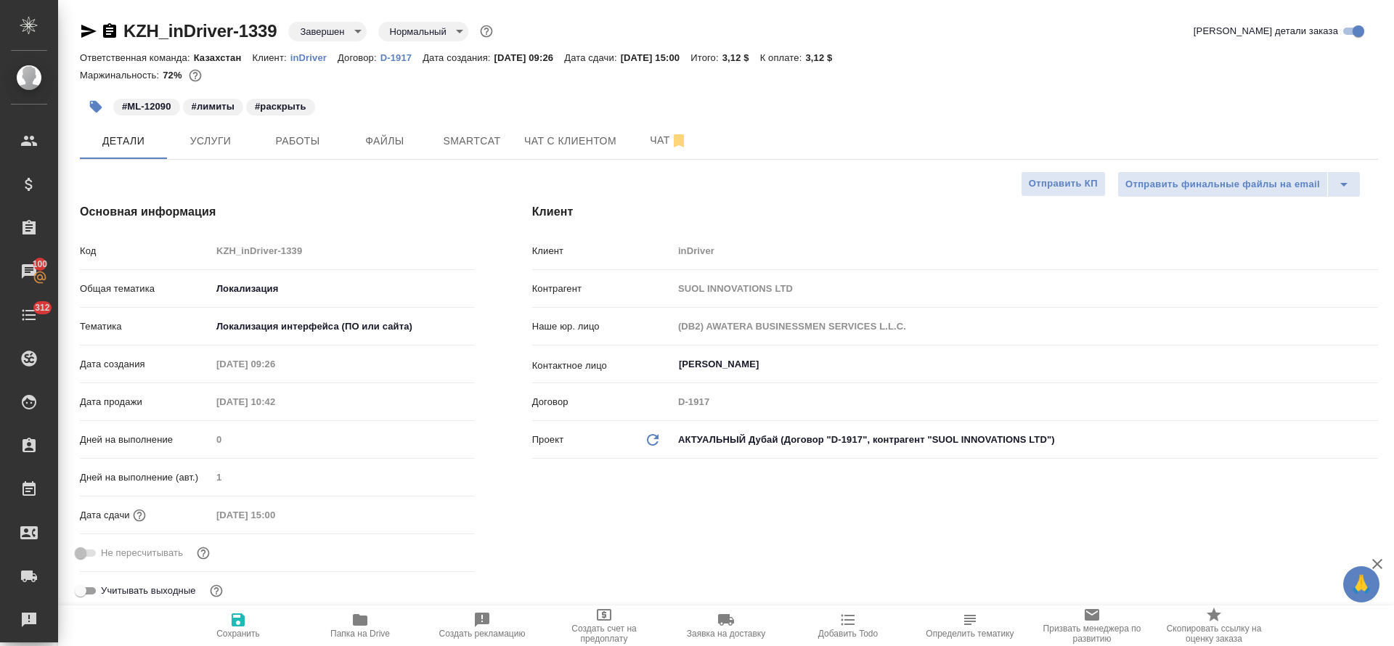
type textarea "x"
click at [233, 152] on button "Услуги" at bounding box center [210, 141] width 87 height 36
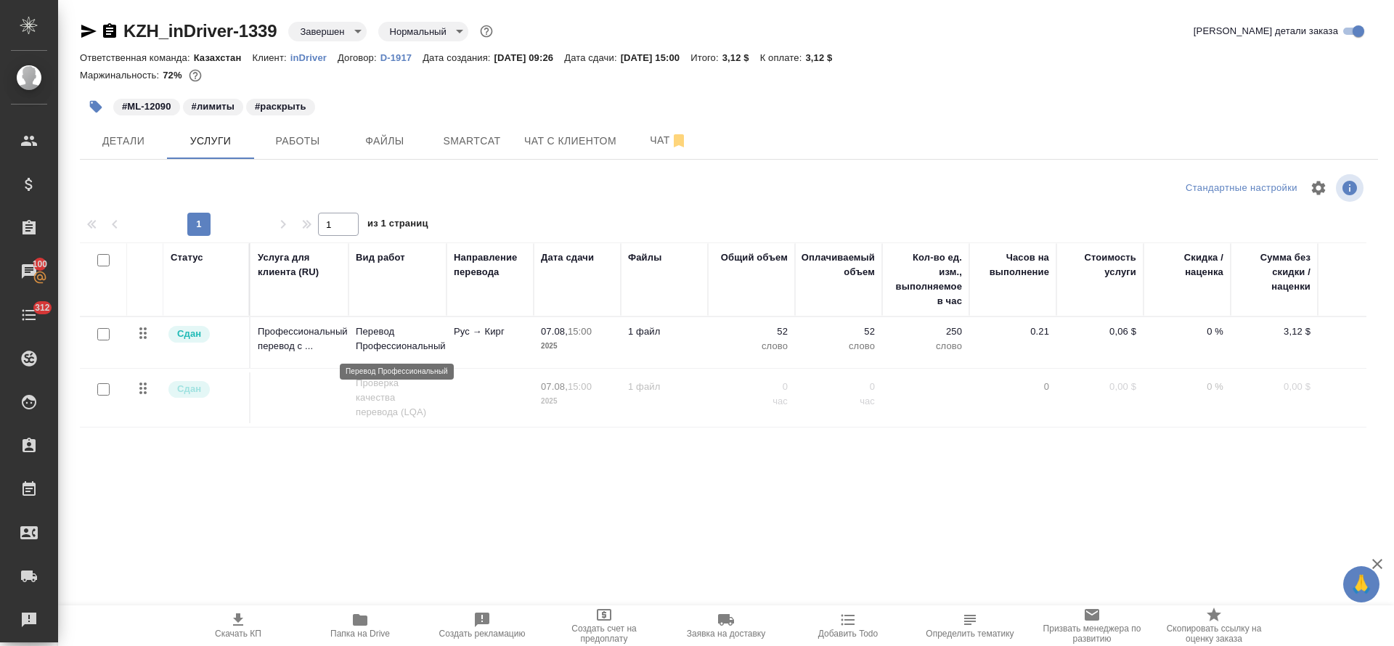
click at [387, 340] on p "Перевод Профессиональный" at bounding box center [397, 338] width 83 height 29
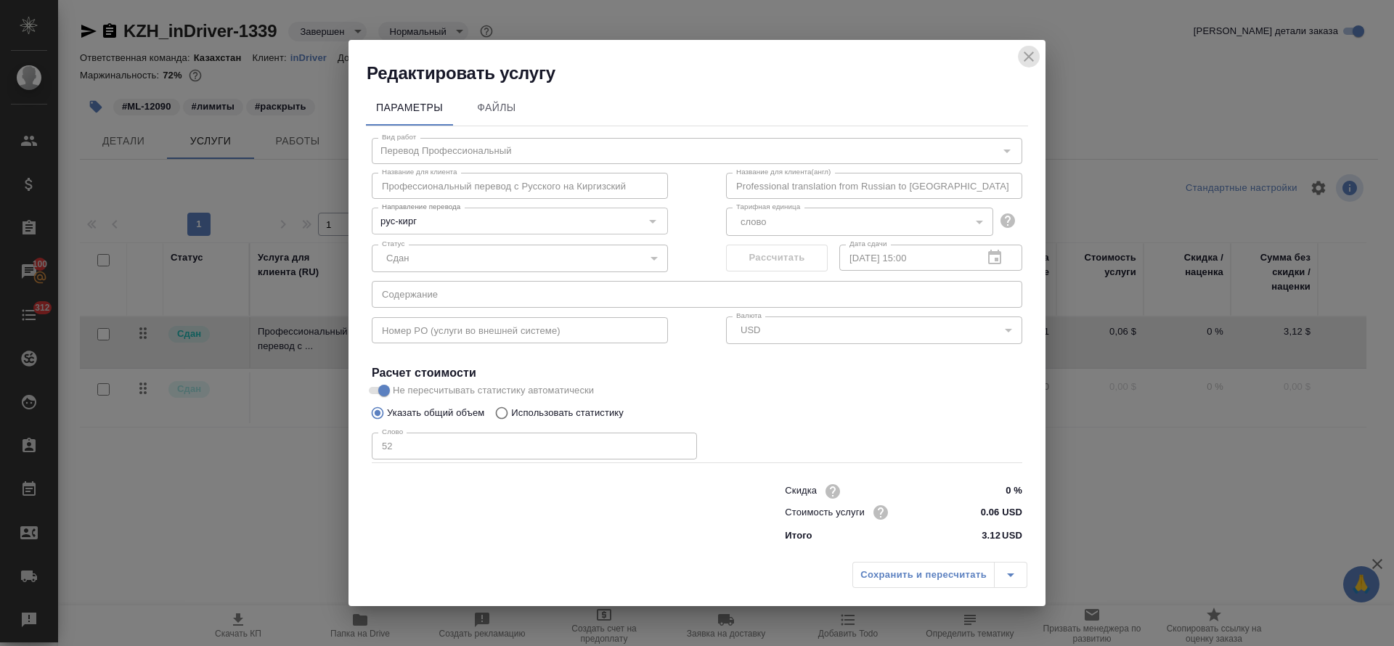
click at [1024, 60] on icon "close" at bounding box center [1028, 56] width 17 height 17
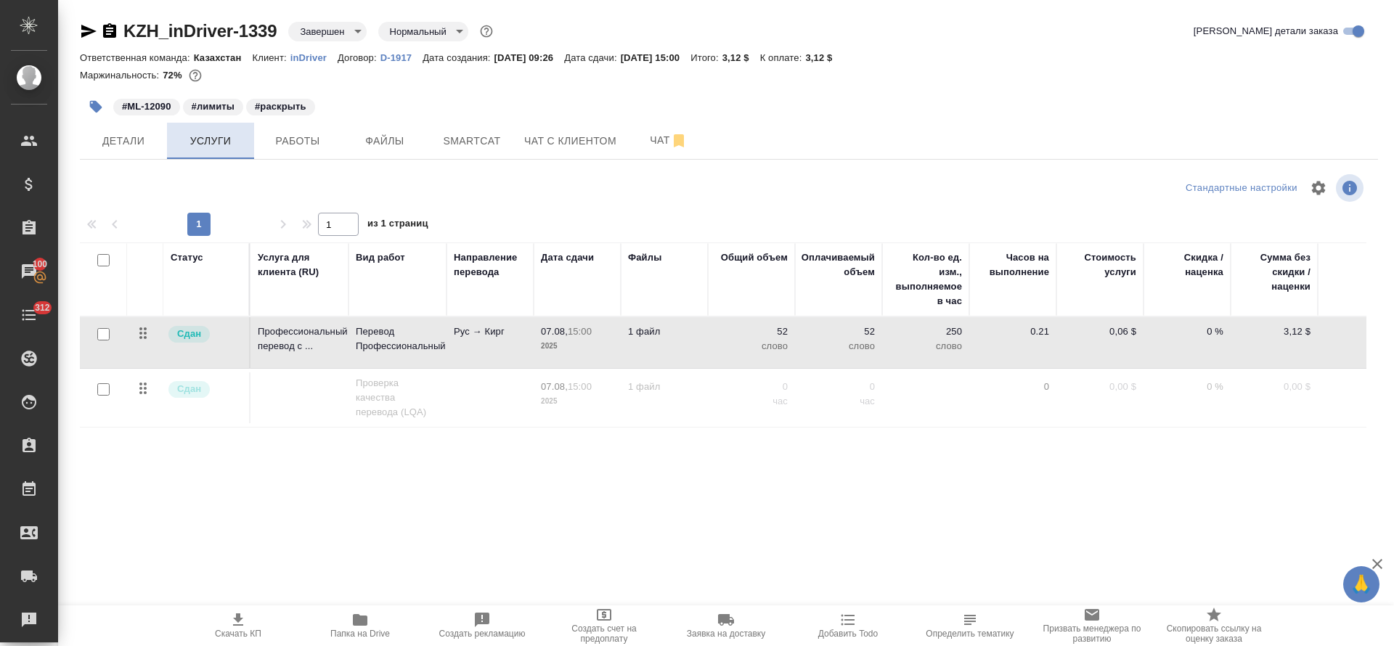
click at [226, 148] on span "Услуги" at bounding box center [211, 141] width 70 height 18
click at [121, 144] on span "Детали" at bounding box center [124, 141] width 70 height 18
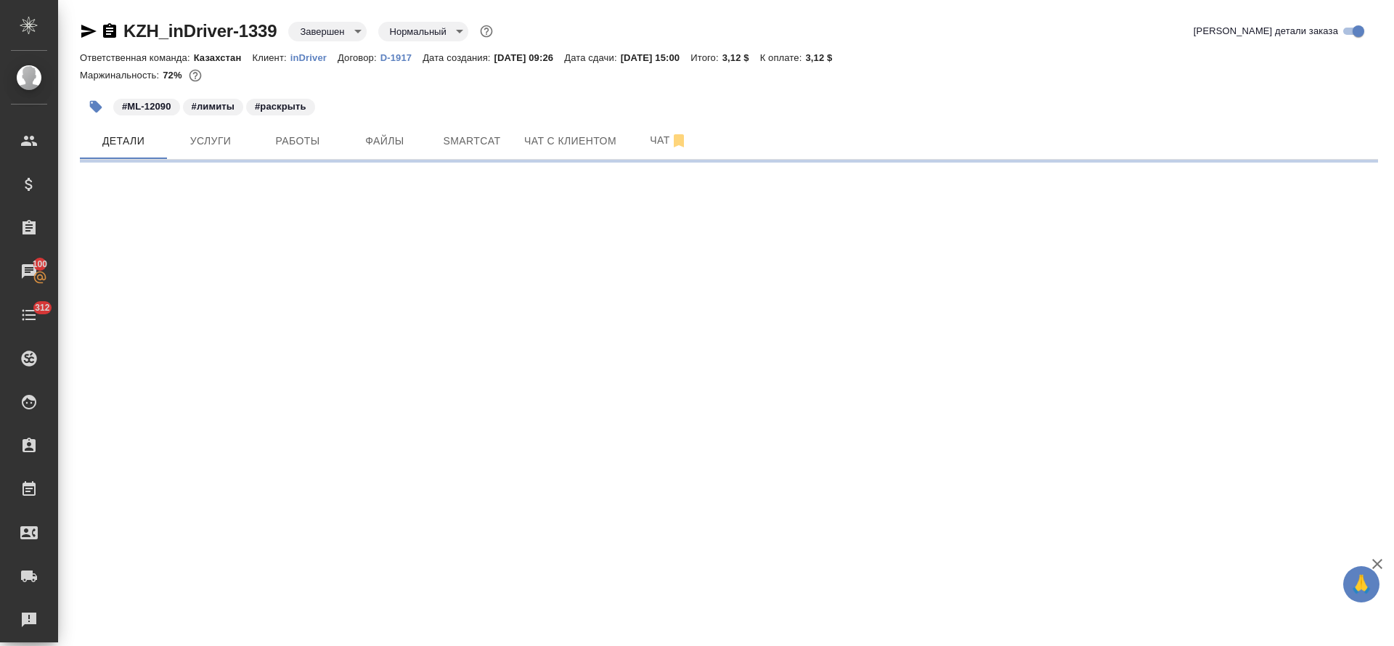
select select "RU"
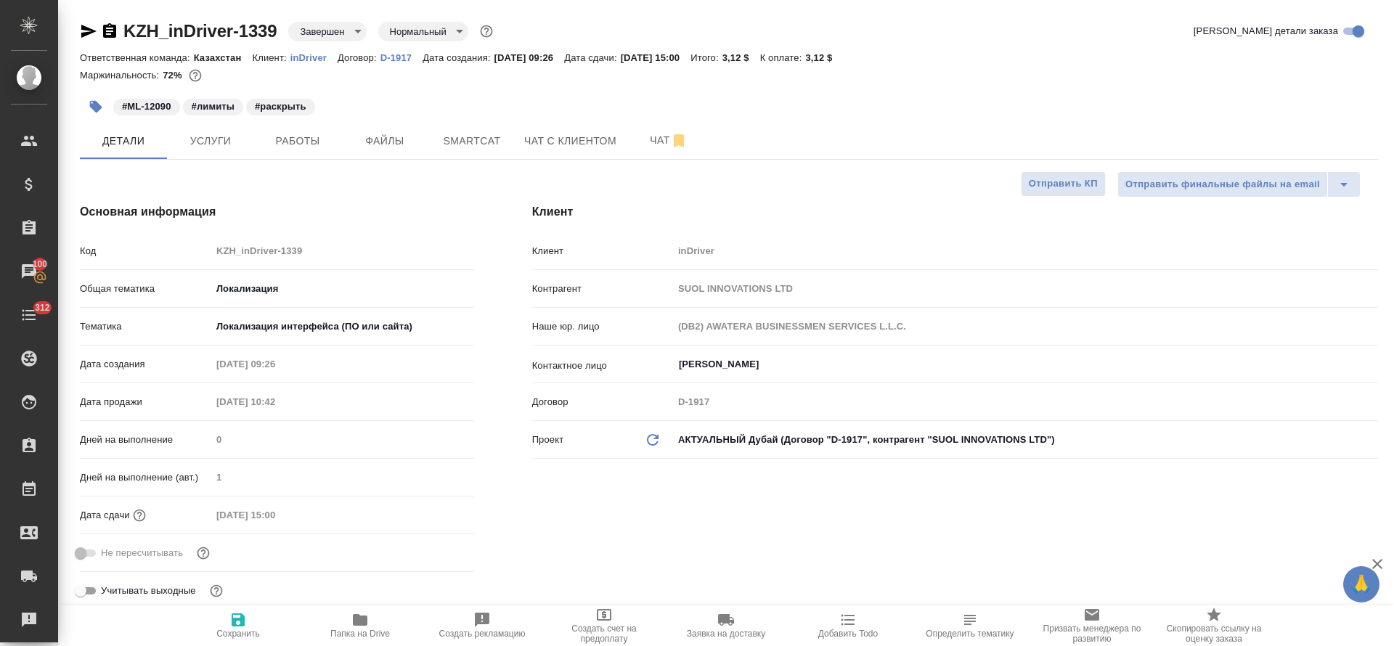
type textarea "x"
click at [314, 150] on button "Работы" at bounding box center [297, 141] width 87 height 36
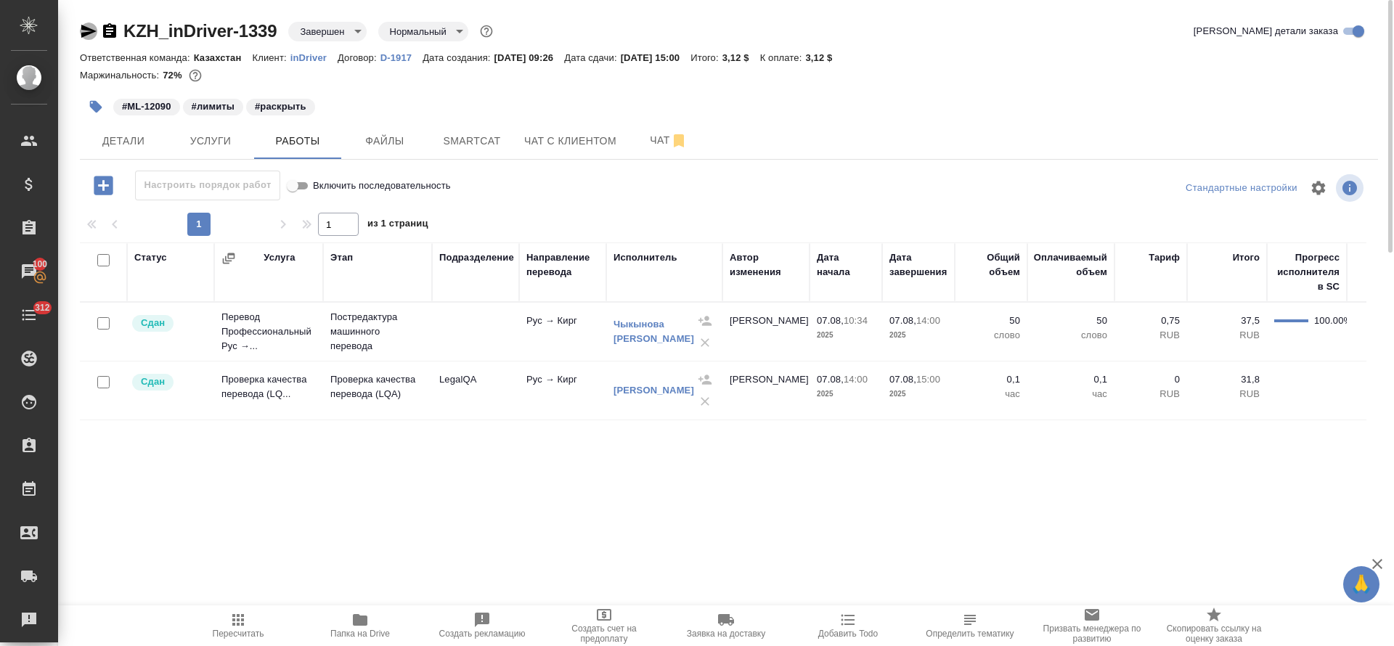
click at [89, 25] on icon "button" at bounding box center [88, 31] width 17 height 17
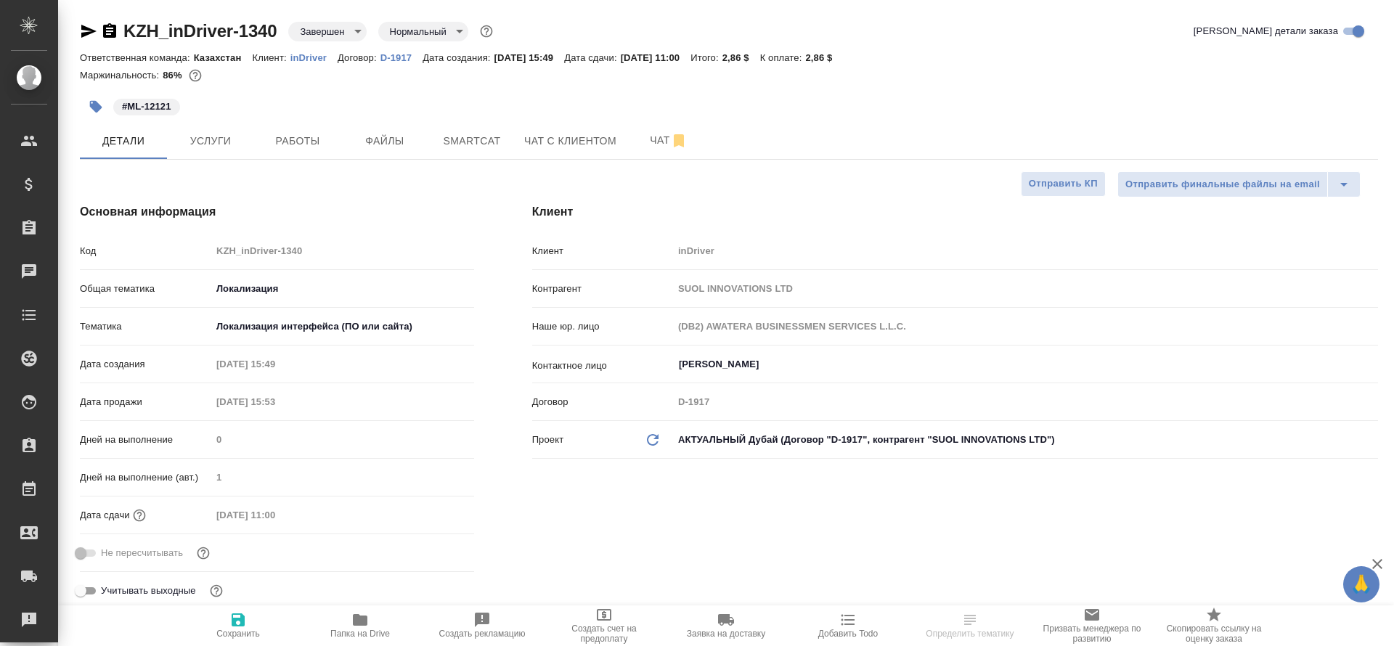
select select "RU"
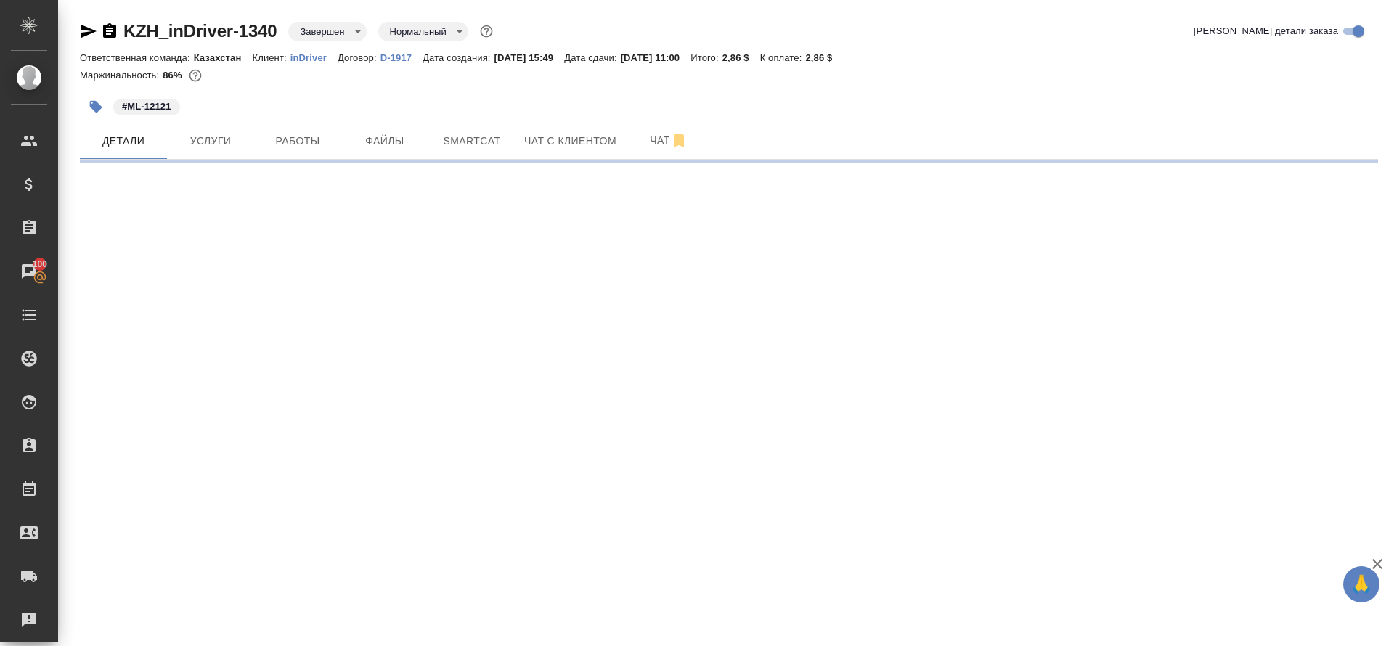
select select "RU"
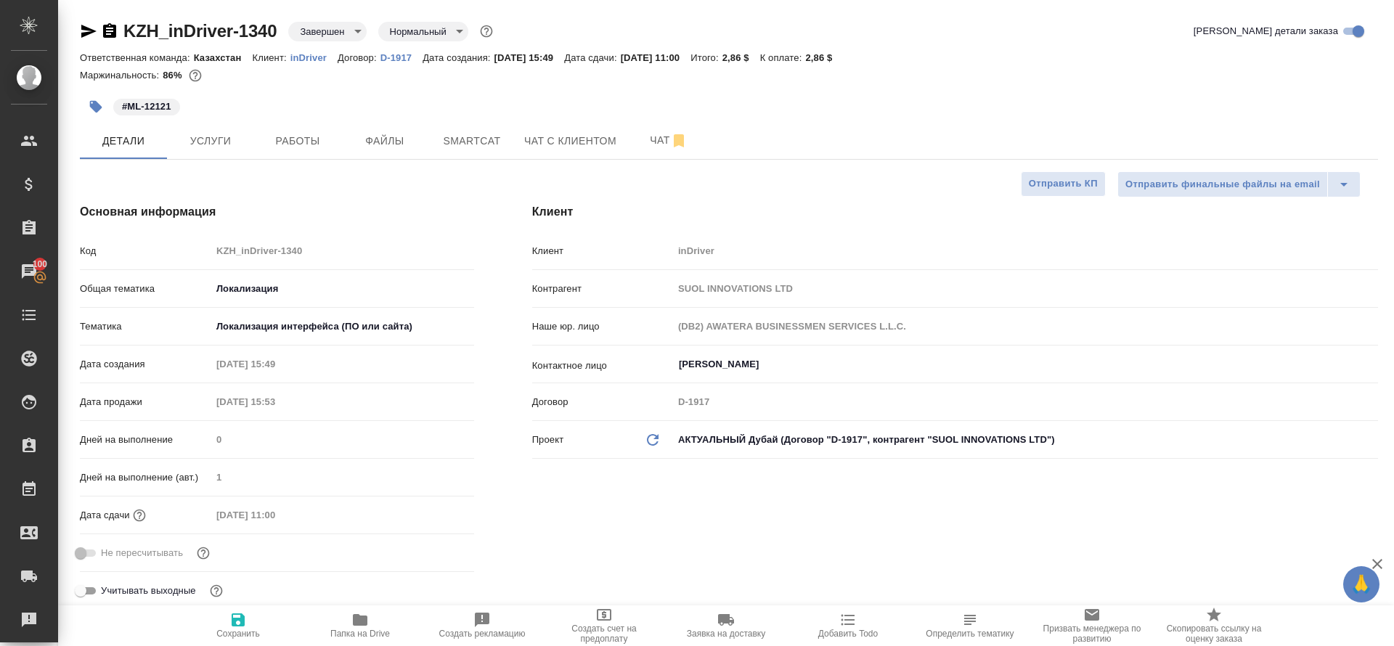
type textarea "x"
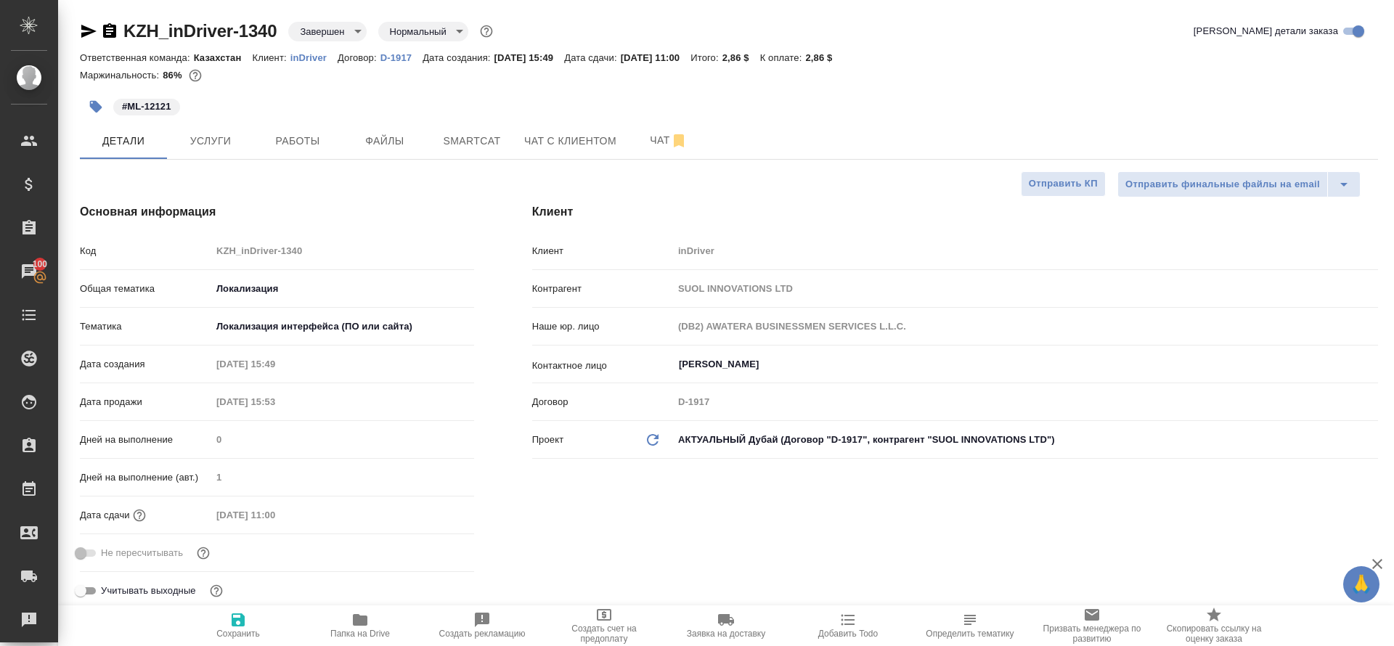
type textarea "x"
click at [235, 152] on button "Услуги" at bounding box center [210, 141] width 87 height 36
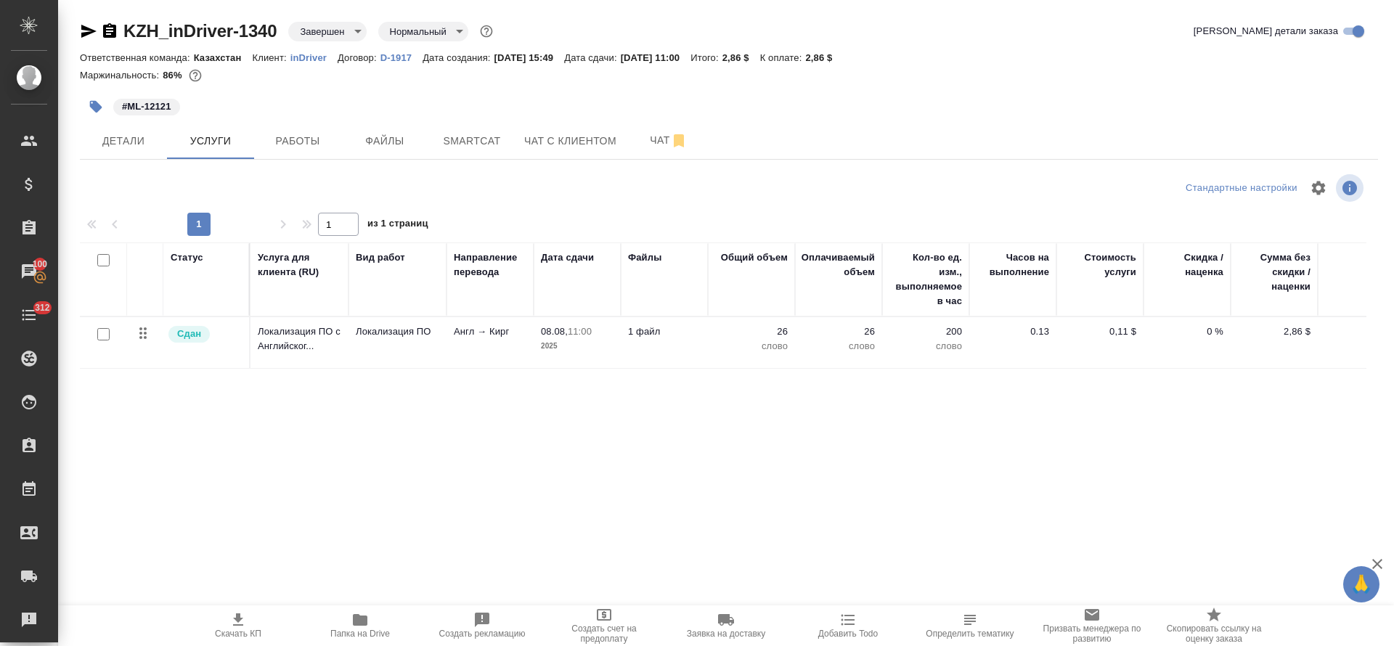
click at [462, 332] on p "Англ → Кирг" at bounding box center [490, 331] width 73 height 15
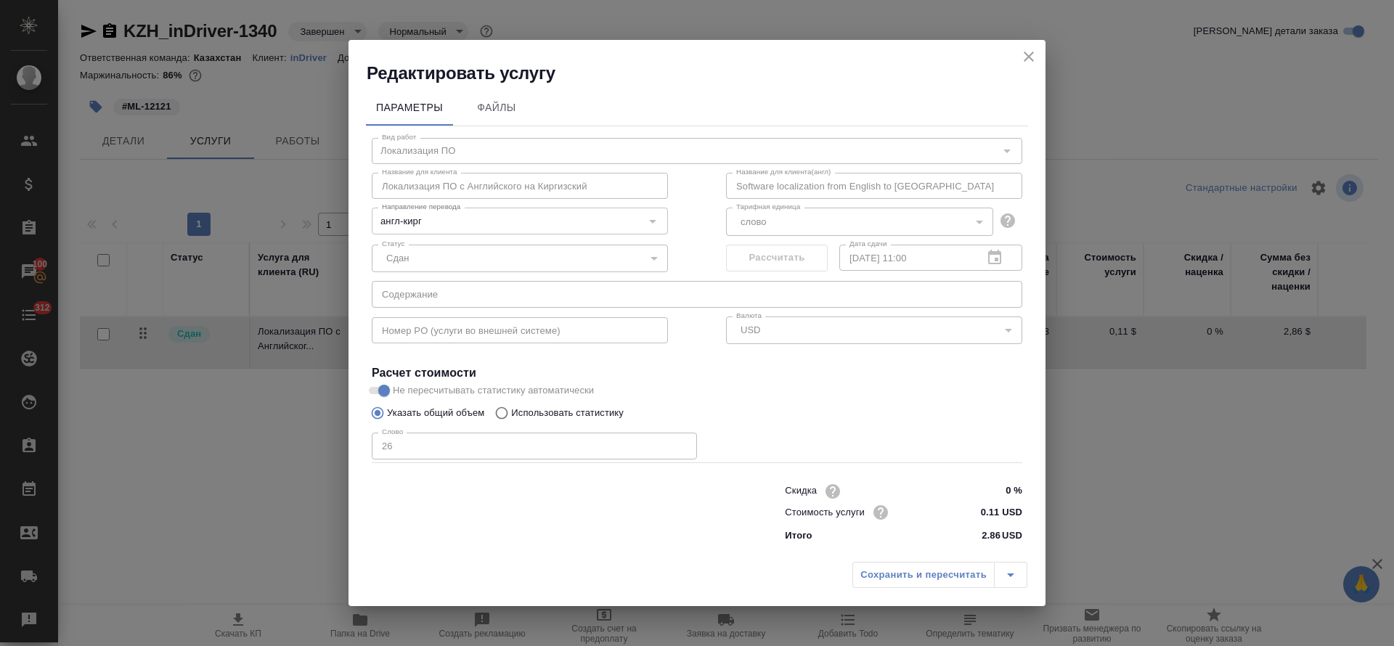
click at [1035, 52] on icon "close" at bounding box center [1028, 56] width 17 height 17
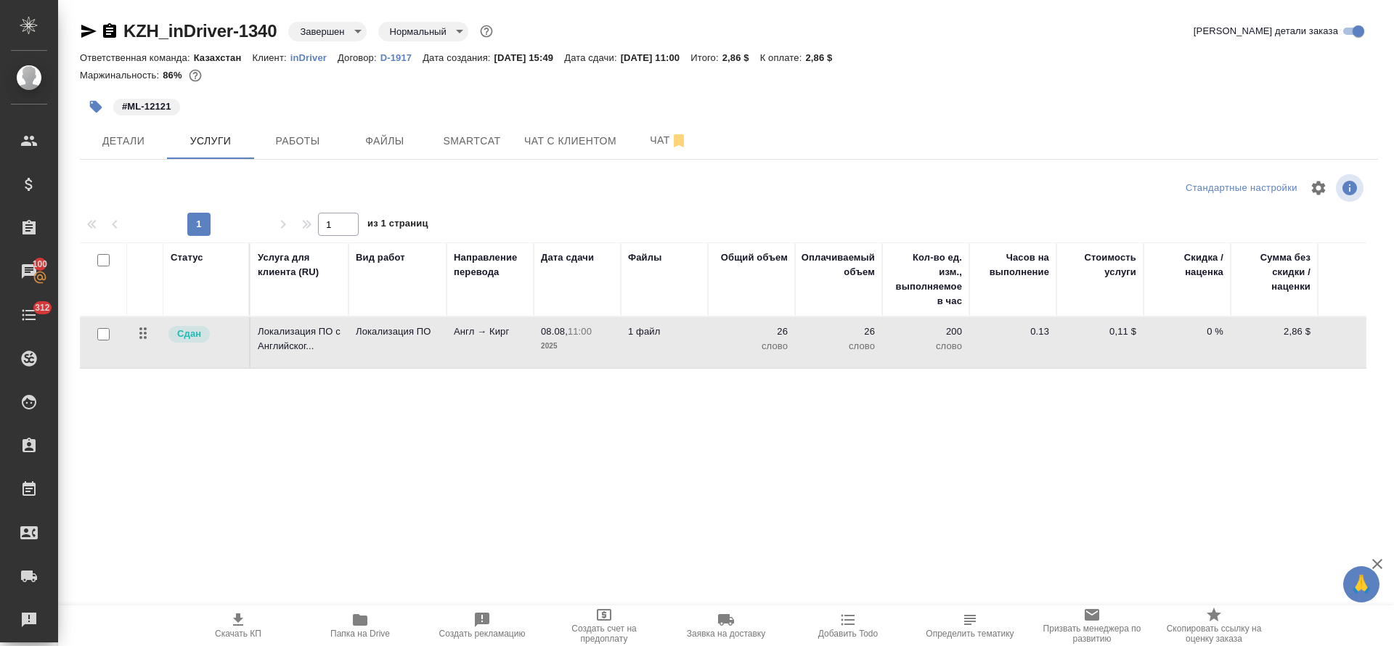
click at [83, 34] on icon "button" at bounding box center [88, 31] width 15 height 13
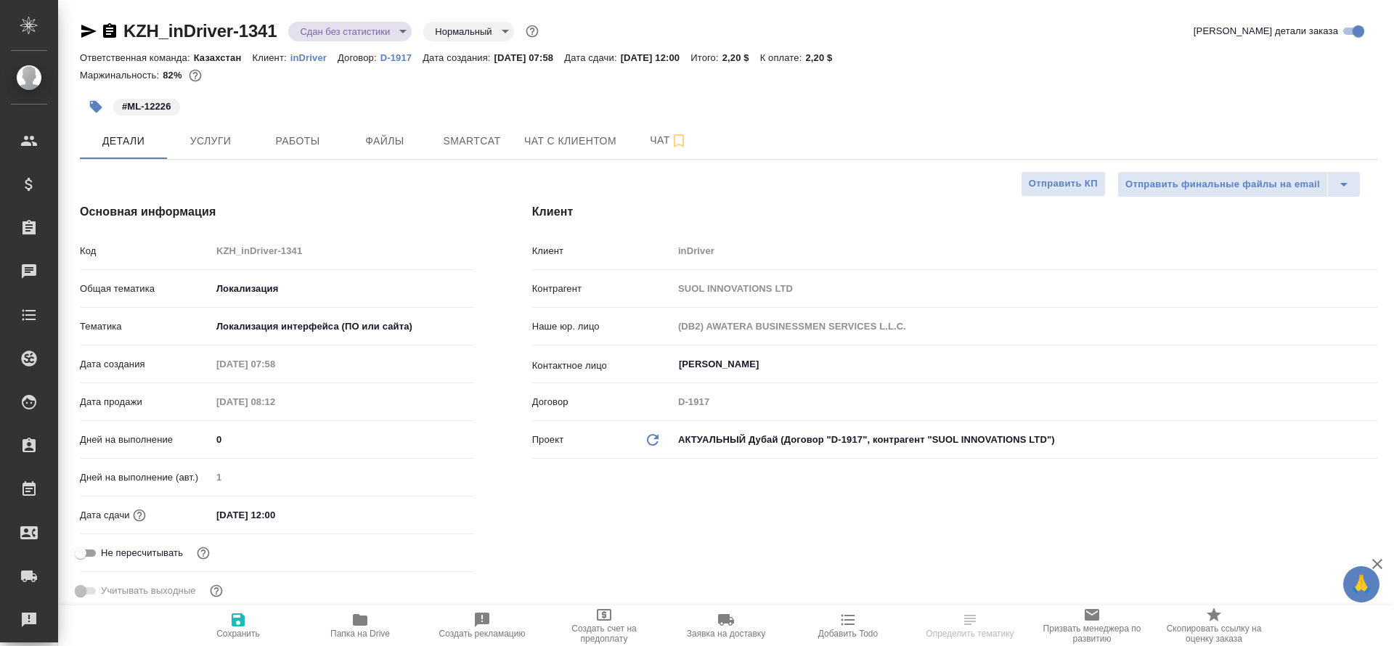
select select "RU"
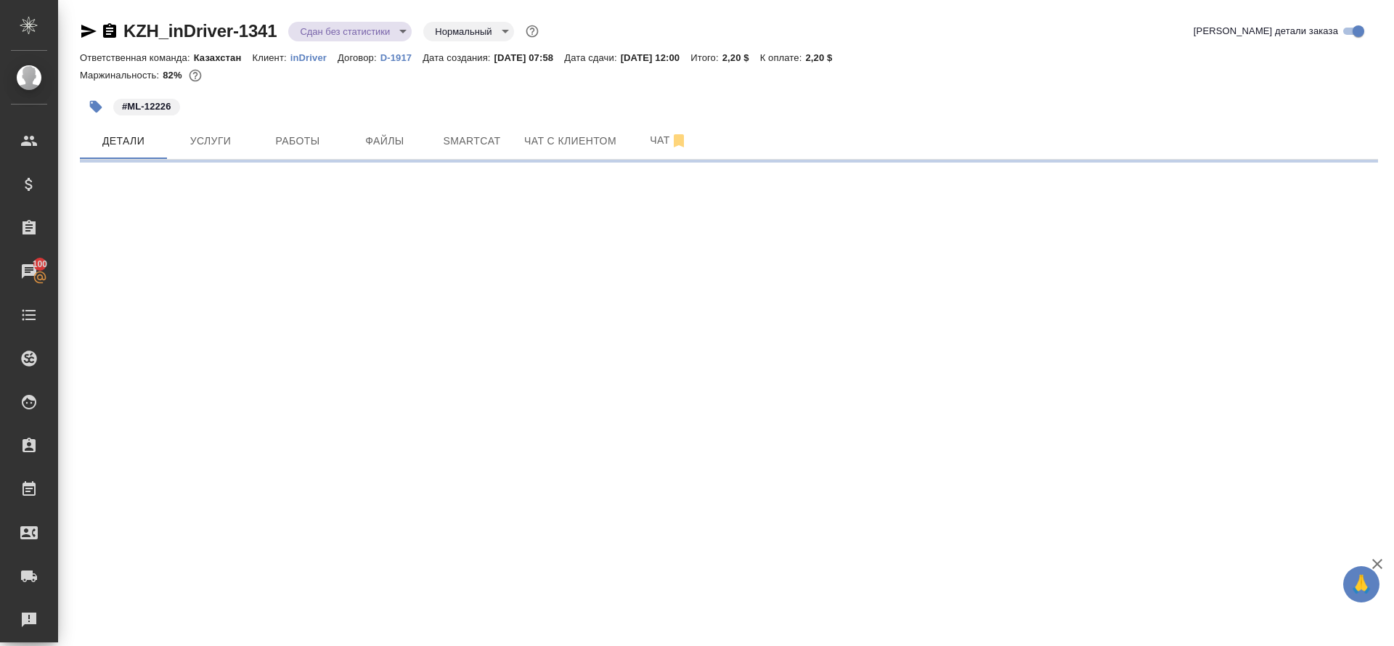
select select "RU"
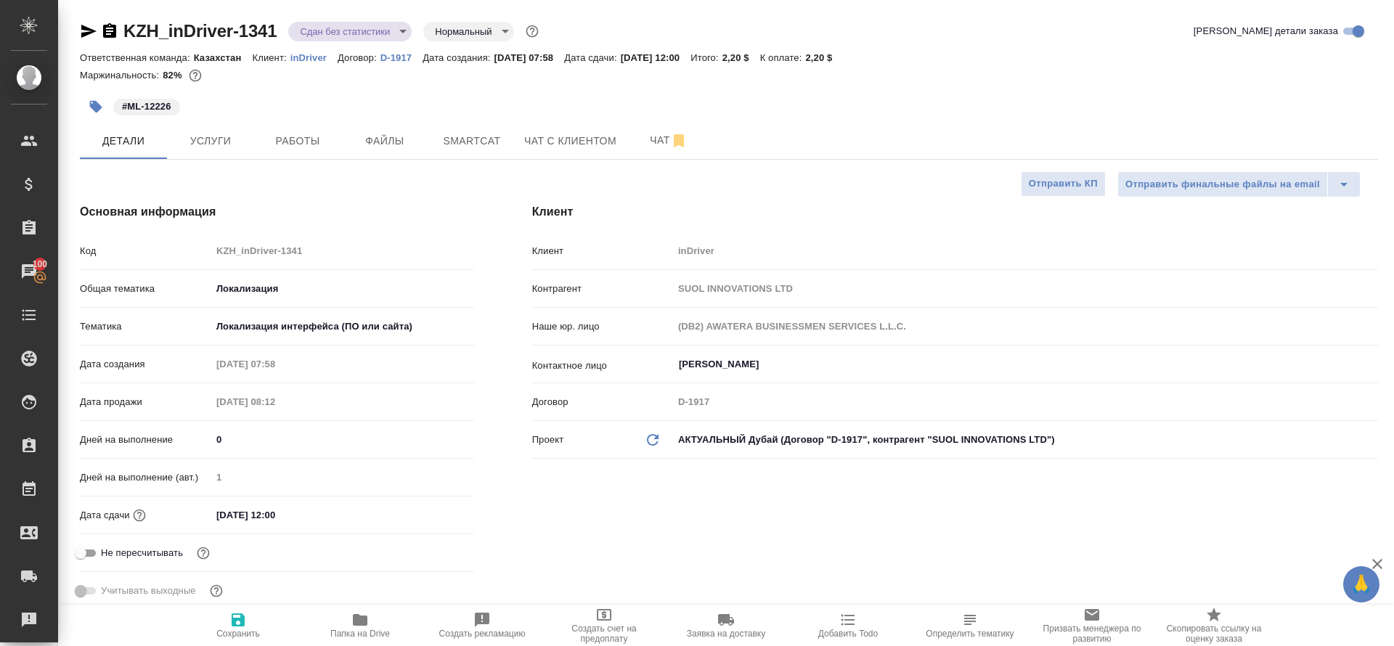
type textarea "x"
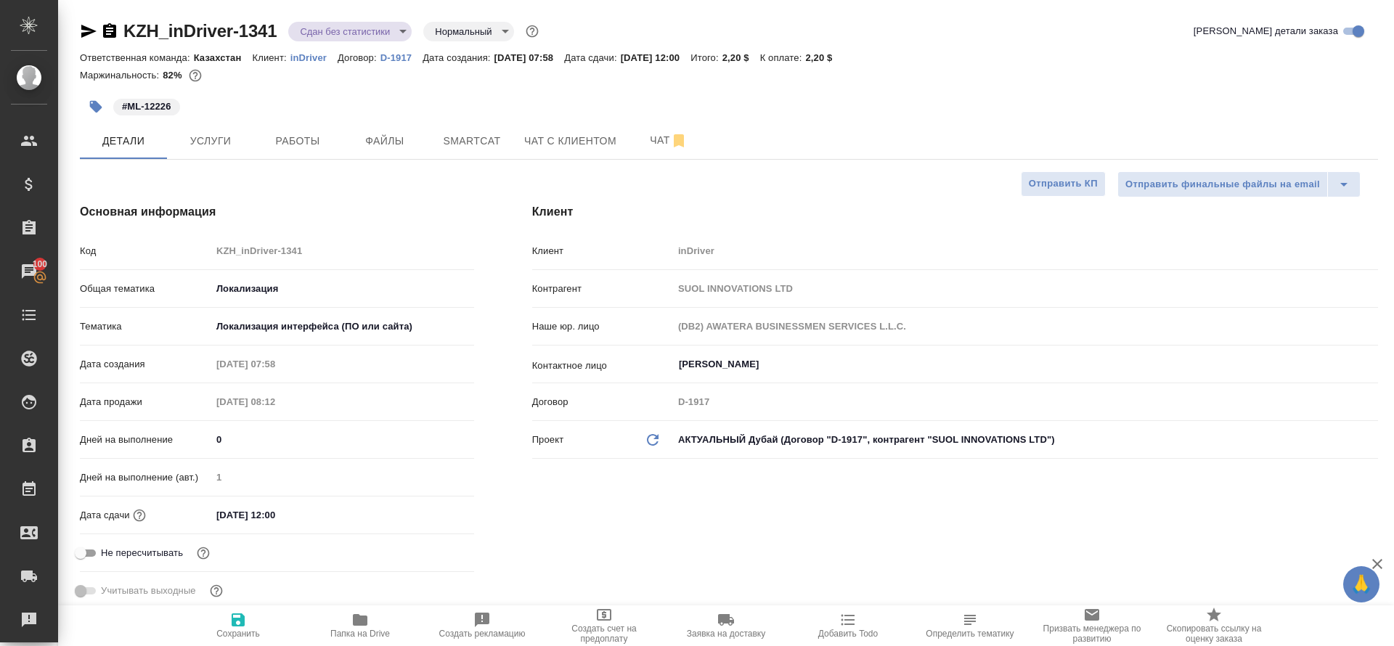
type textarea "x"
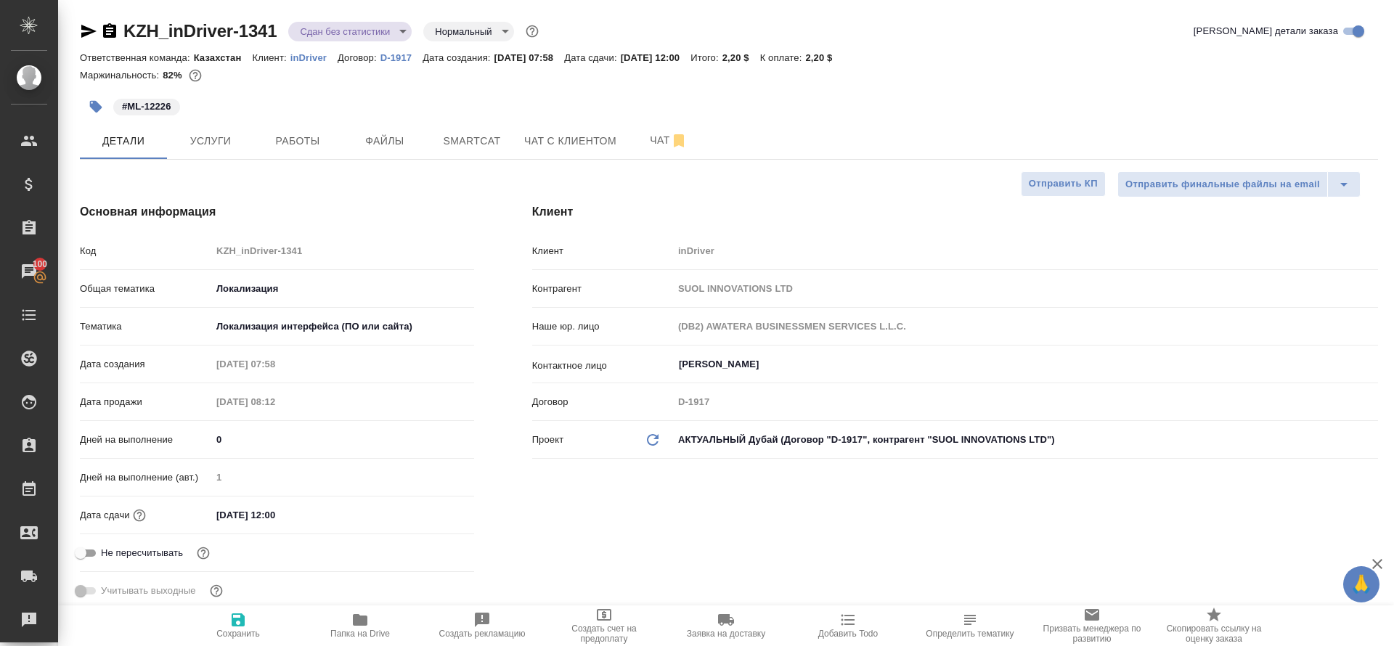
type textarea "x"
click at [187, 152] on button "Услуги" at bounding box center [210, 141] width 87 height 36
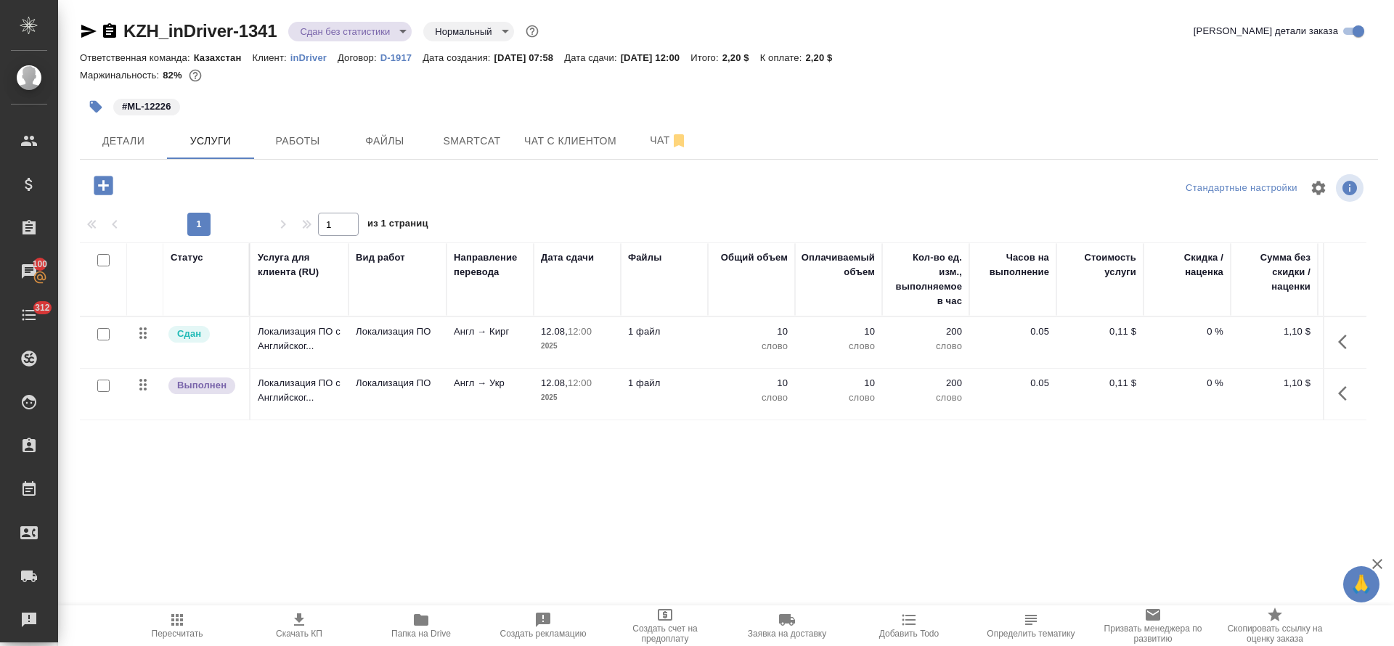
click at [481, 344] on td "Англ → Кирг" at bounding box center [489, 342] width 87 height 51
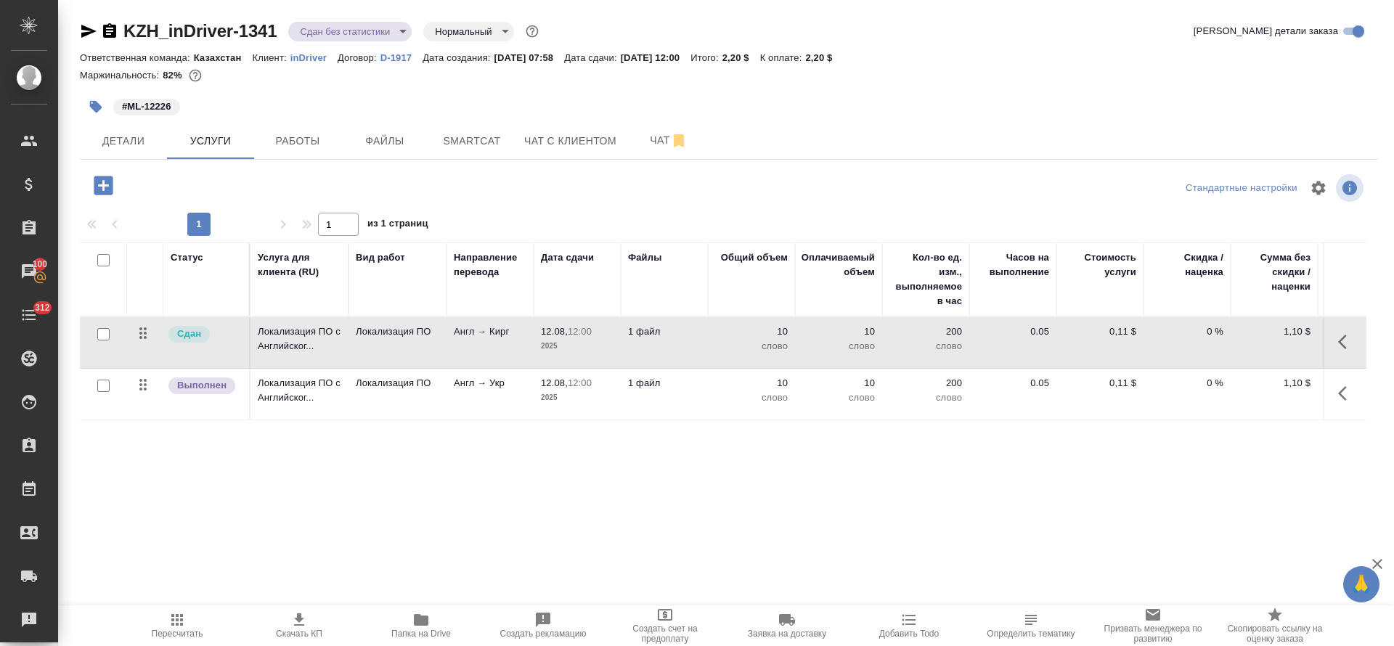
click at [481, 344] on td "Англ → Кирг" at bounding box center [489, 342] width 87 height 51
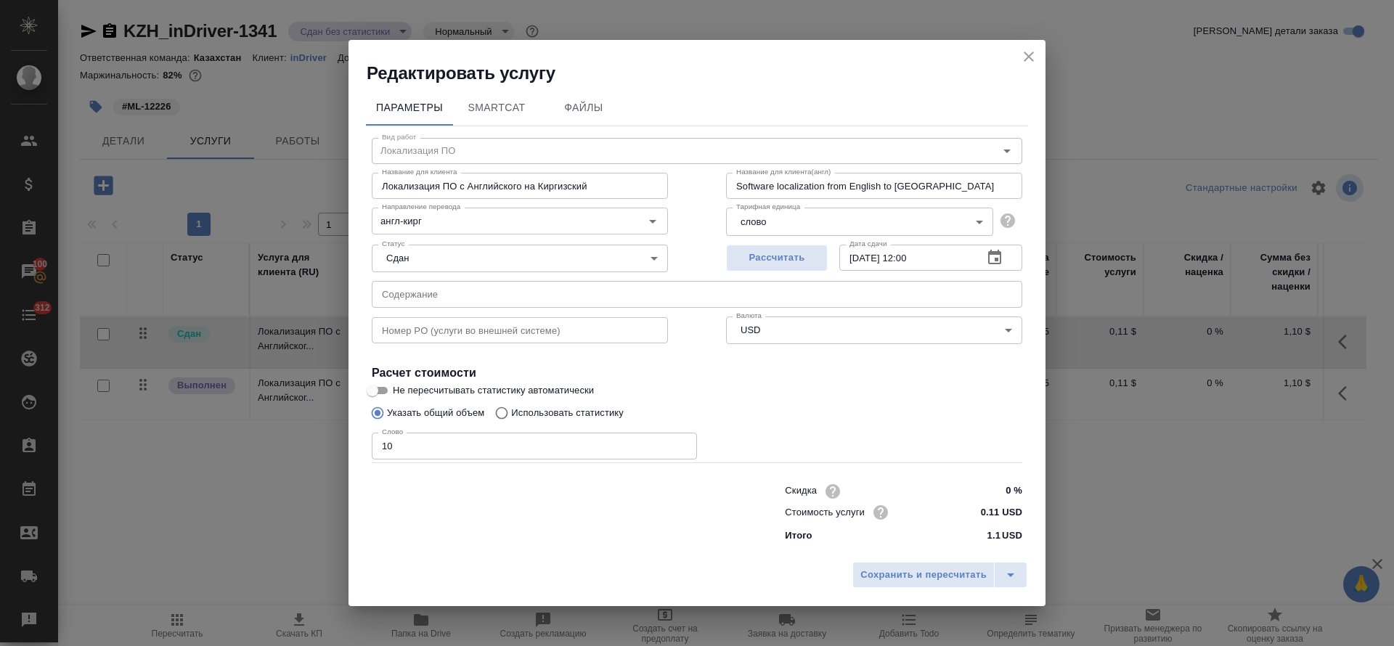
click at [1035, 55] on icon "close" at bounding box center [1028, 56] width 17 height 17
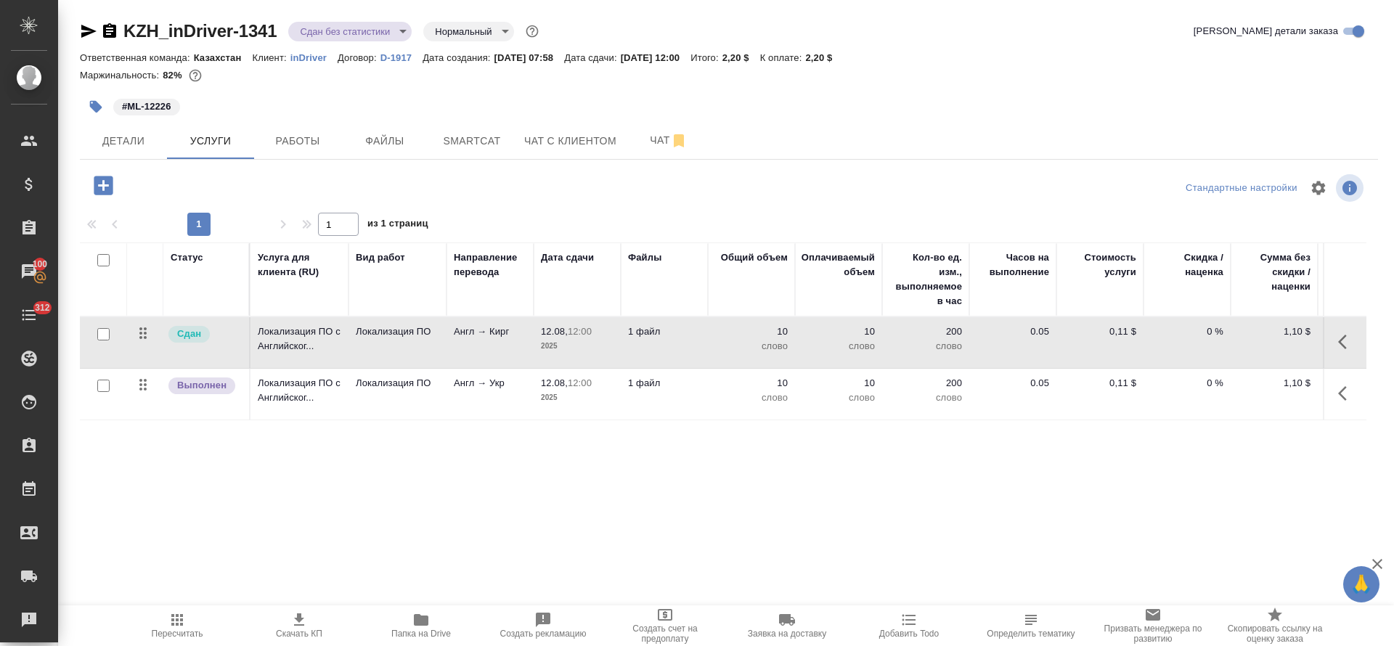
click at [338, 354] on p "Локализация ПО с Английског..." at bounding box center [299, 338] width 83 height 29
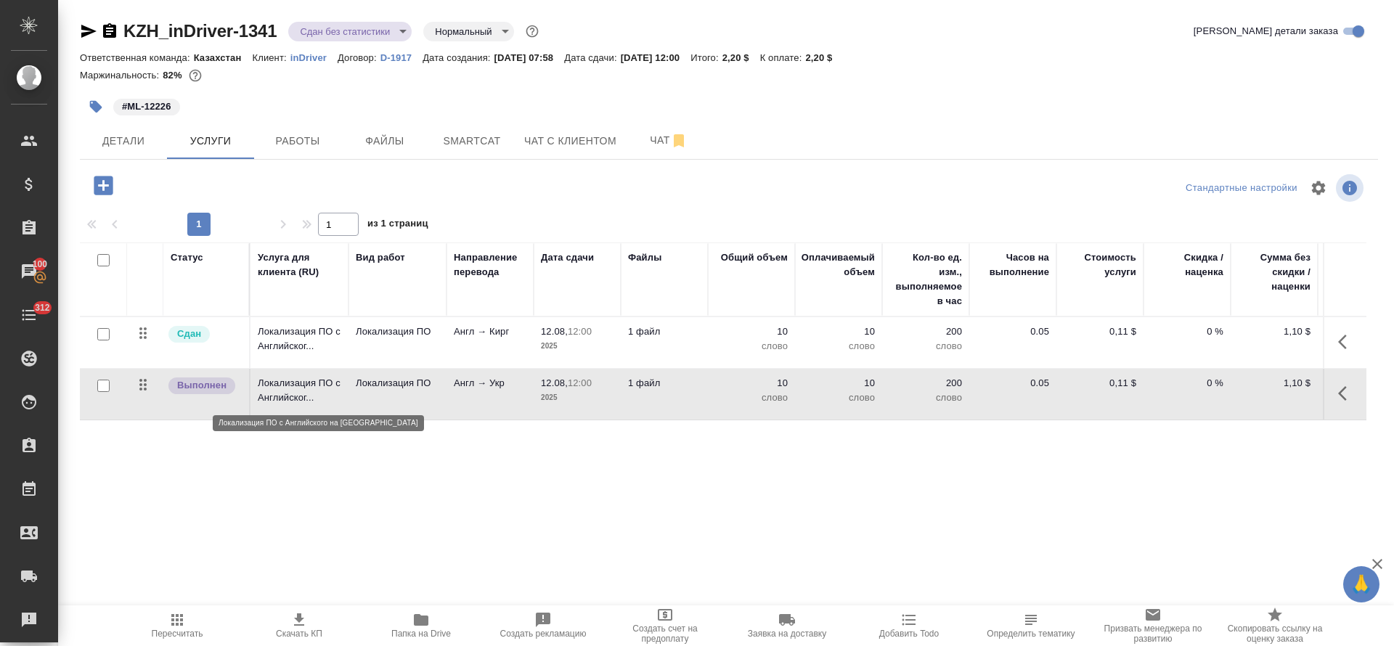
click at [338, 389] on p "Локализация ПО с Английског..." at bounding box center [299, 390] width 83 height 29
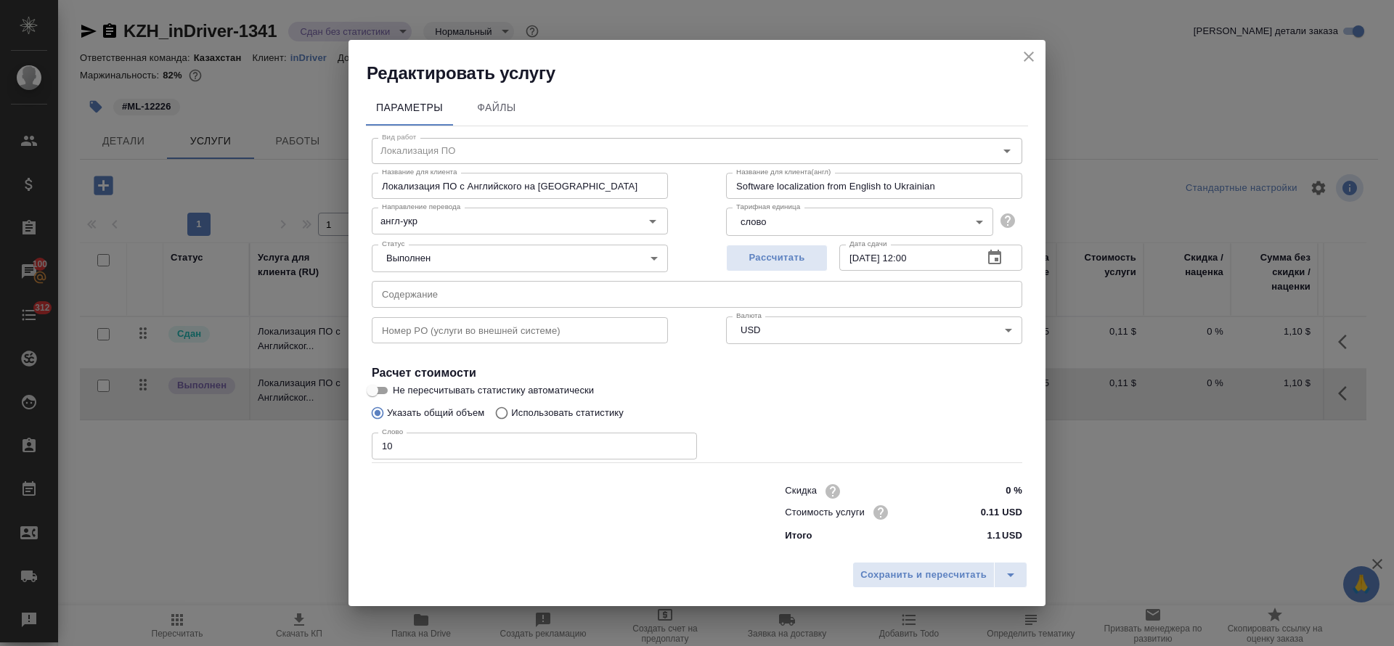
click at [1030, 54] on icon "close" at bounding box center [1029, 57] width 10 height 10
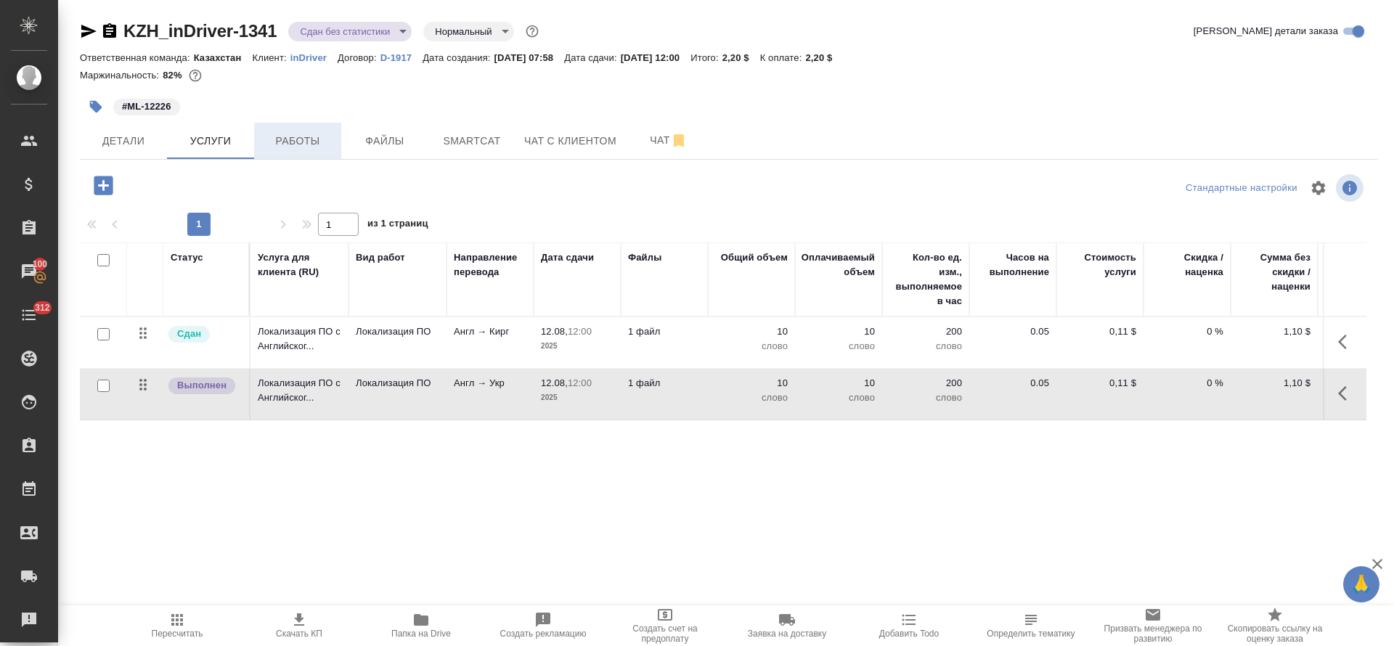
click at [281, 145] on span "Работы" at bounding box center [298, 141] width 70 height 18
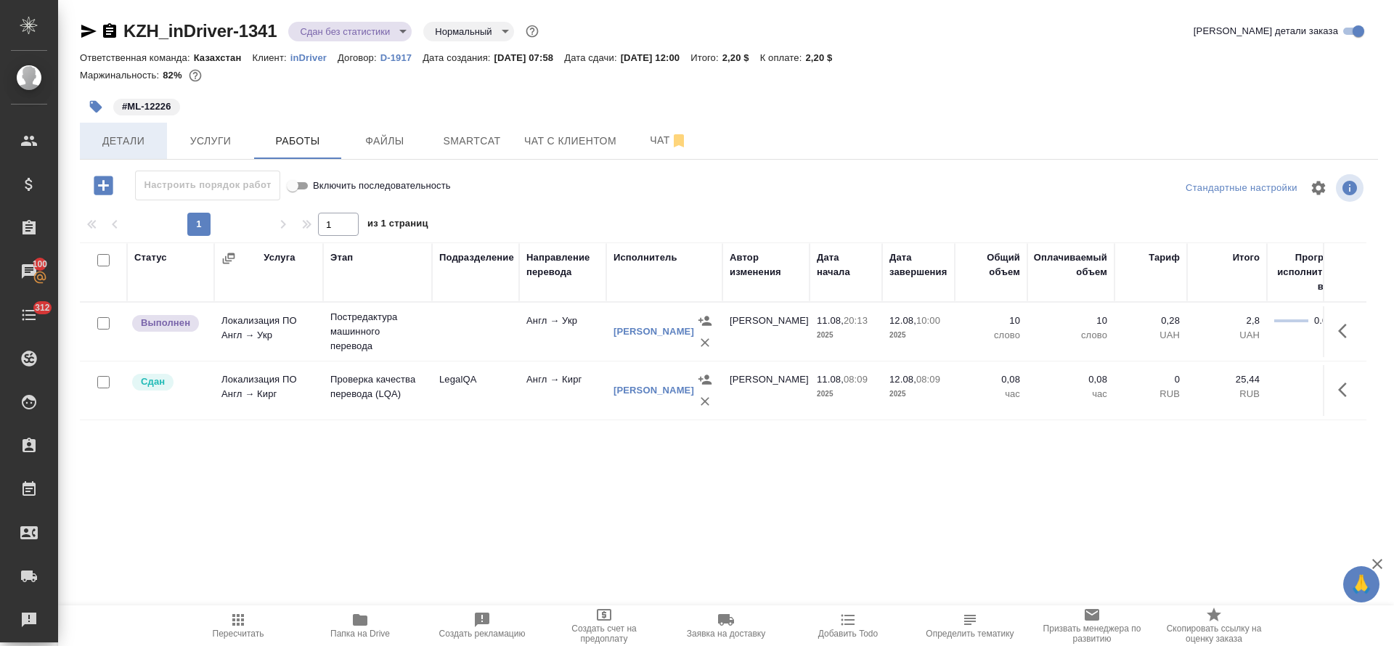
click at [116, 144] on span "Детали" at bounding box center [124, 141] width 70 height 18
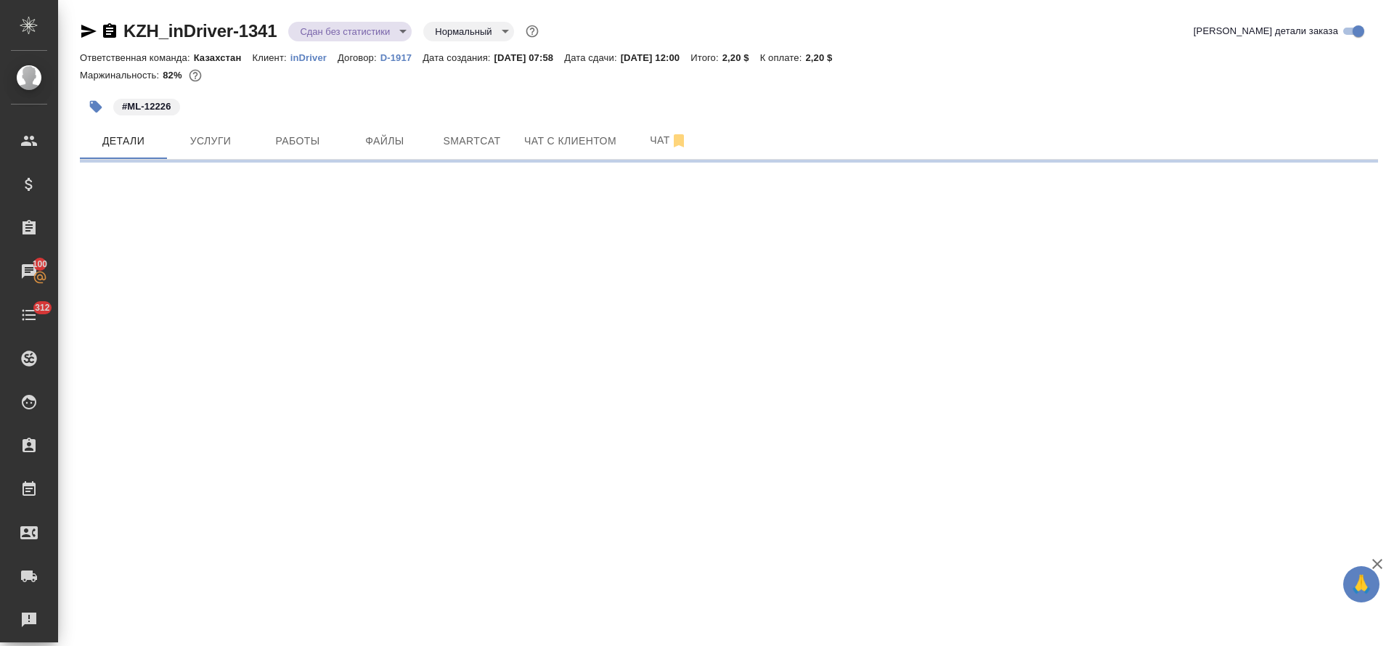
select select "RU"
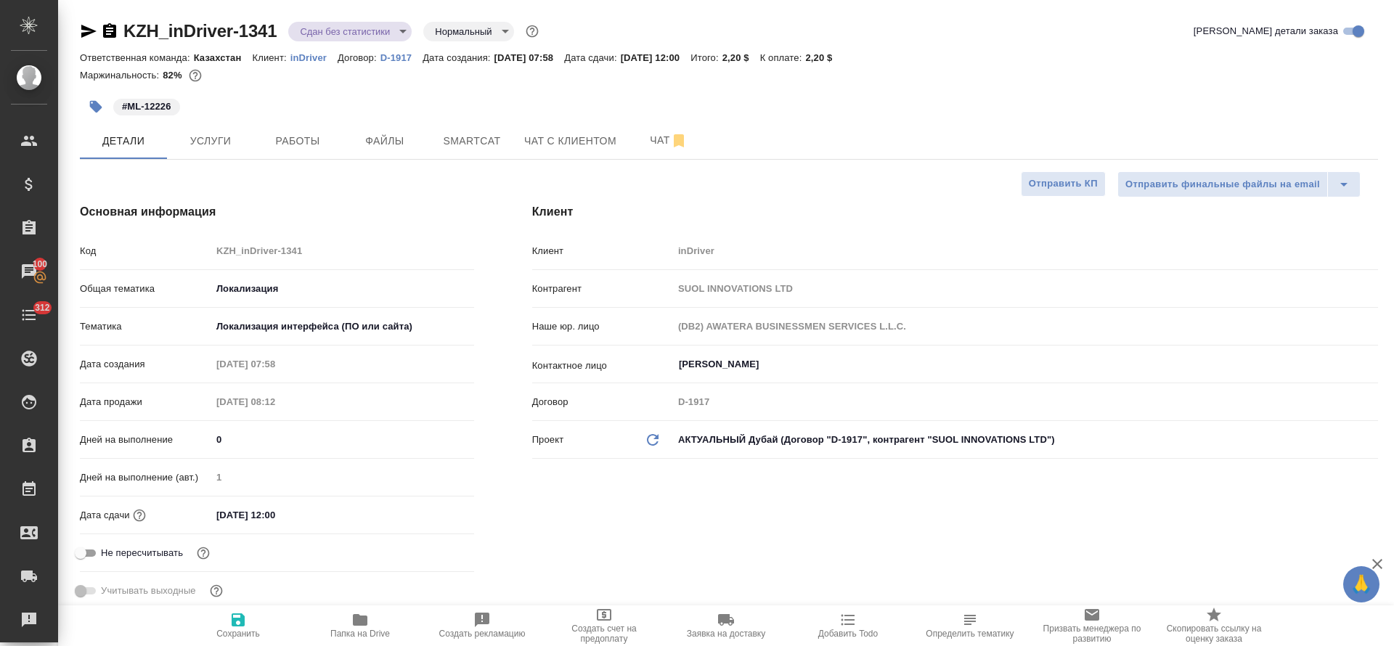
type textarea "x"
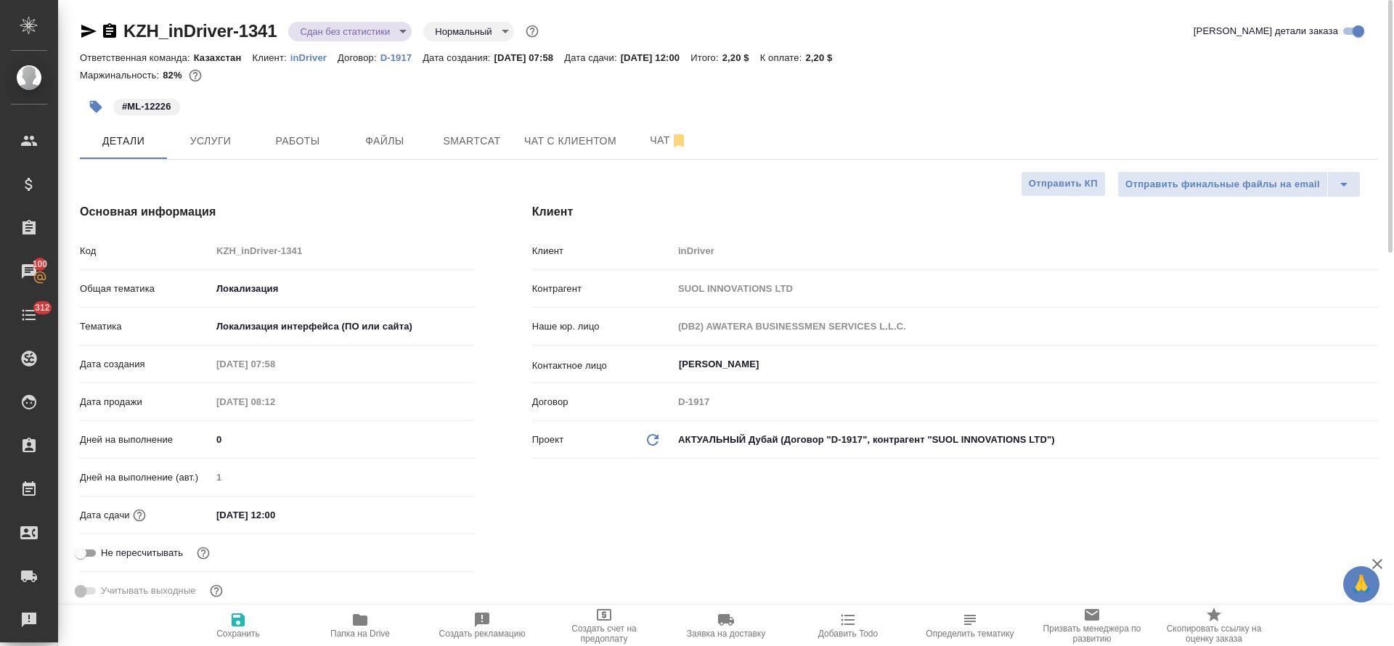
type textarea "x"
click at [90, 34] on icon "button" at bounding box center [88, 31] width 17 height 17
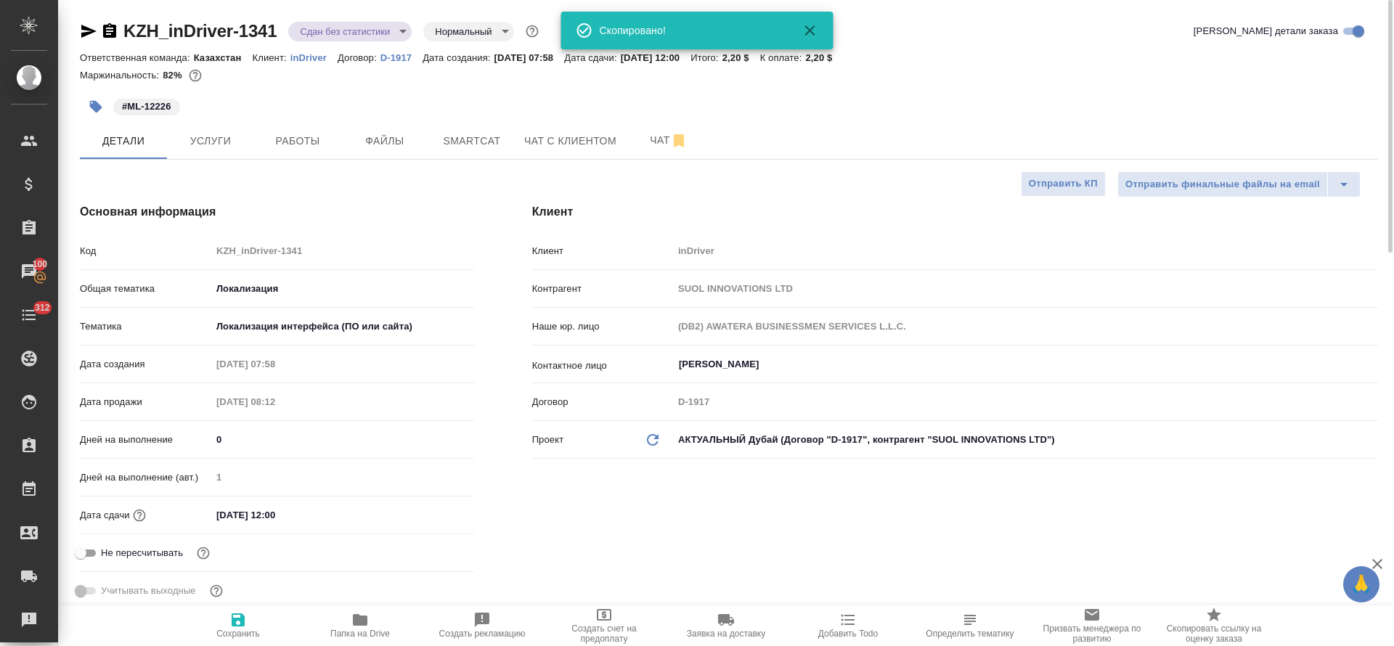
type textarea "x"
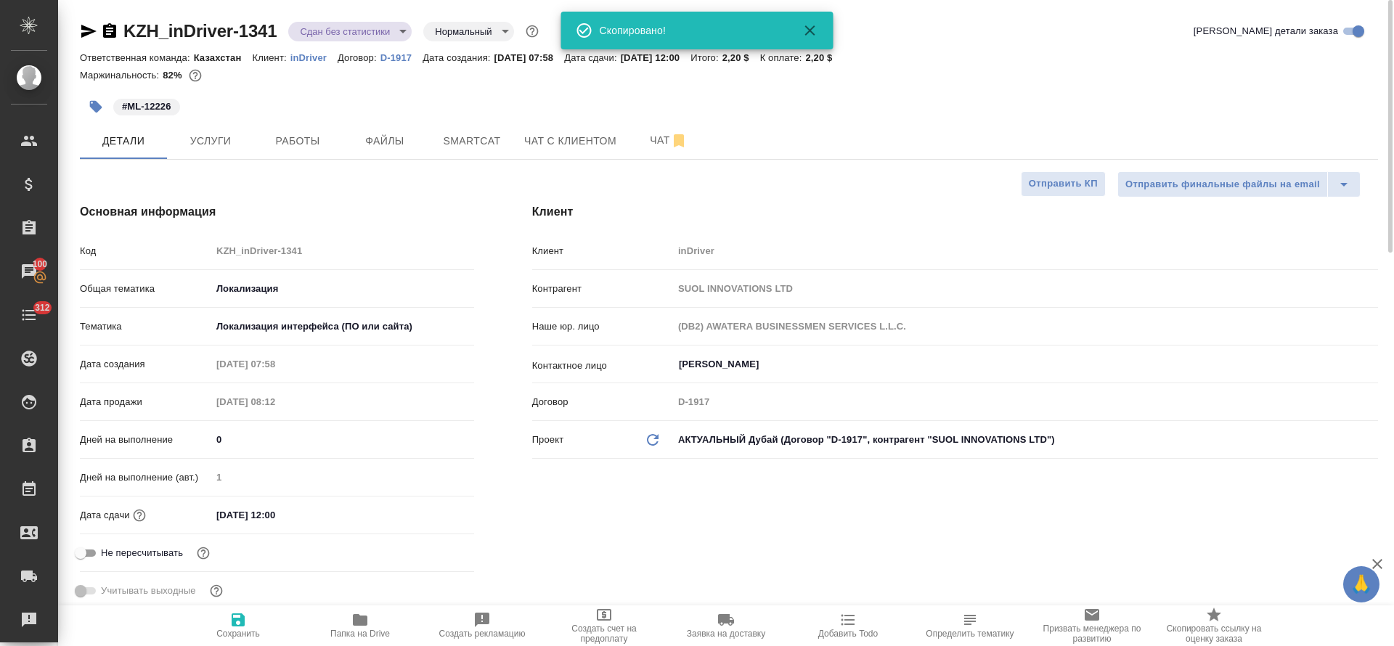
type textarea "x"
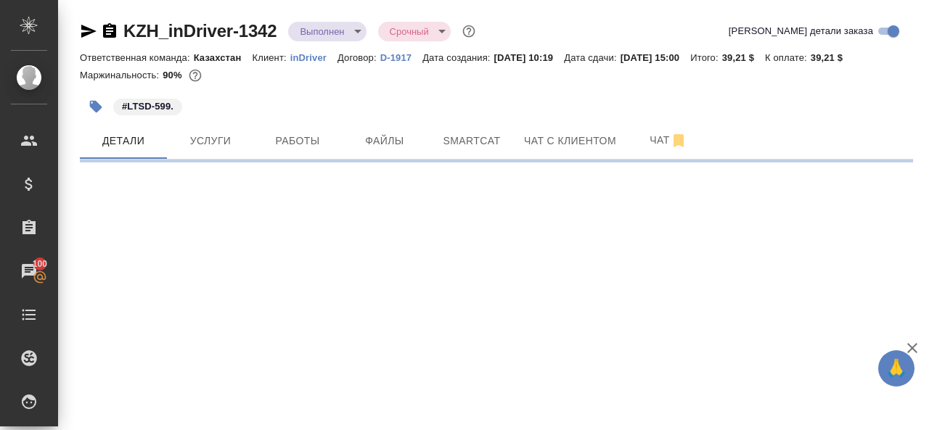
select select "RU"
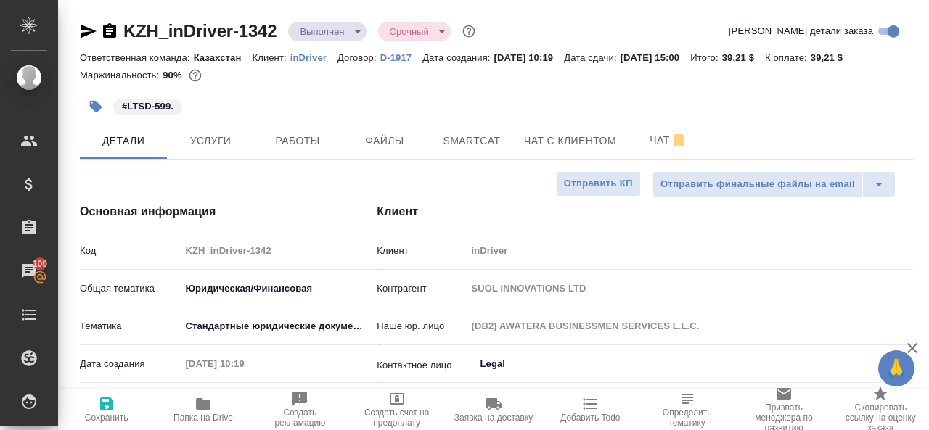
type textarea "x"
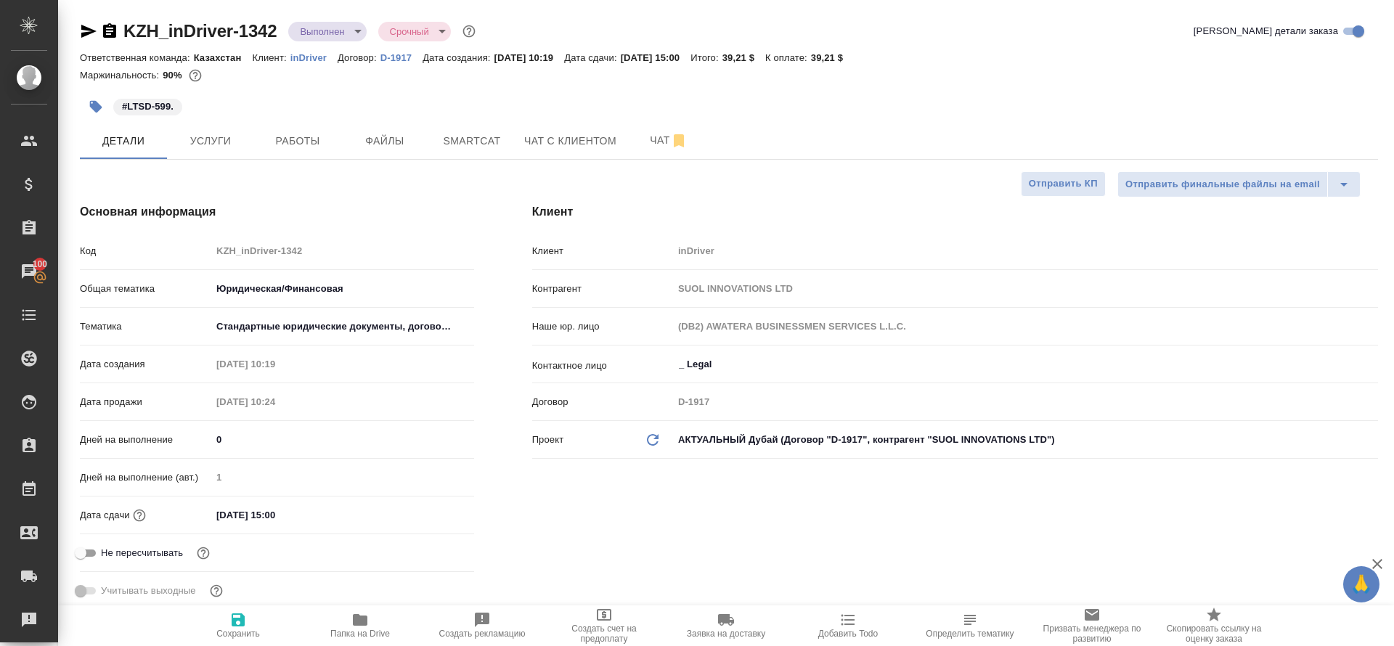
type textarea "x"
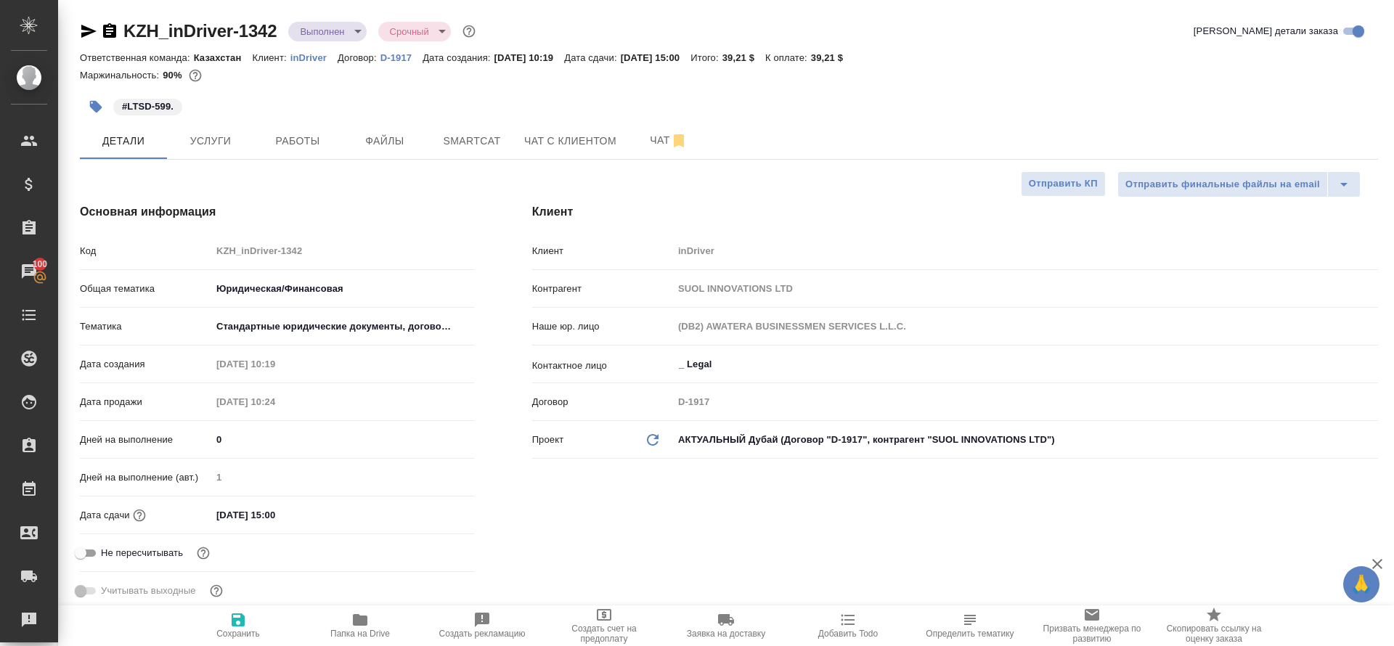
type textarea "x"
click at [229, 144] on span "Услуги" at bounding box center [211, 141] width 70 height 18
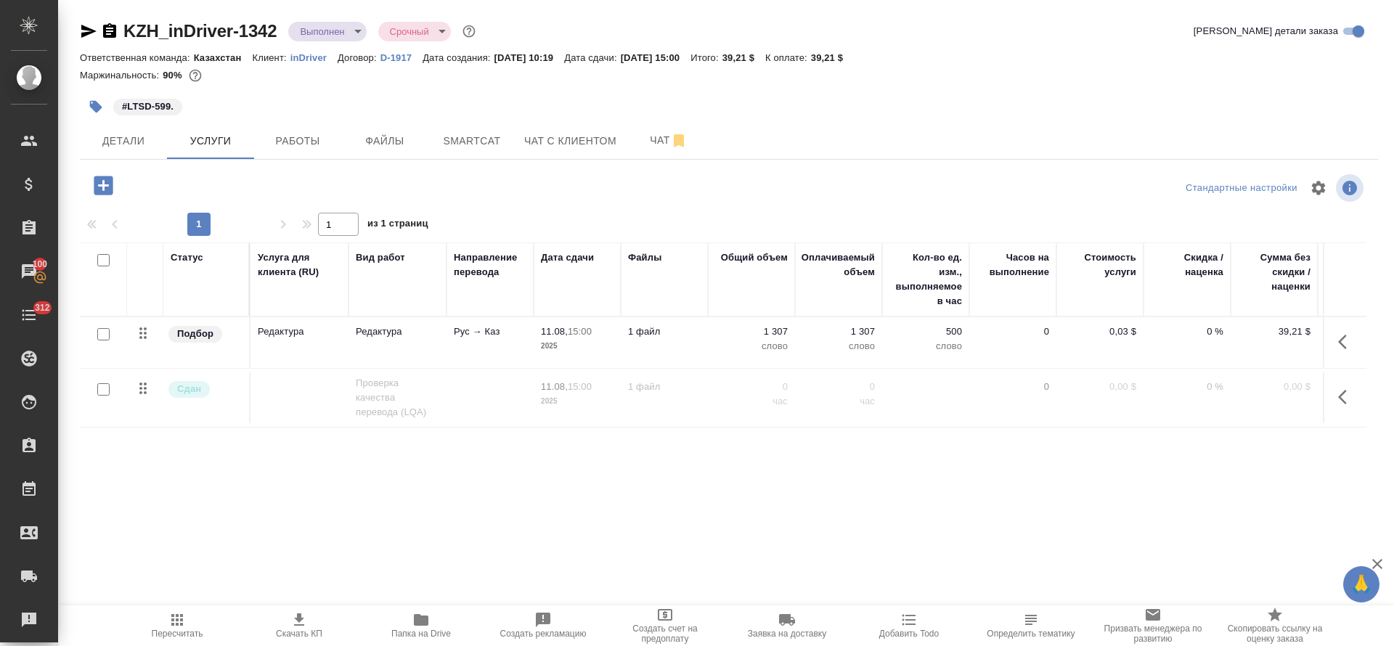
click at [381, 346] on td "Редактура" at bounding box center [397, 342] width 98 height 51
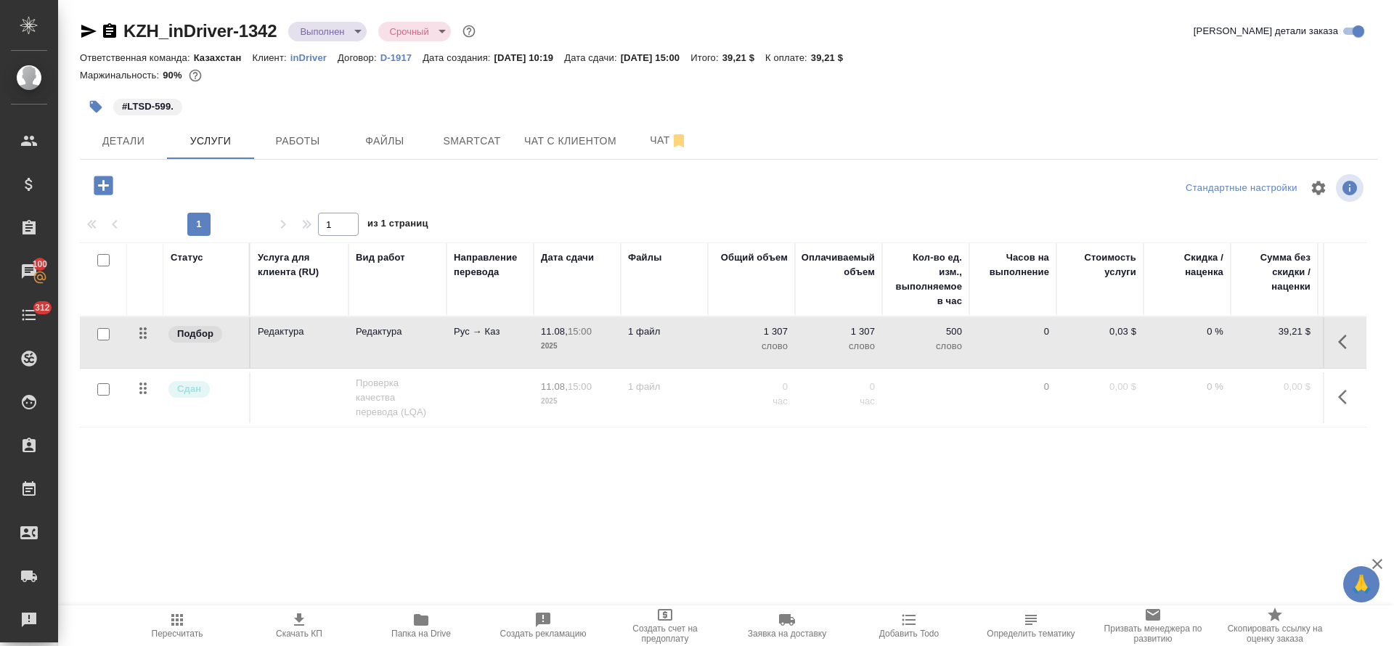
click at [381, 346] on td "Редактура" at bounding box center [397, 342] width 98 height 51
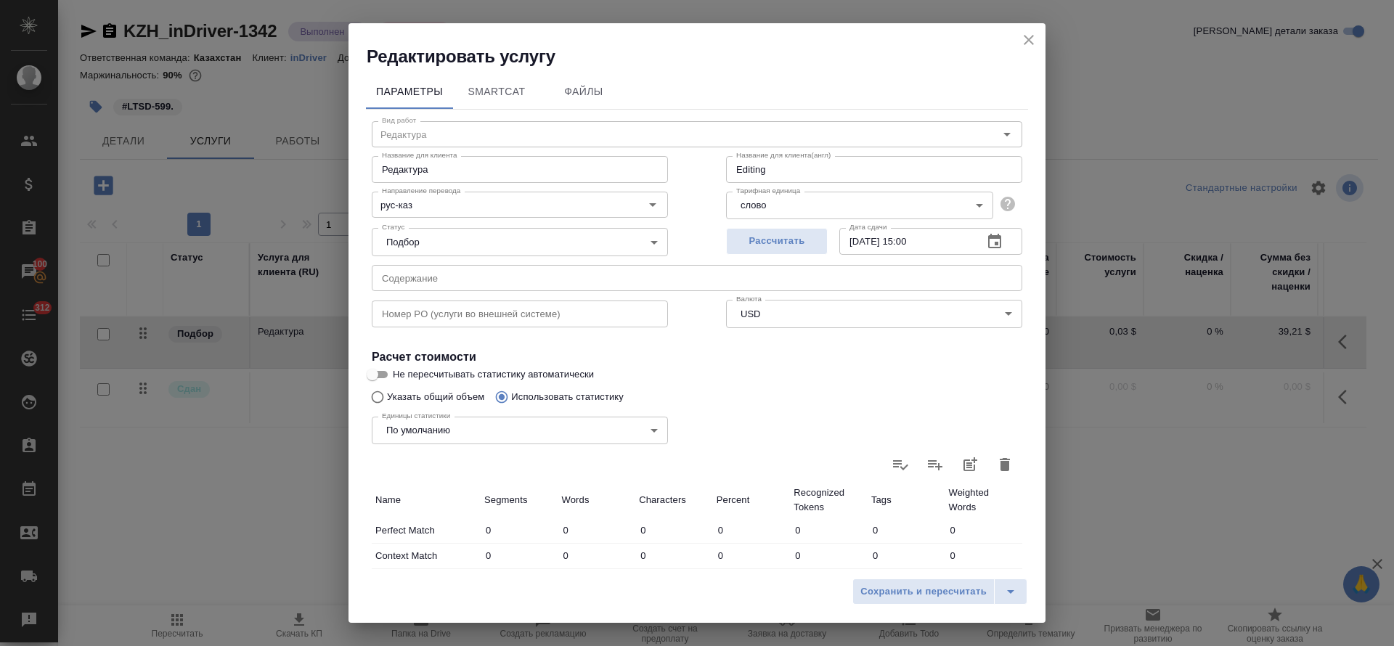
click at [928, 38] on icon "close" at bounding box center [1028, 39] width 17 height 17
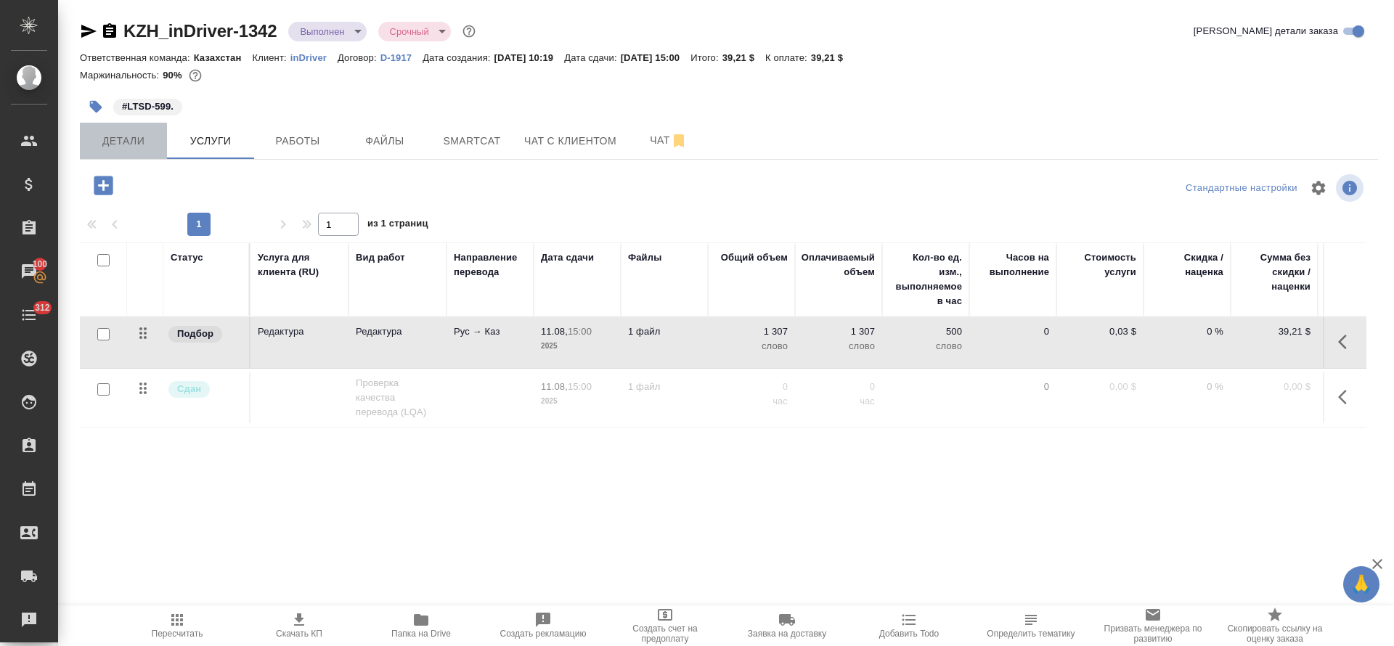
click at [116, 148] on span "Детали" at bounding box center [124, 141] width 70 height 18
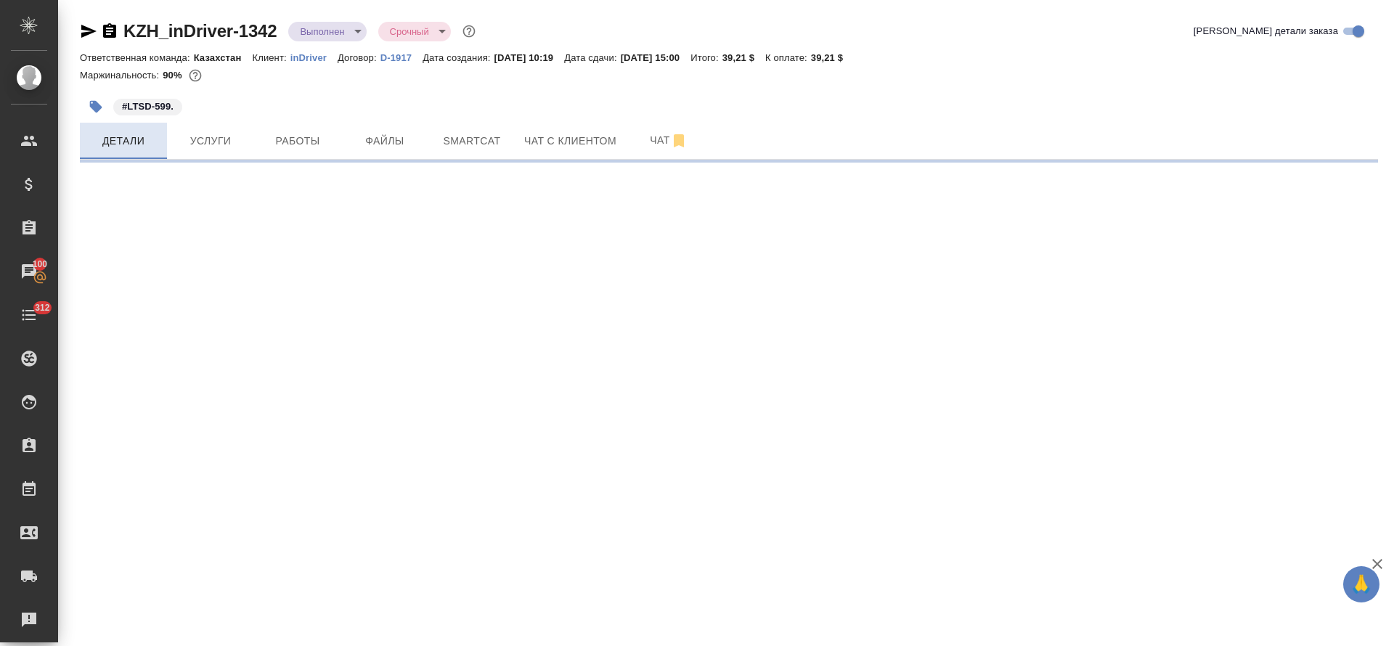
select select "RU"
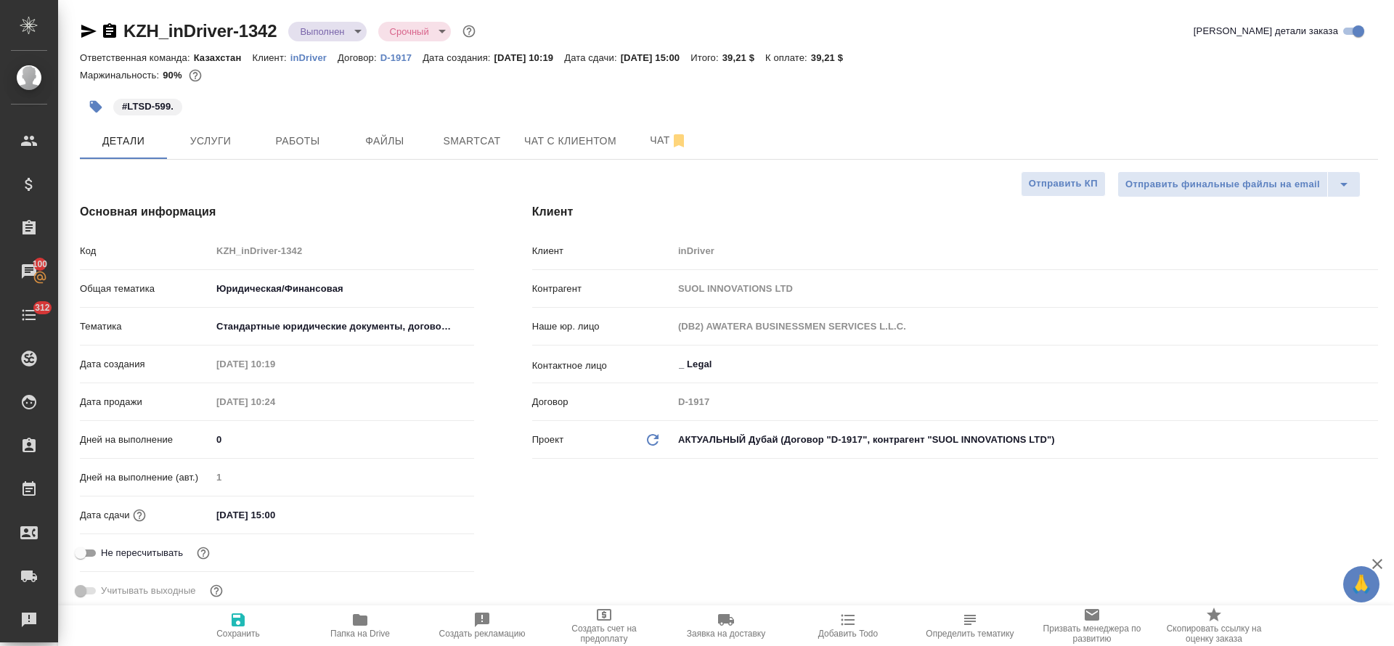
type textarea "x"
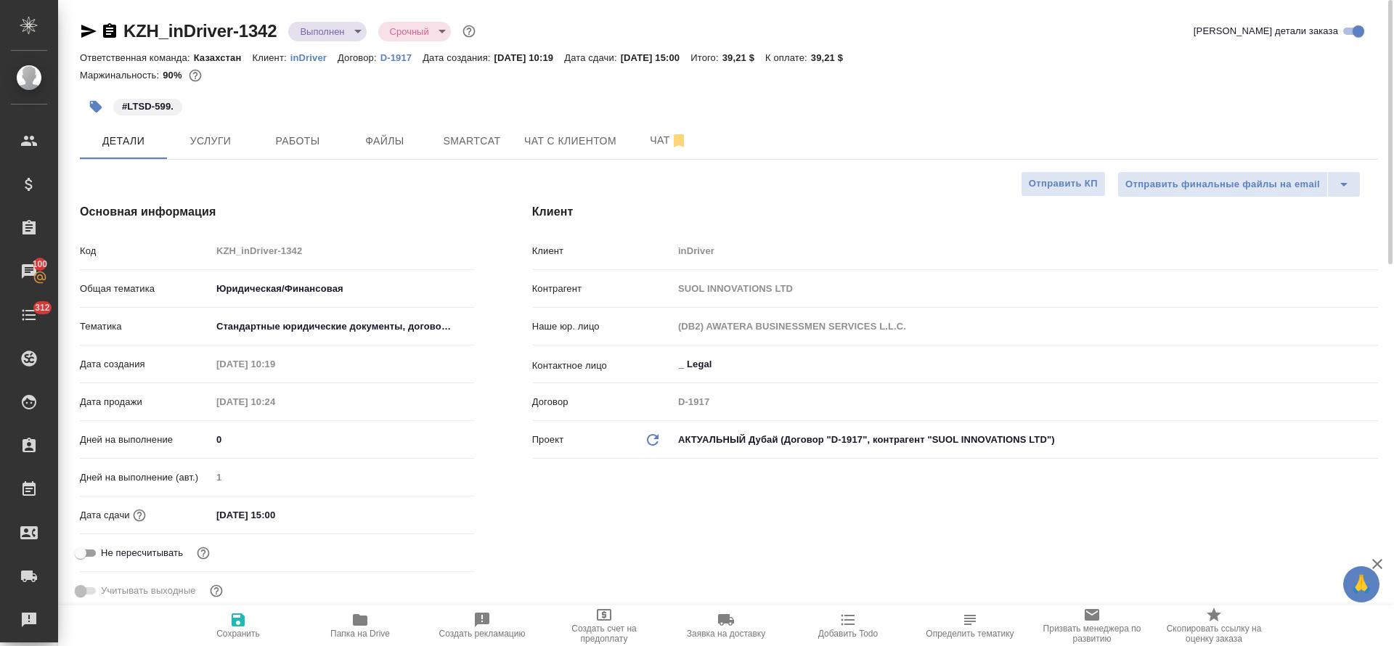
type textarea "x"
click at [83, 32] on icon "button" at bounding box center [88, 31] width 17 height 17
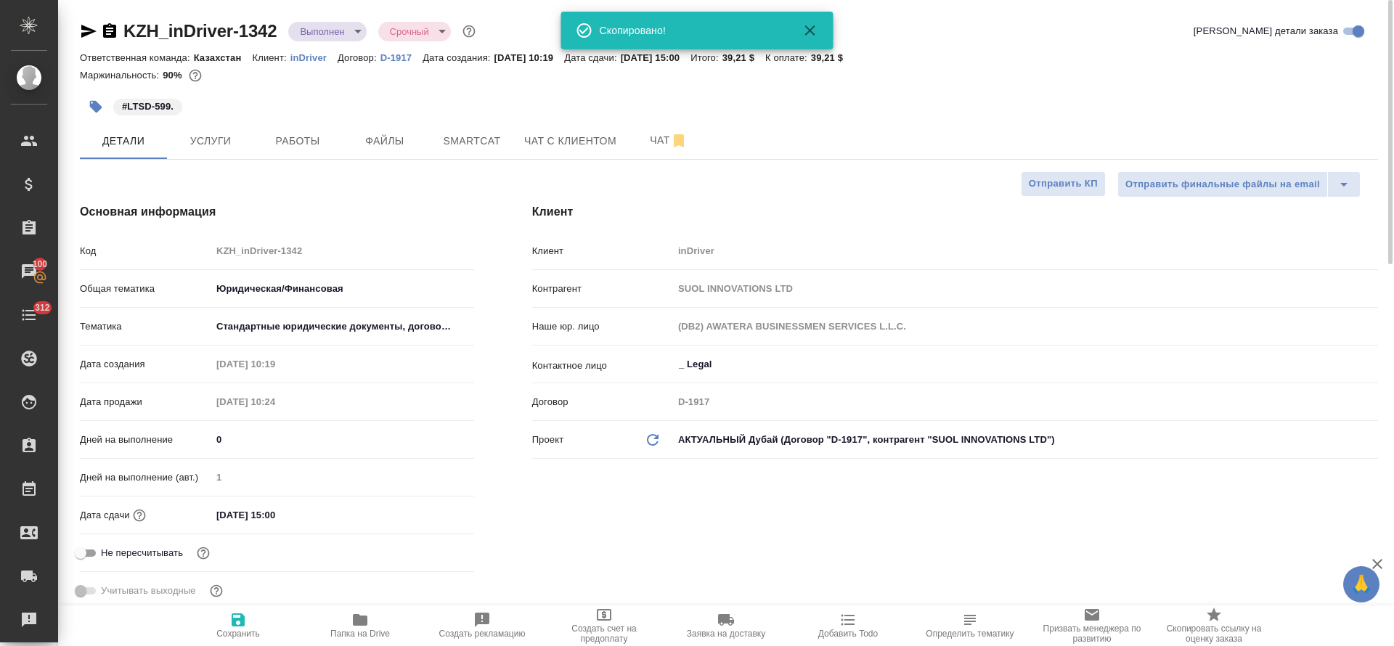
type textarea "x"
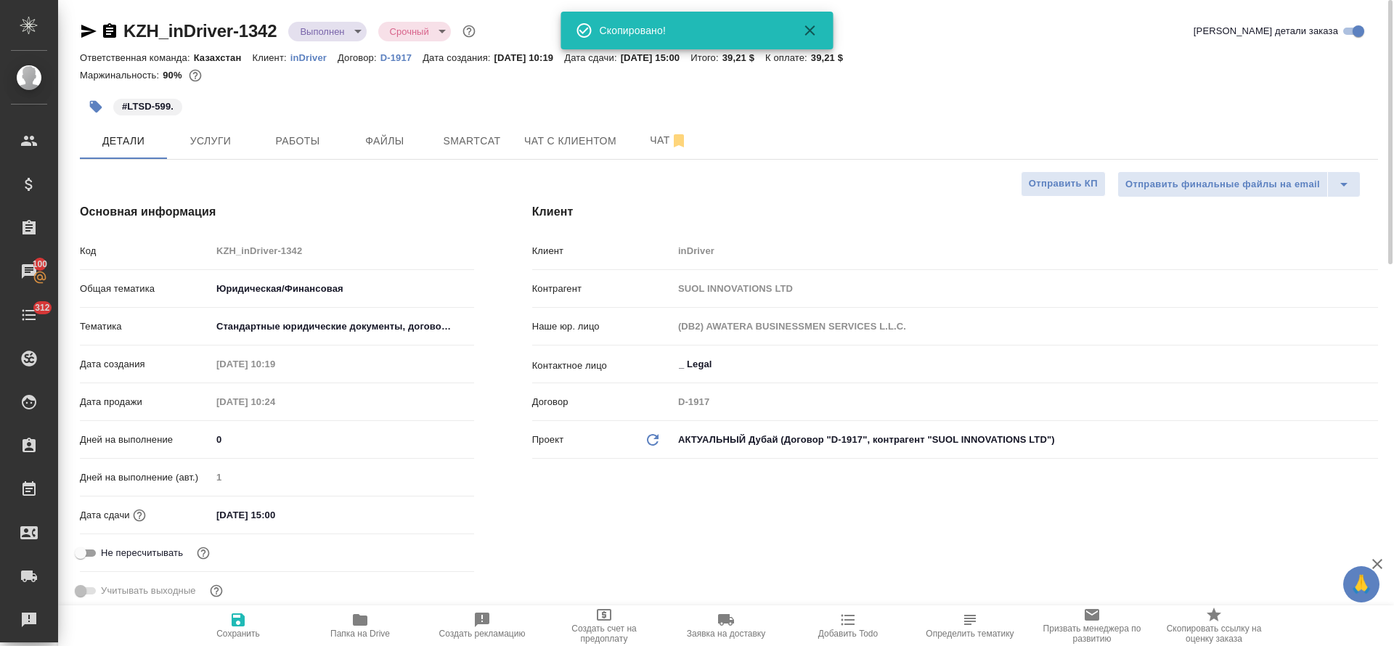
type textarea "x"
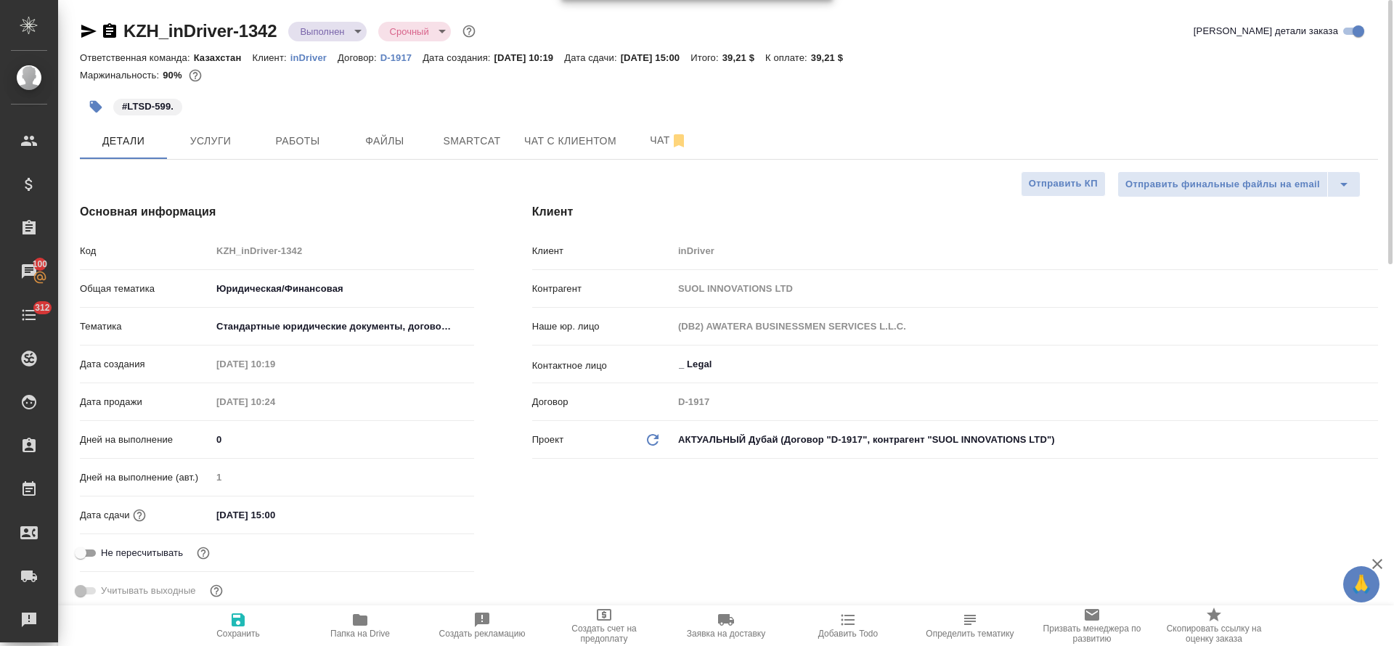
type textarea "x"
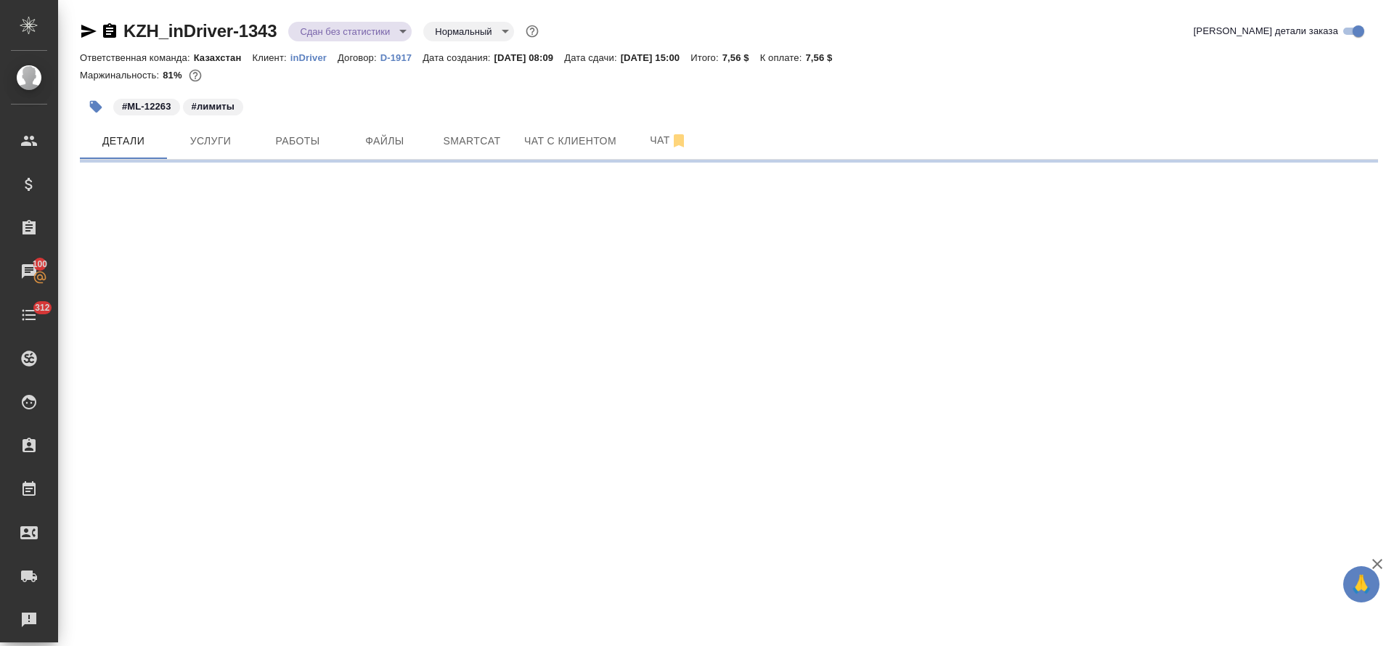
select select "RU"
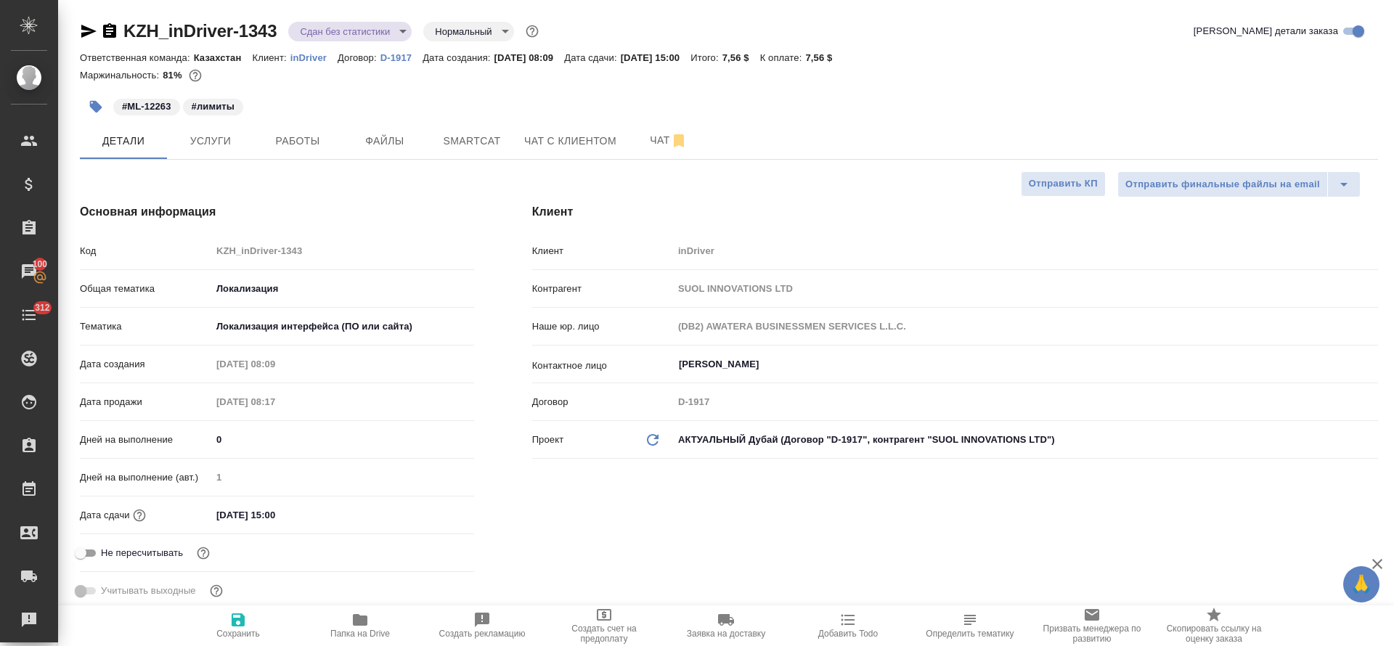
type textarea "x"
click at [232, 135] on span "Услуги" at bounding box center [211, 141] width 70 height 18
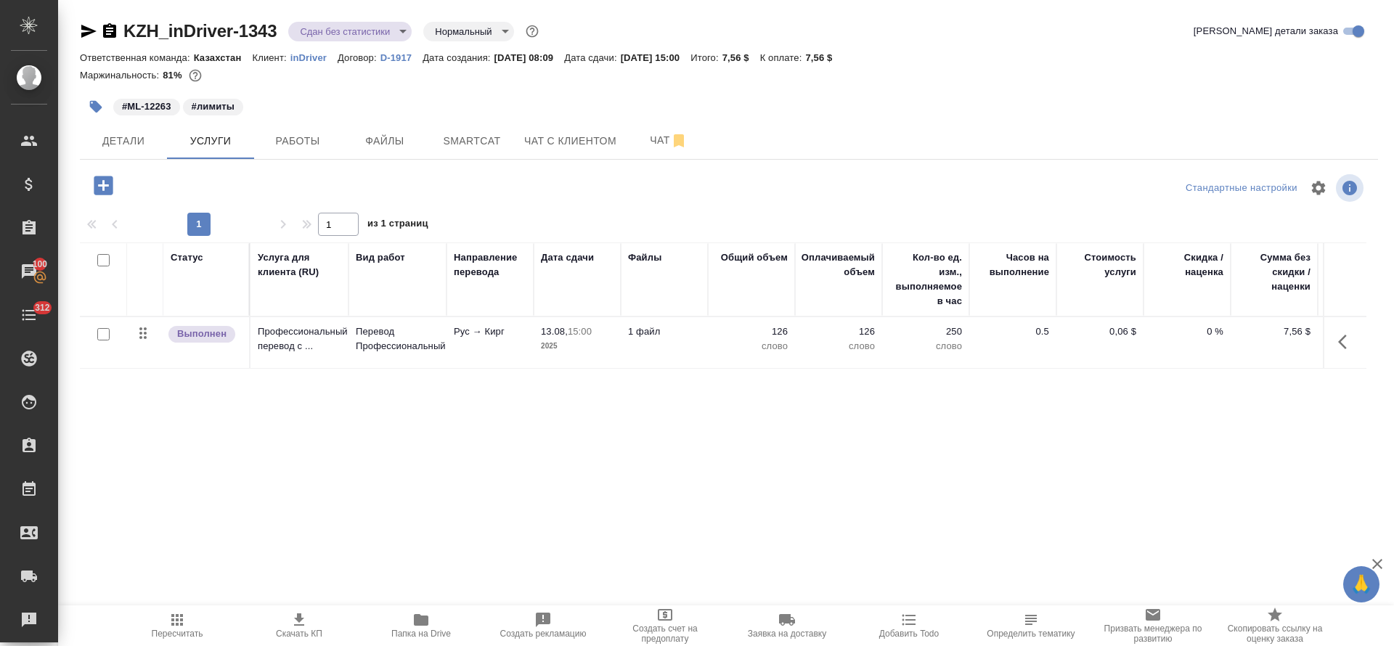
click at [467, 352] on td "Рус → Кирг" at bounding box center [489, 342] width 87 height 51
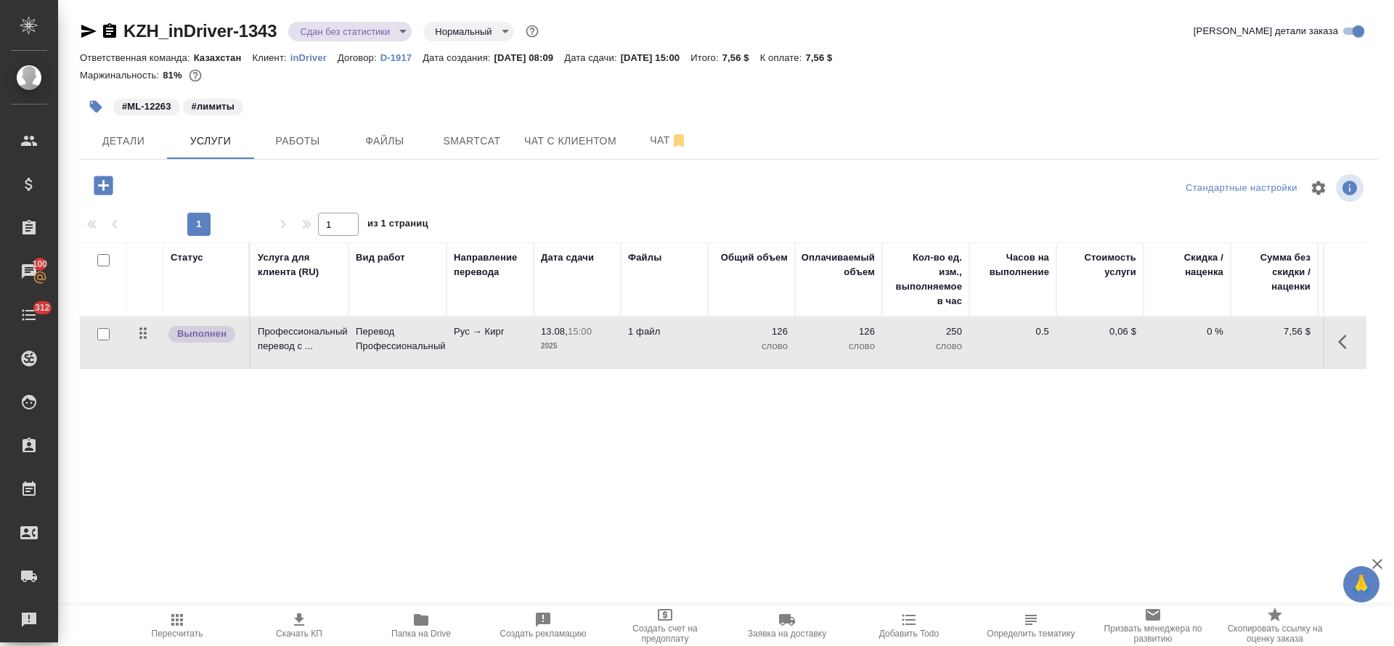
click at [467, 352] on td "Рус → Кирг" at bounding box center [489, 342] width 87 height 51
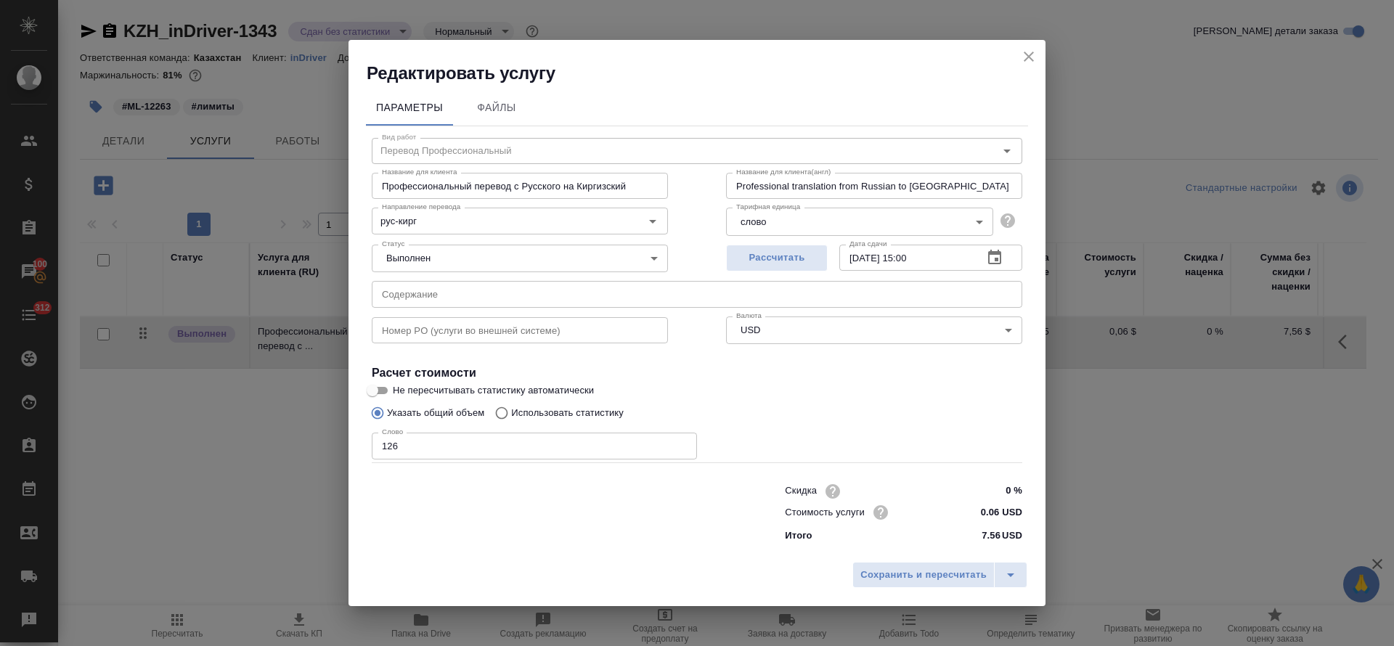
click at [1030, 54] on icon "close" at bounding box center [1029, 57] width 10 height 10
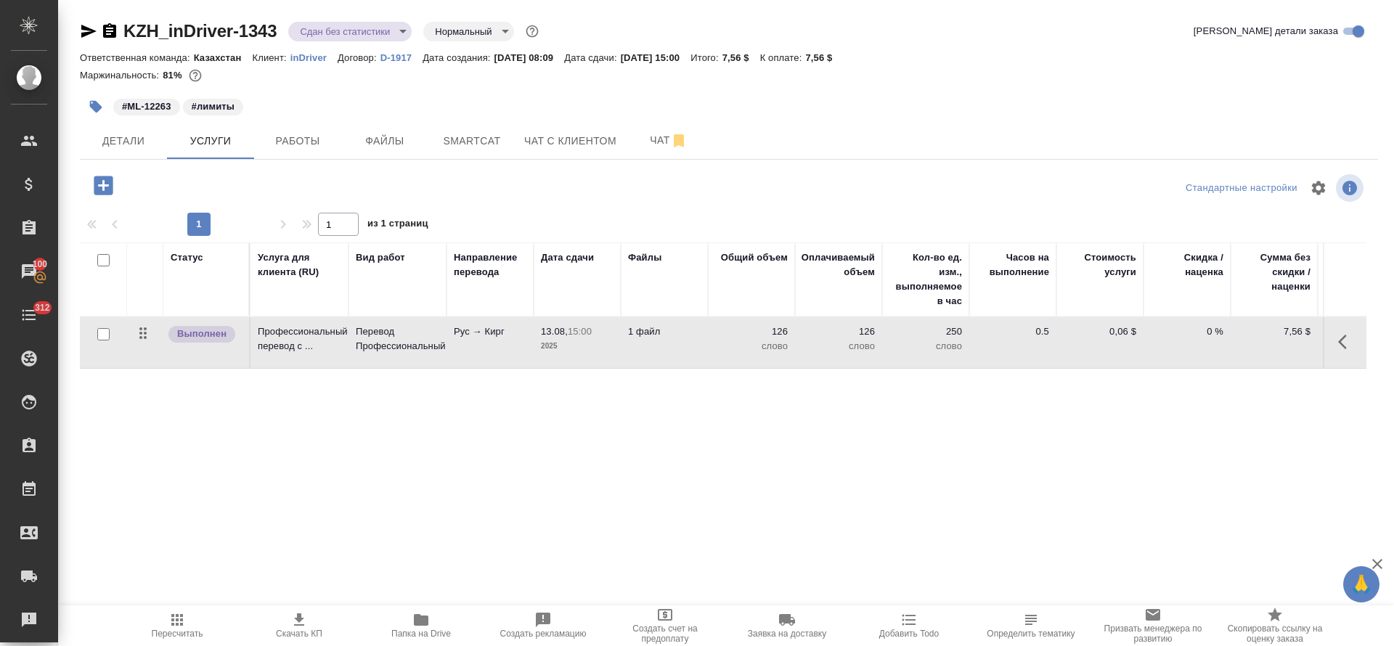
drag, startPoint x: 86, startPoint y: 34, endPoint x: 115, endPoint y: 30, distance: 29.3
click at [86, 33] on icon "button" at bounding box center [88, 31] width 15 height 13
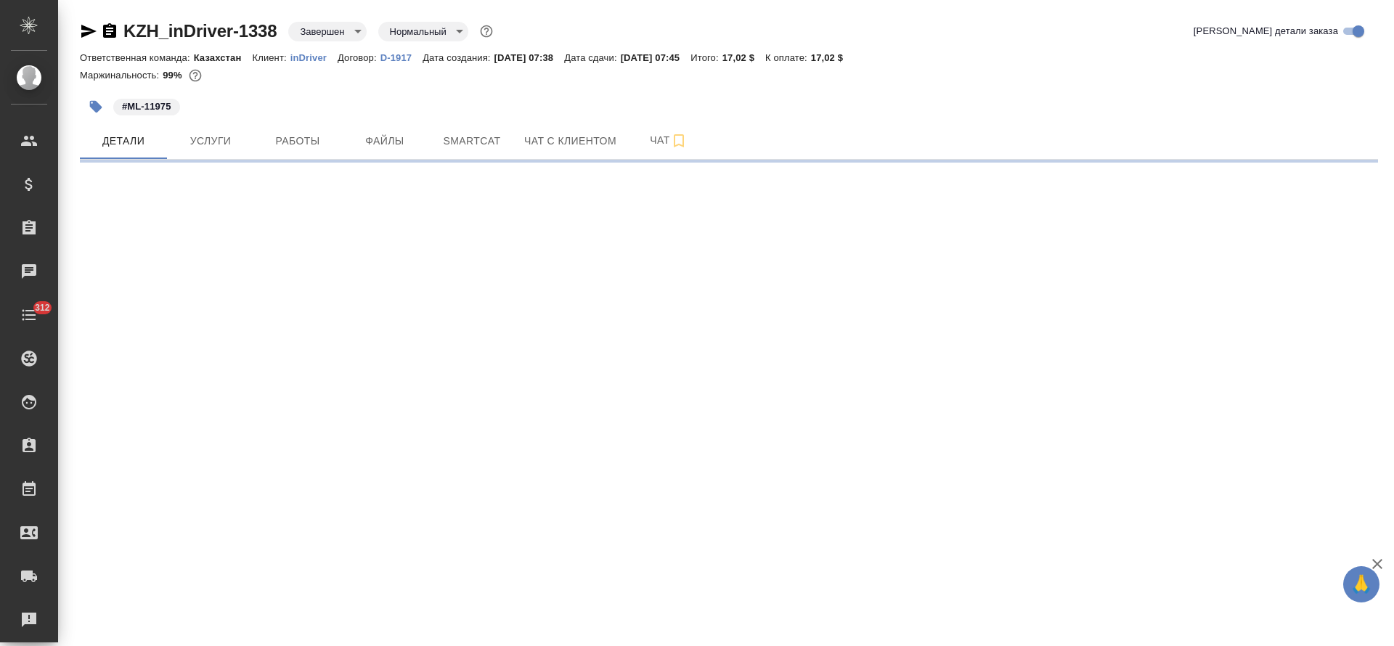
select select "RU"
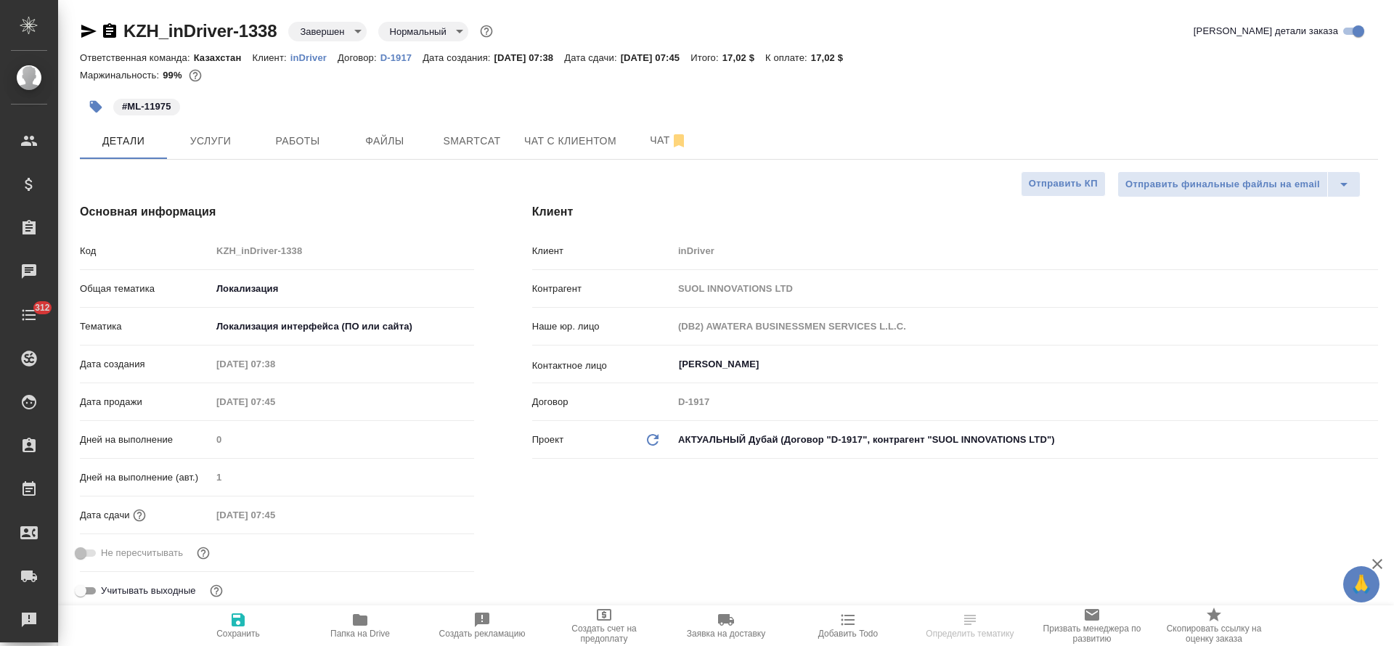
type textarea "x"
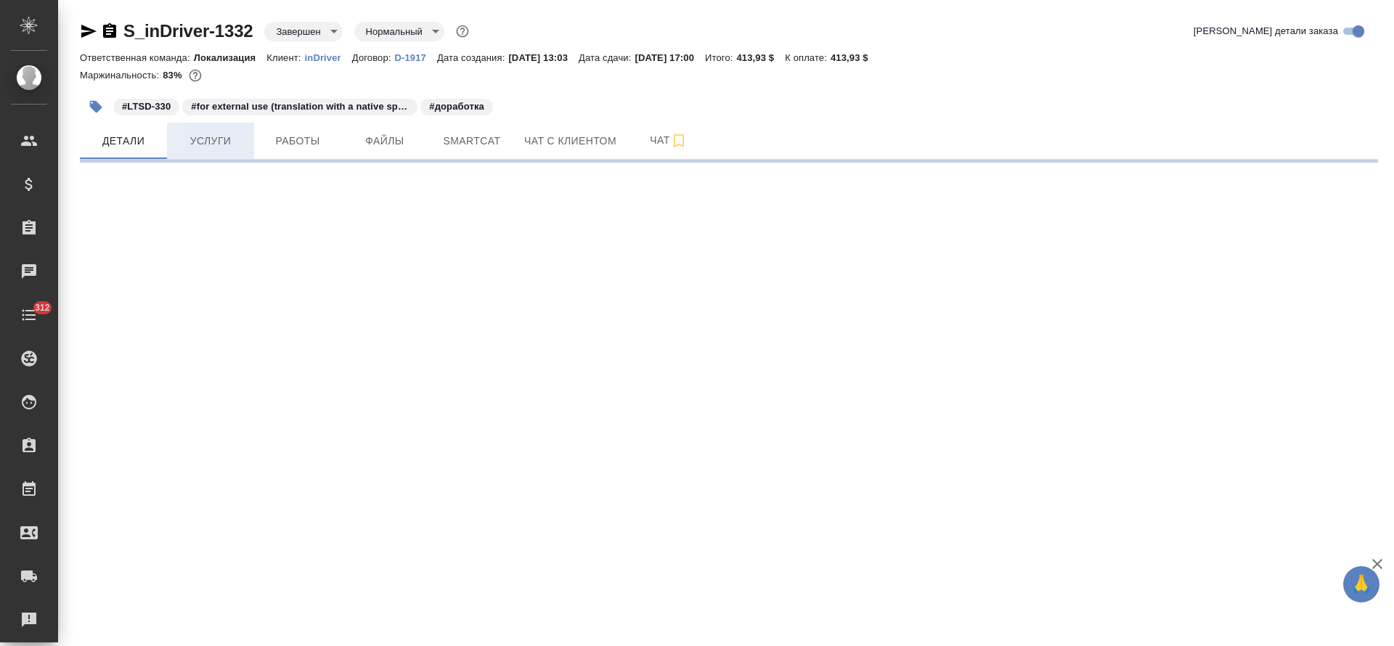
select select "RU"
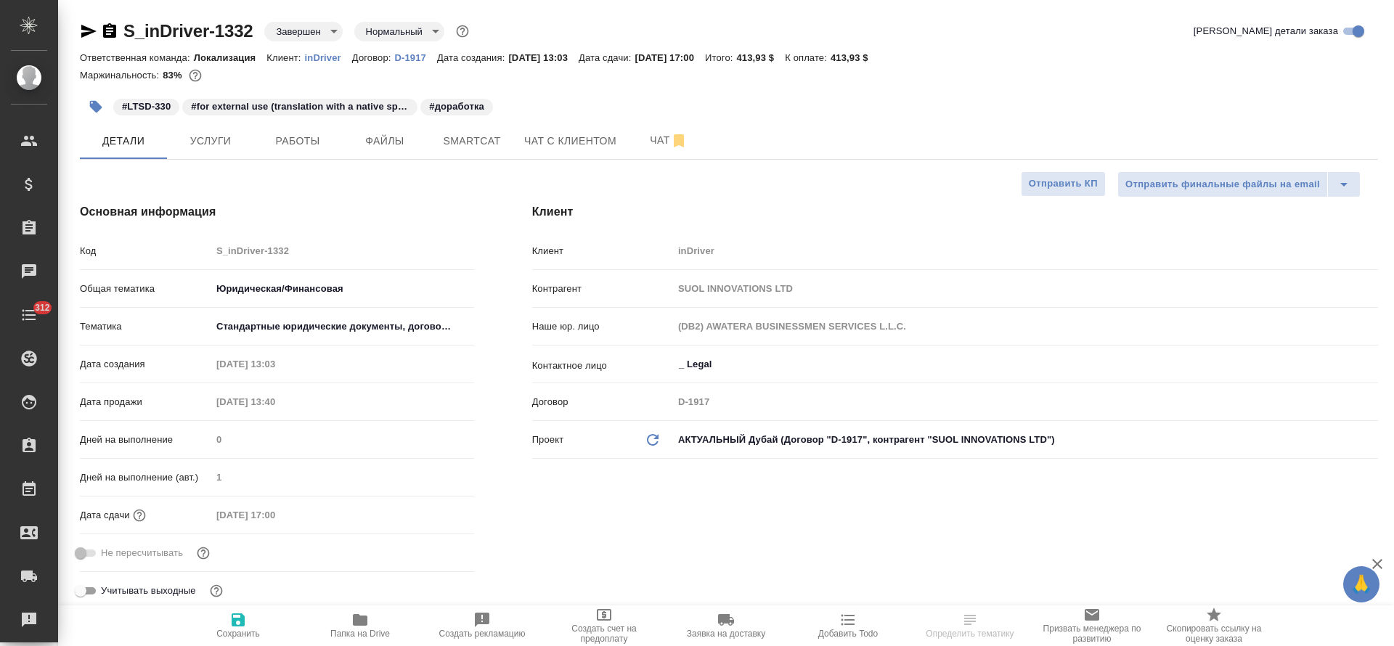
type textarea "x"
click at [224, 120] on div "#LTSD-330 #for external use (translation with a native speaker) #доработка" at bounding box center [512, 107] width 865 height 32
click at [221, 139] on span "Услуги" at bounding box center [211, 141] width 70 height 18
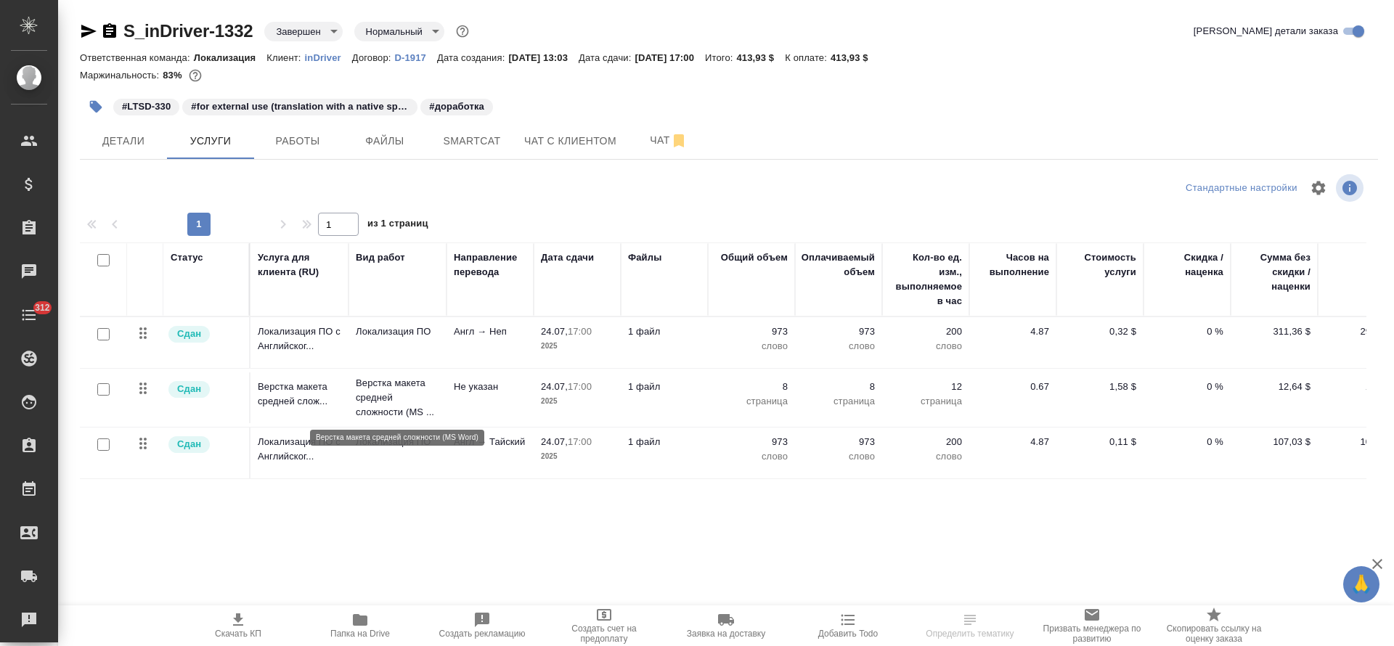
click at [400, 383] on p "Верстка макета средней сложности (MS ..." at bounding box center [397, 398] width 83 height 44
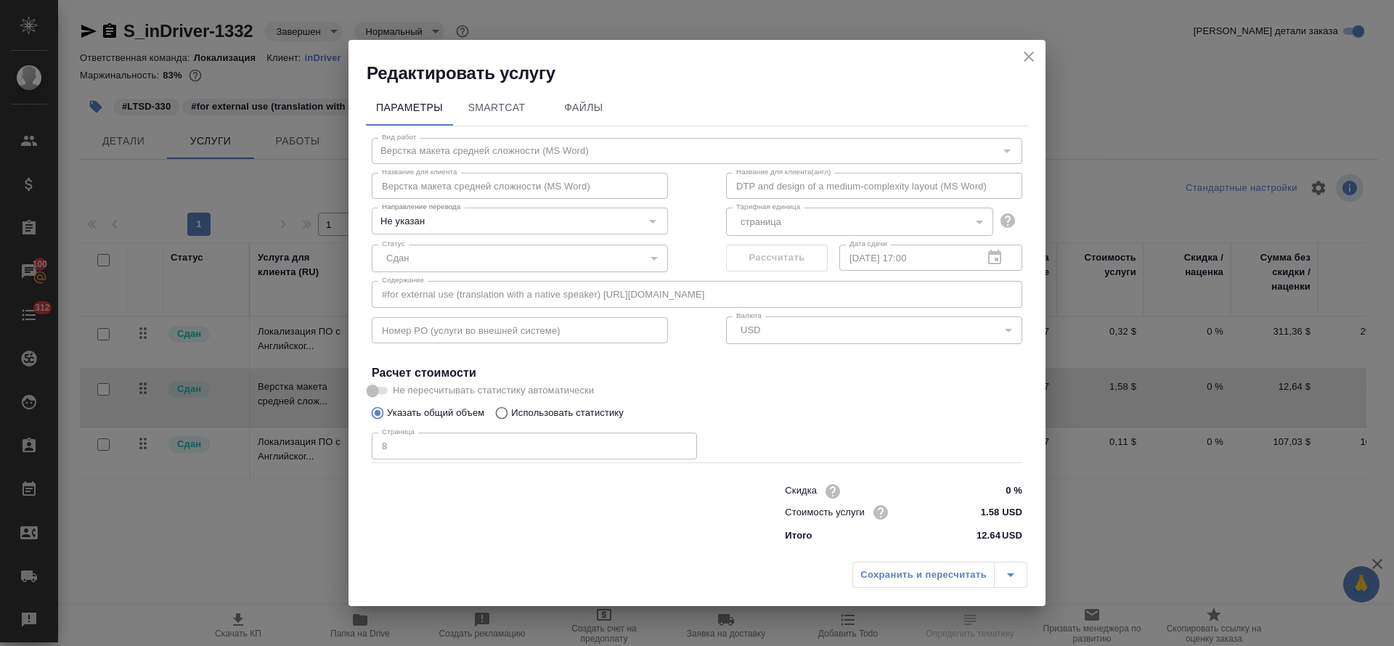
click at [1039, 56] on button "close" at bounding box center [1029, 57] width 22 height 22
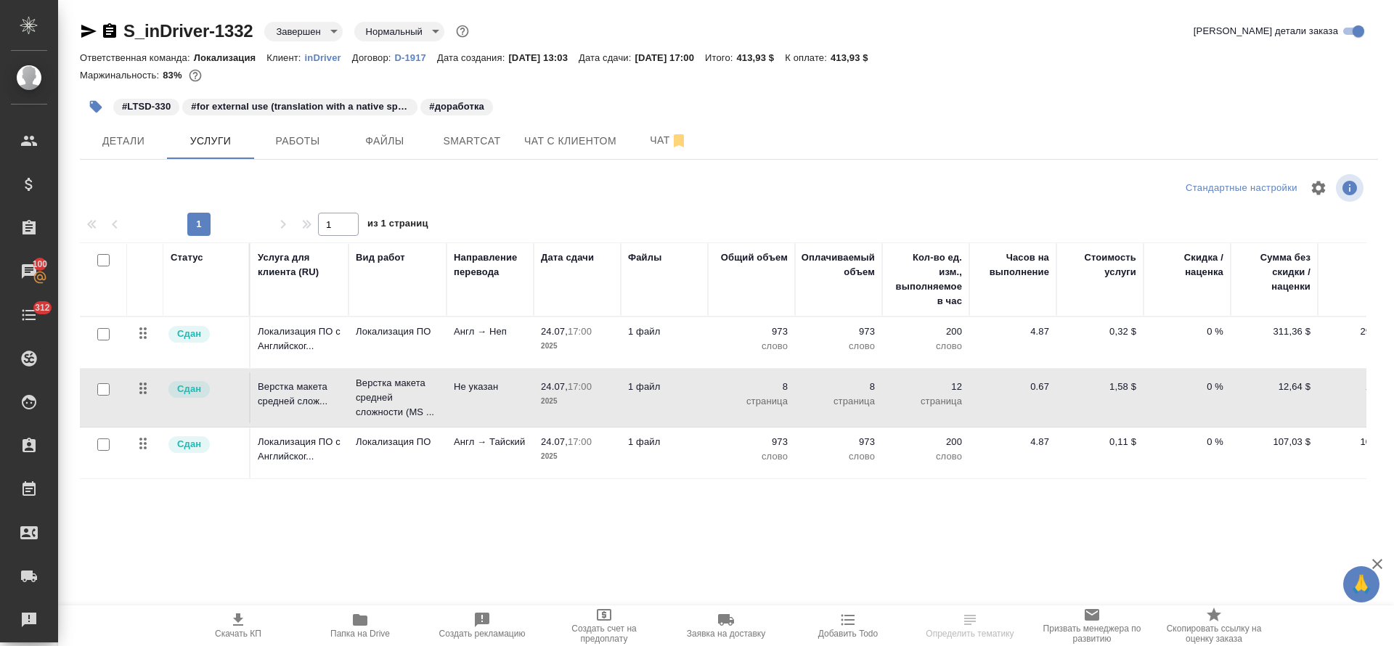
click at [585, 339] on p "2025" at bounding box center [577, 346] width 73 height 15
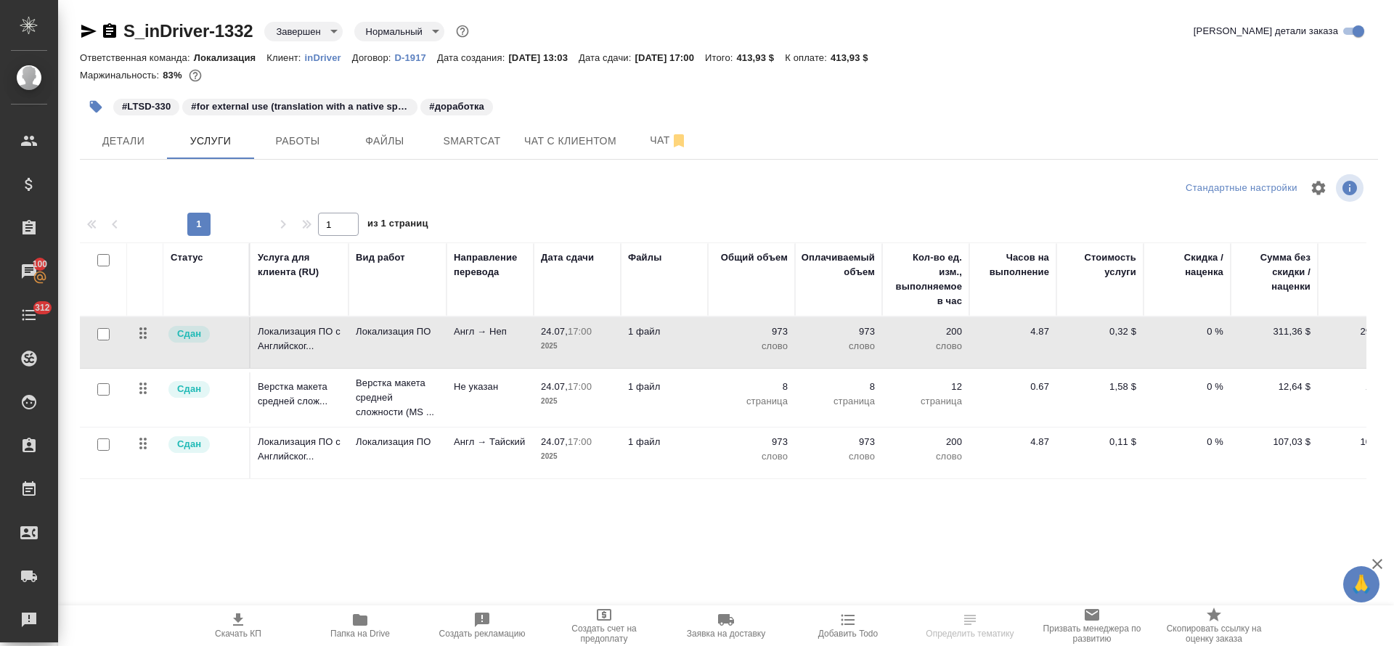
click at [585, 339] on p "2025" at bounding box center [577, 346] width 73 height 15
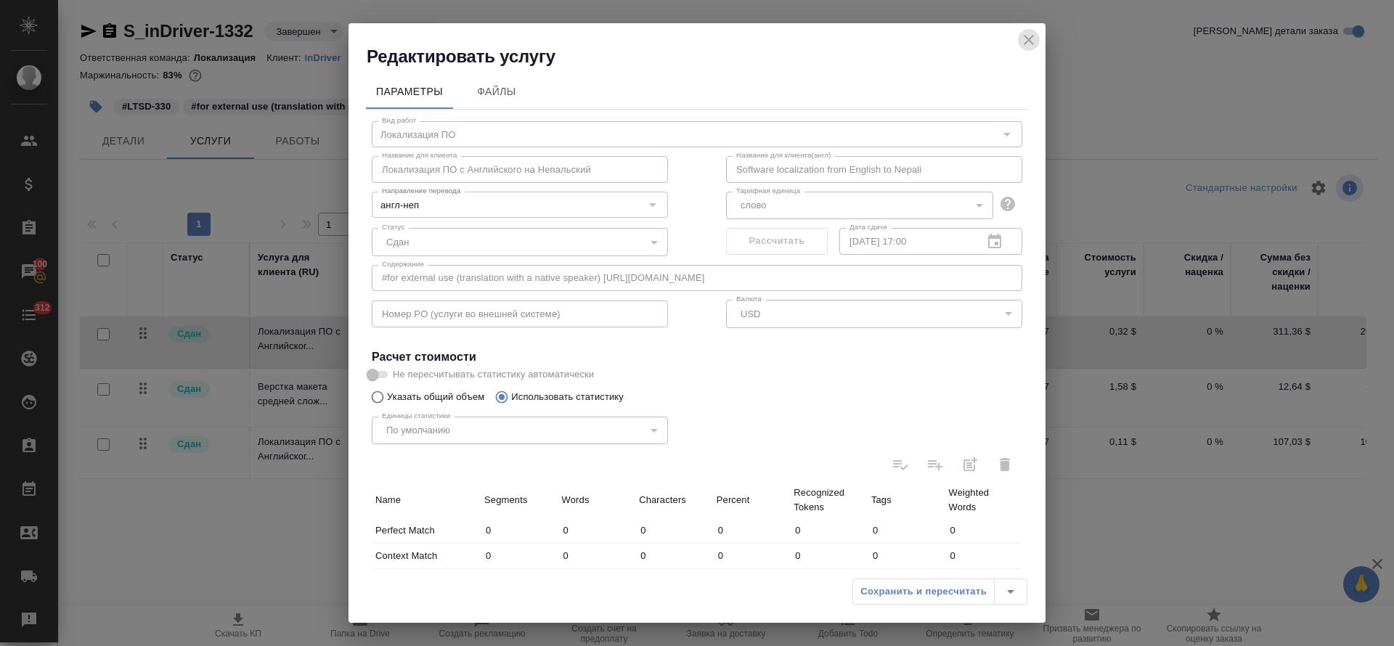
click at [1028, 38] on icon "close" at bounding box center [1029, 40] width 10 height 10
